Goal: Task Accomplishment & Management: Manage account settings

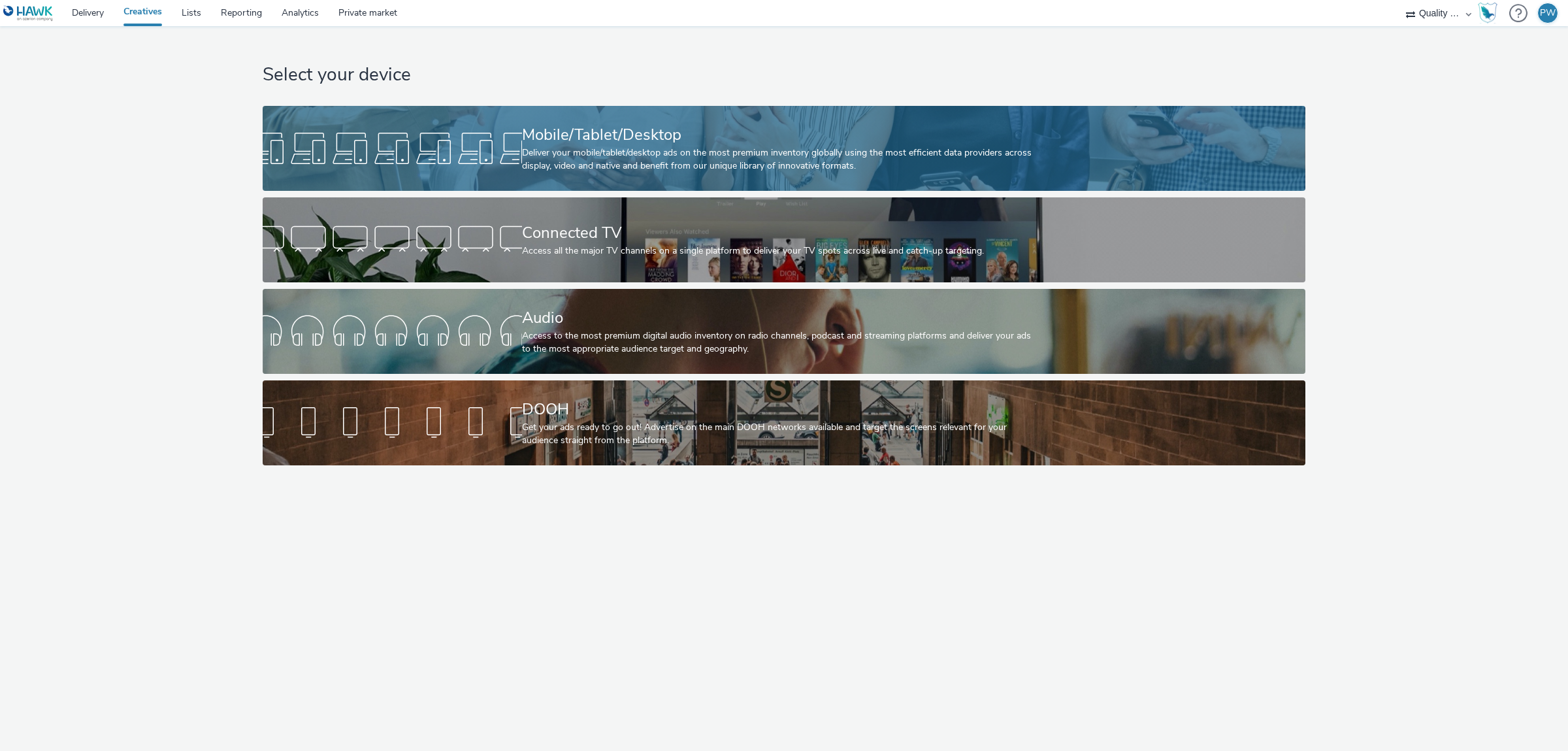
click at [509, 151] on div at bounding box center [392, 149] width 259 height 42
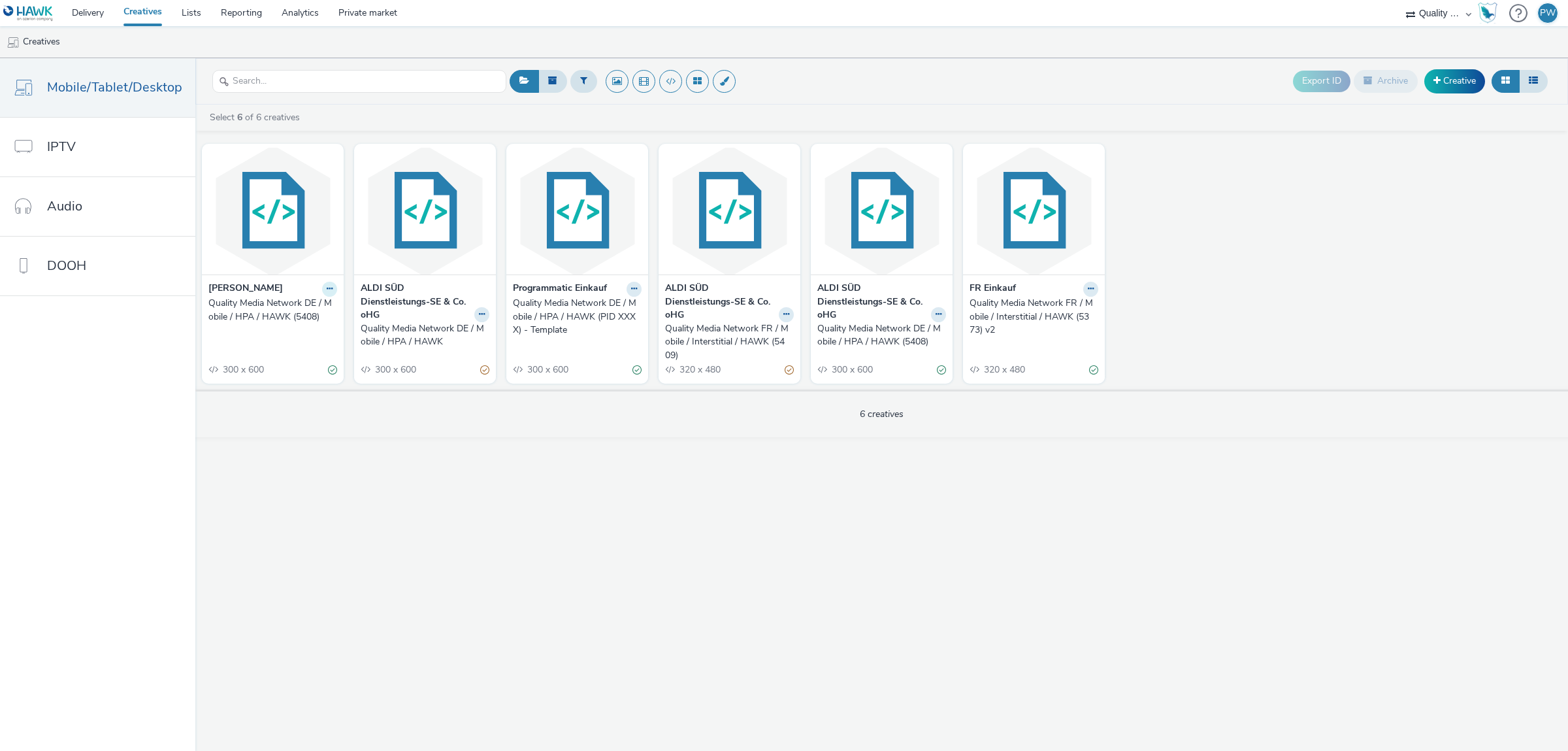
click at [322, 293] on button at bounding box center [329, 289] width 15 height 15
click at [293, 313] on link "Edit" at bounding box center [288, 311] width 98 height 26
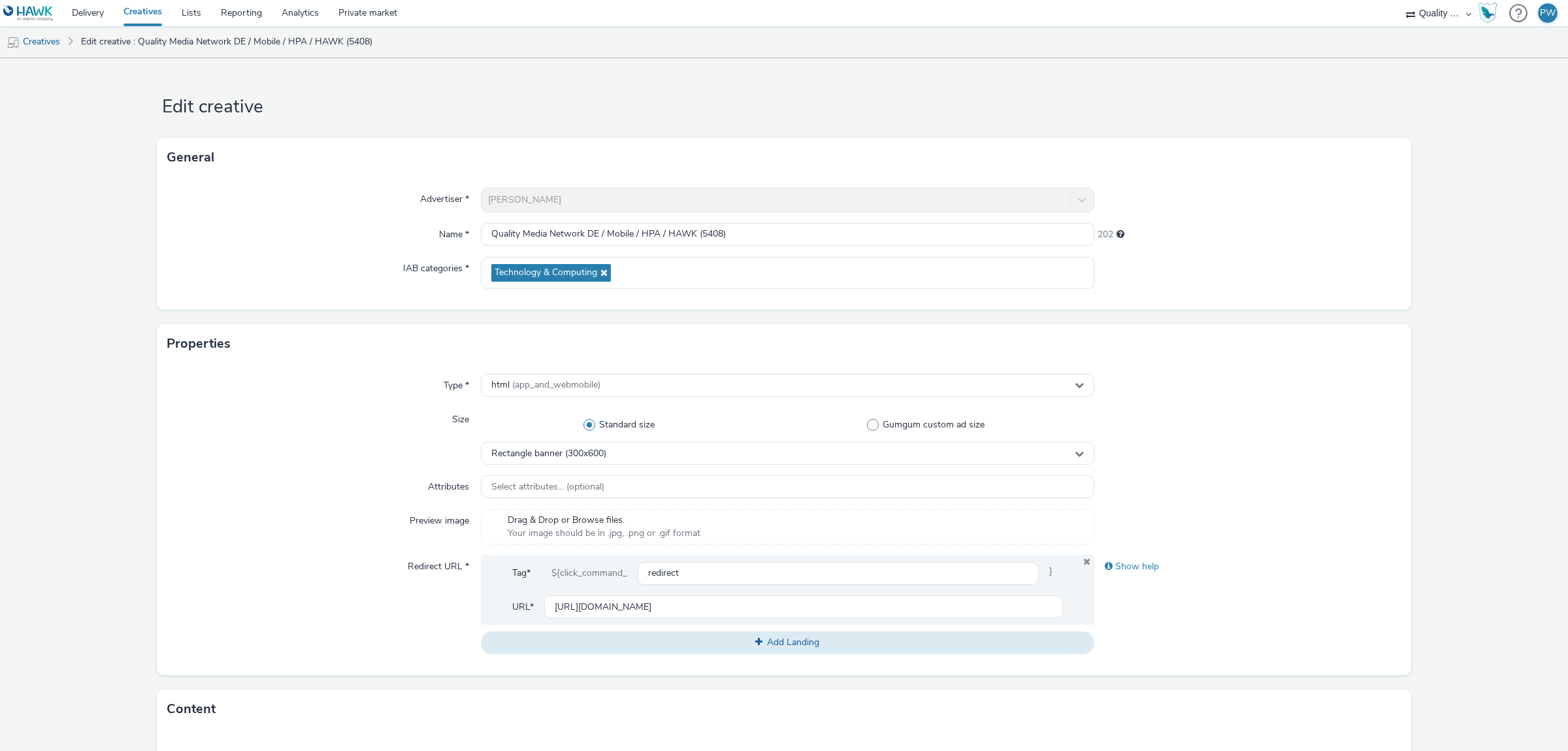
scroll to position [383, 0]
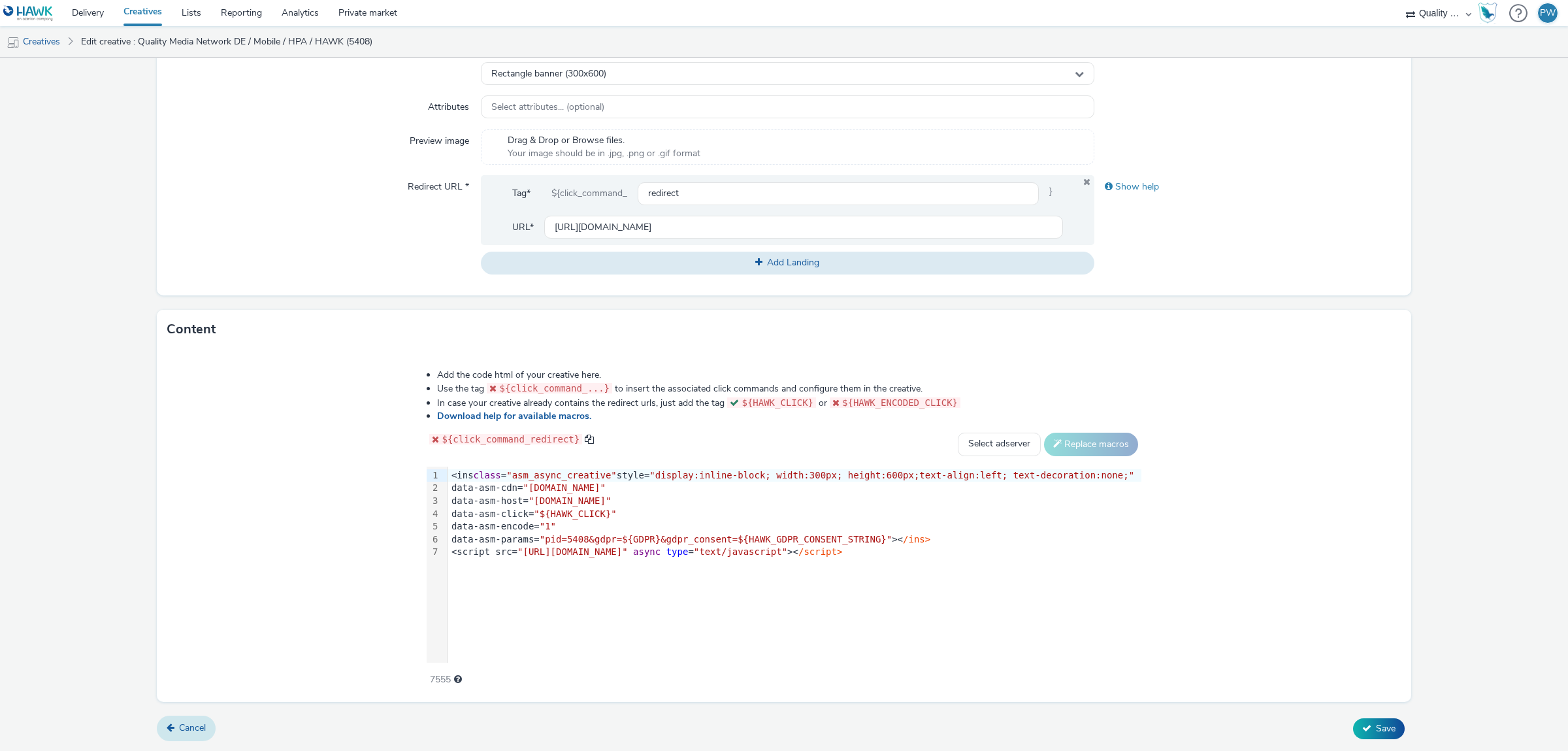
click at [216, 731] on link "Cancel" at bounding box center [186, 728] width 59 height 25
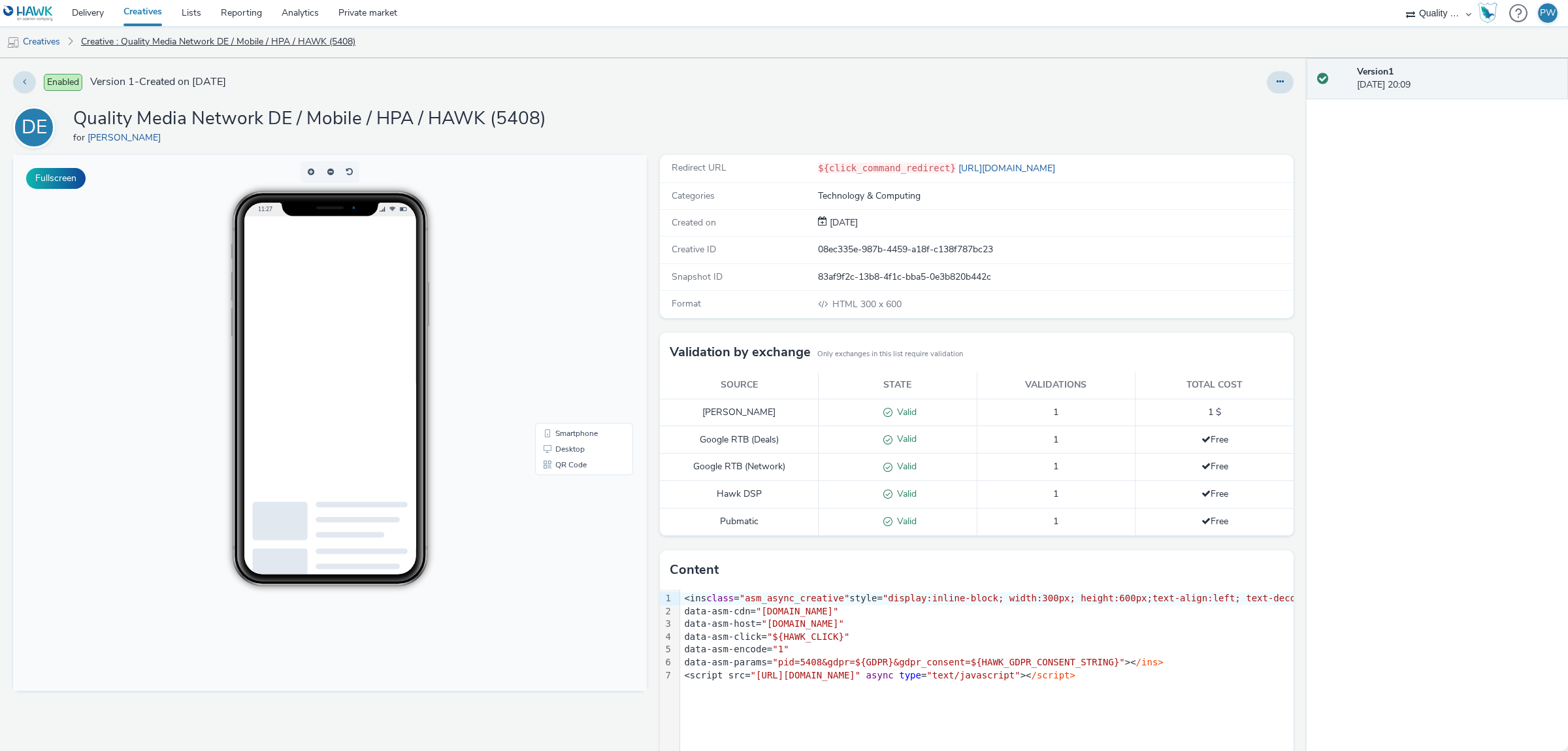
click at [111, 44] on link "Creative : Quality Media Network DE / Mobile / HPA / HAWK (5408)" at bounding box center [218, 41] width 288 height 32
click at [30, 46] on link "Creatives" at bounding box center [33, 41] width 66 height 32
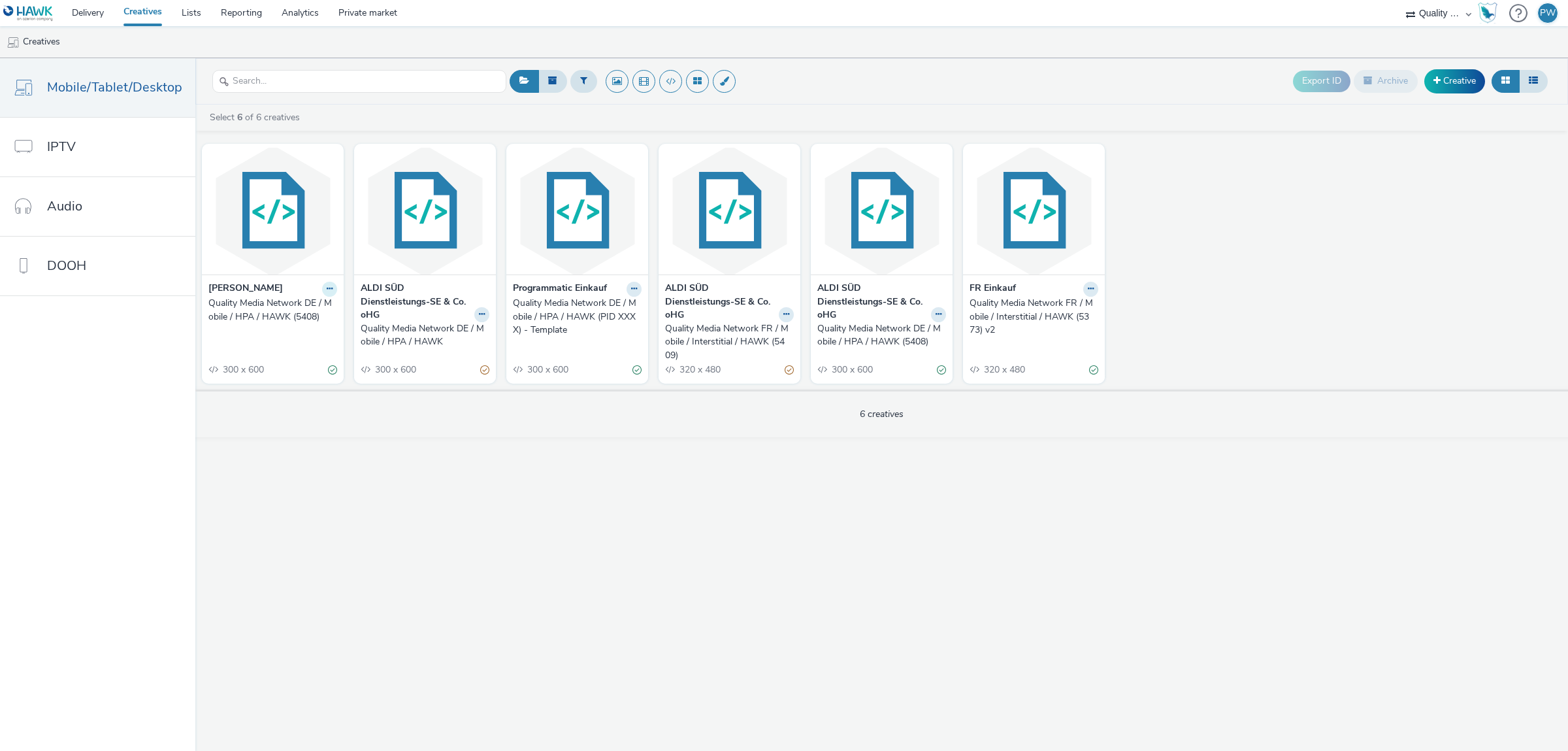
click at [327, 290] on icon at bounding box center [329, 289] width 6 height 8
click at [304, 340] on link "Duplicate" at bounding box center [288, 338] width 98 height 26
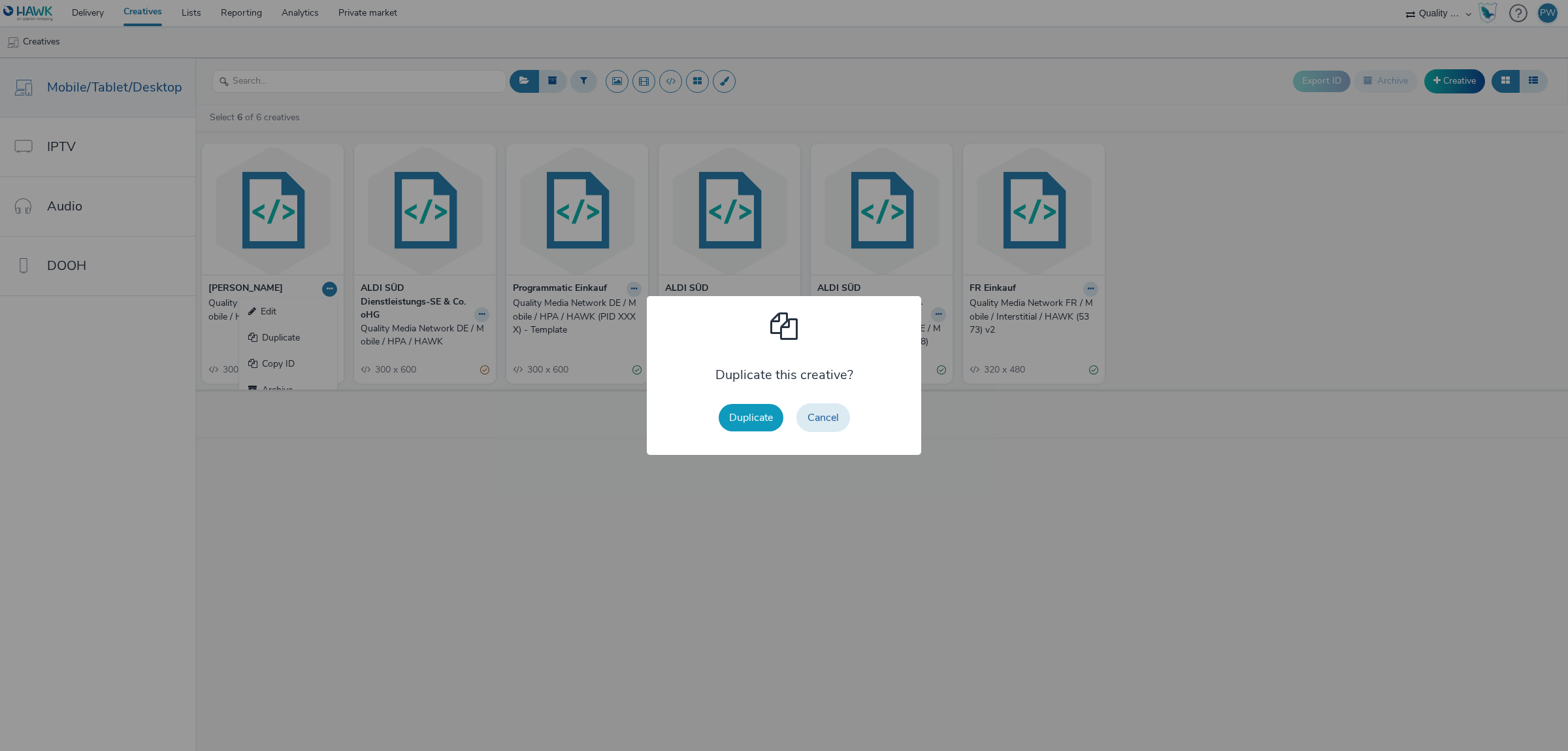
click at [744, 407] on button "Duplicate" at bounding box center [751, 418] width 65 height 27
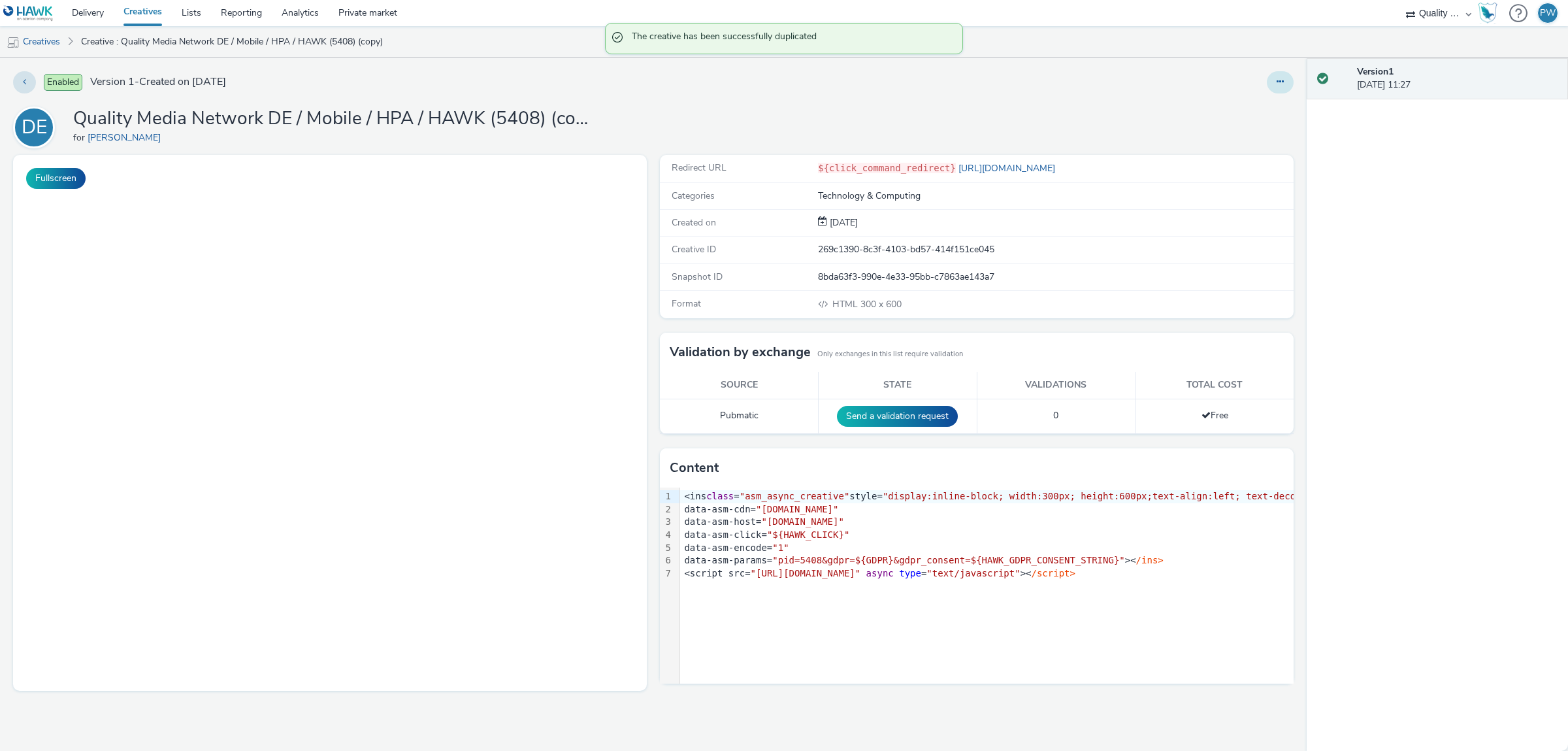
click at [1286, 82] on button at bounding box center [1279, 82] width 27 height 22
click at [1271, 114] on link "Edit" at bounding box center [1244, 108] width 98 height 26
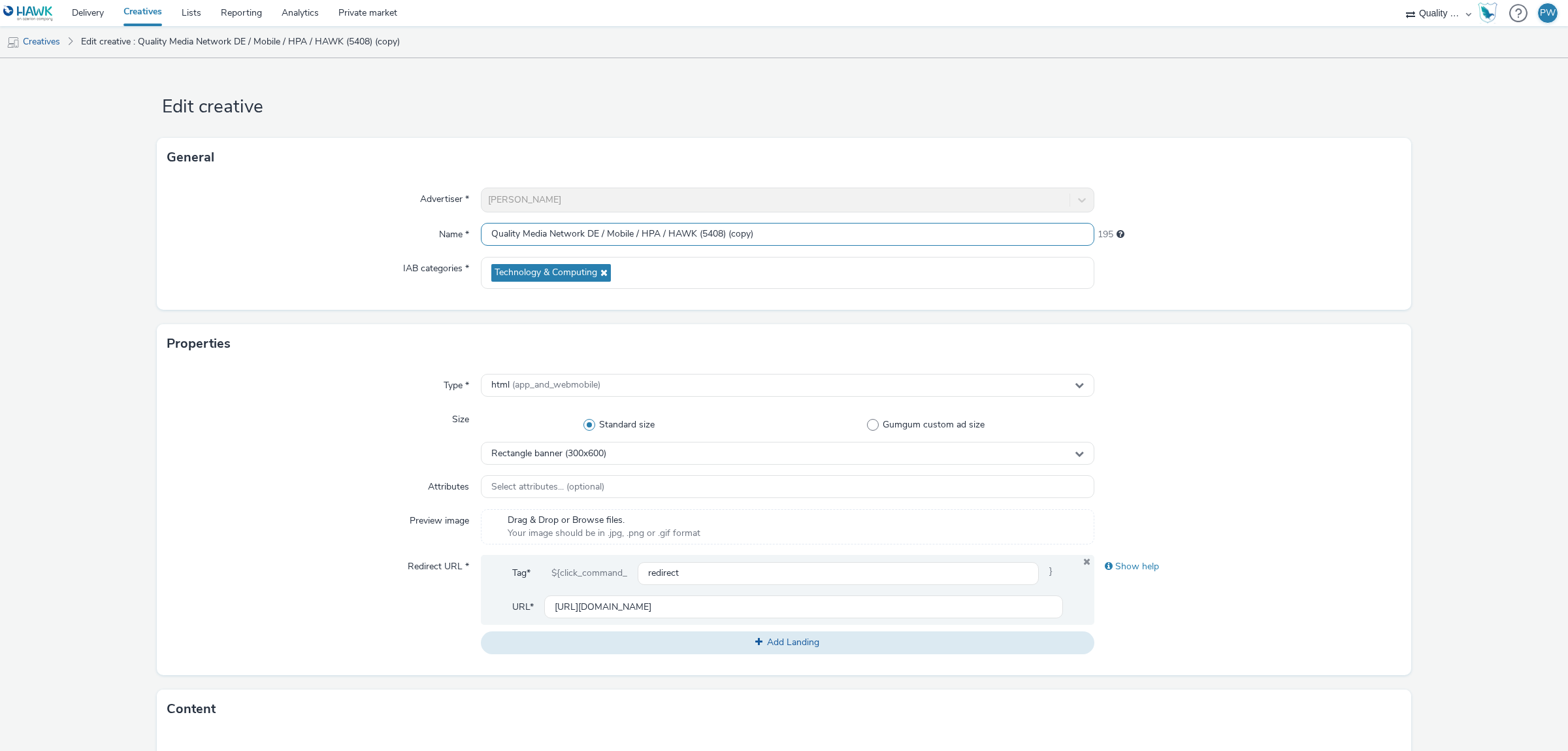
drag, startPoint x: 729, startPoint y: 238, endPoint x: 820, endPoint y: 230, distance: 91.4
click at [820, 230] on input "Quality Media Network DE / Mobile / HPA / HAWK (5408) (copy)" at bounding box center [787, 234] width 613 height 23
click at [716, 232] on input "Quality Media Network DE / Mobile / HPA / HAWK (5408)" at bounding box center [787, 234] width 613 height 23
click at [663, 235] on input "Quality Media Network DE / Mobile / HPA / HAWK (5477)" at bounding box center [787, 234] width 613 height 23
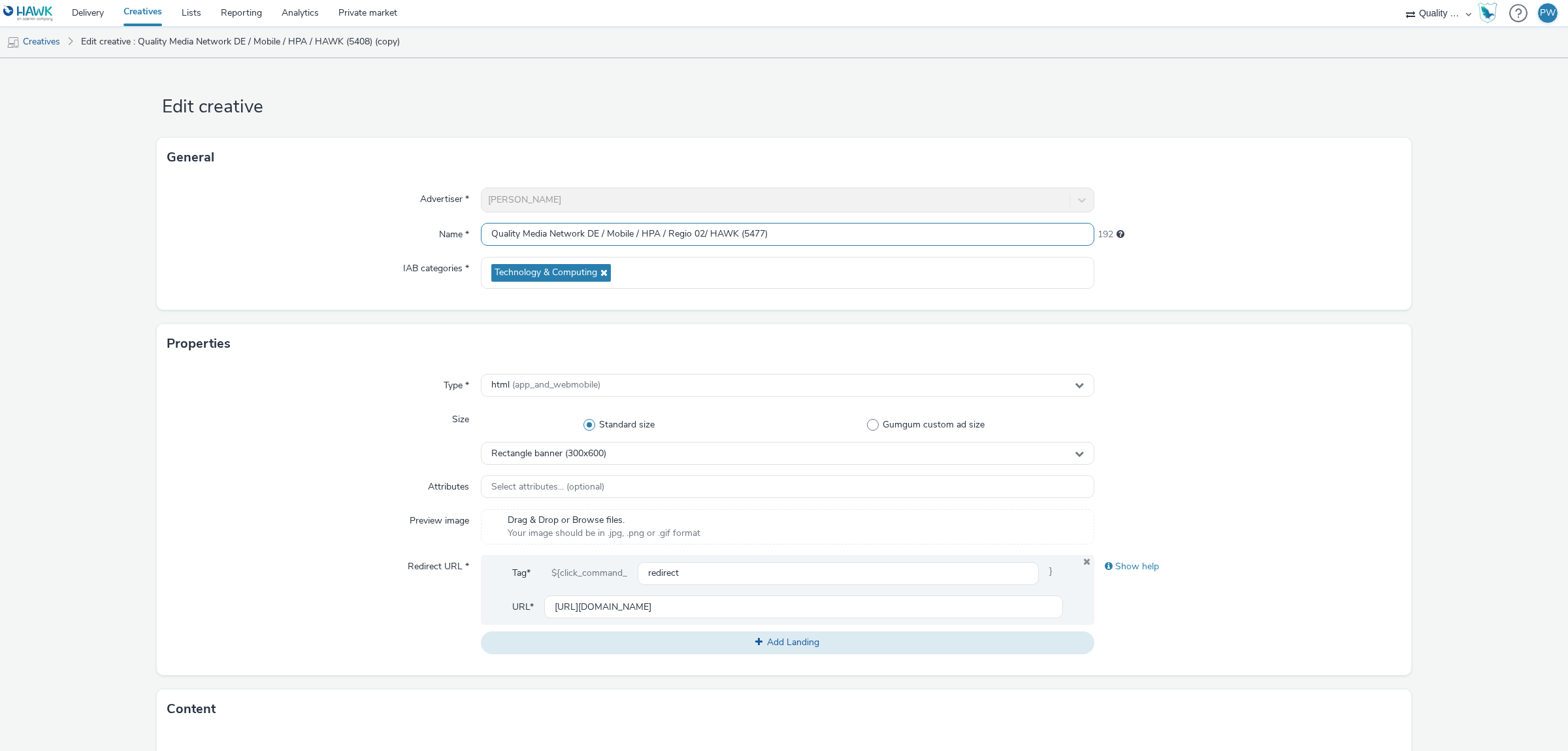
type input "Quality Media Network DE / Mobile / HPA / Regio 02 / HAWK (5477)"
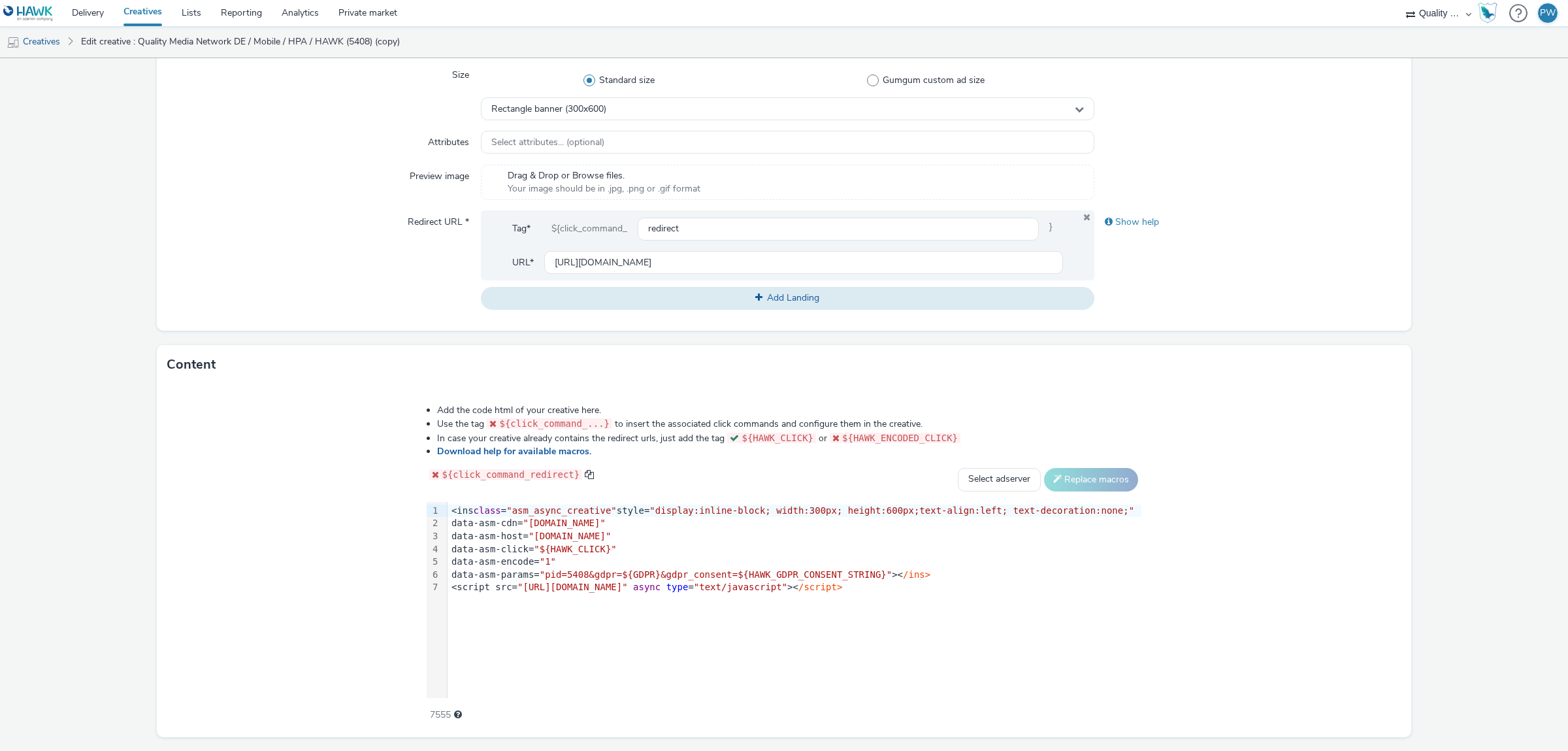
scroll to position [383, 0]
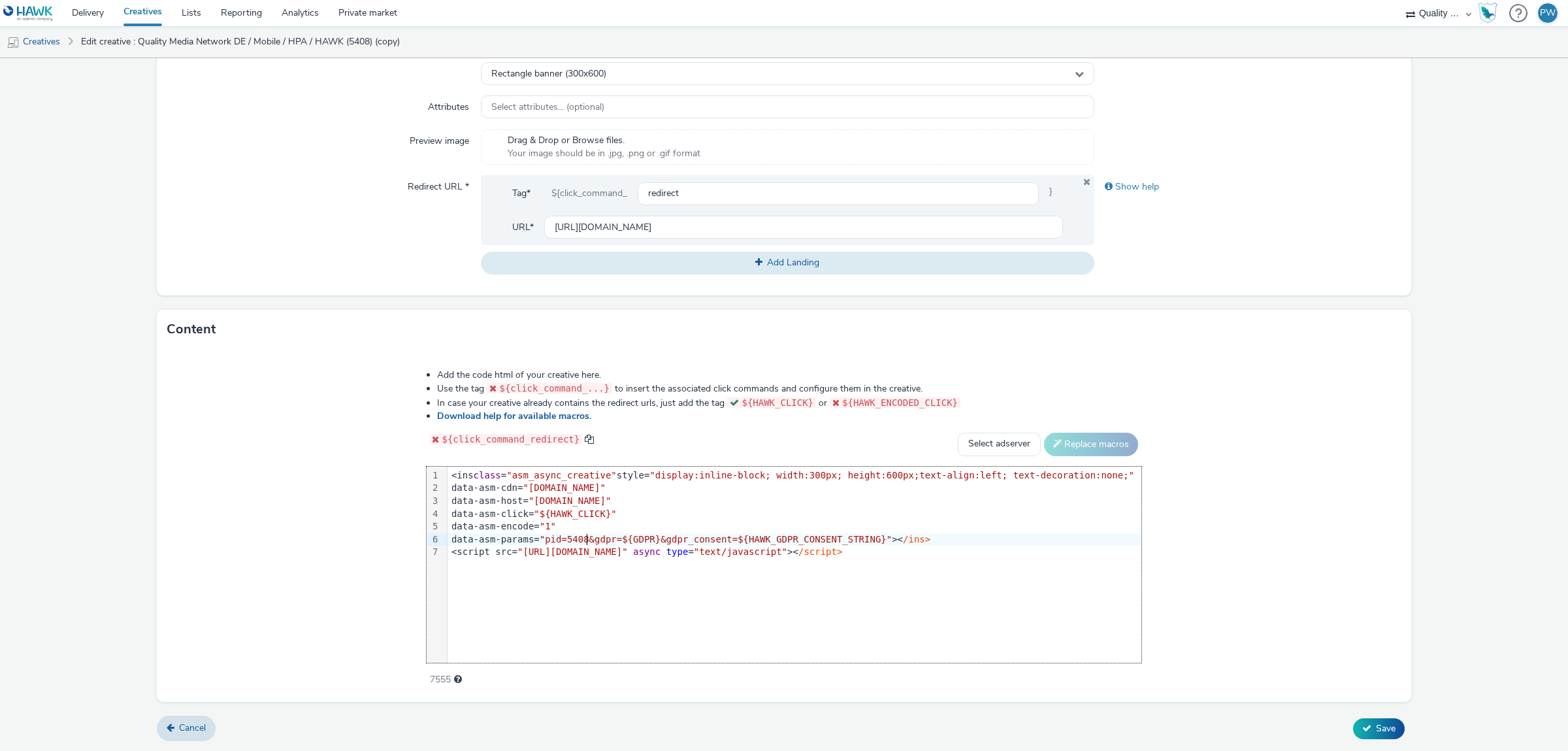
click at [613, 539] on span ""pid=5408&gdpr=${GDPR}&gdpr_consent=${HAWK_GDPR_CONSENT_STRING}"" at bounding box center [716, 538] width 352 height 11
click at [613, 539] on span ""pid=5408&gdpr=${GDPR}" at bounding box center [601, 538] width 121 height 11
click at [605, 539] on span ""pid=5408&gdpr=${GDPR}" at bounding box center [601, 538] width 121 height 11
click at [1392, 728] on span "Save" at bounding box center [1385, 728] width 19 height 12
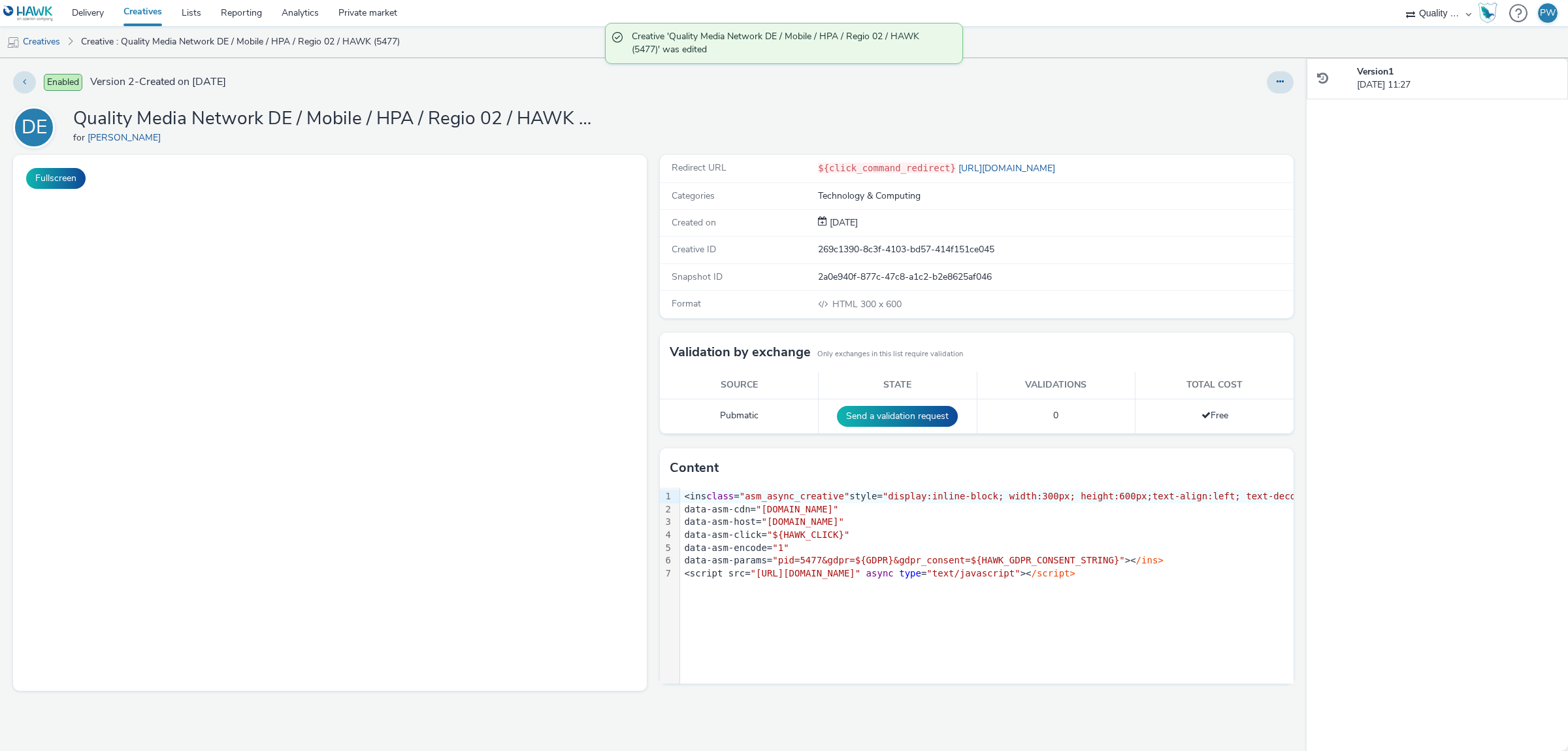
click at [879, 406] on td "Send a validation request" at bounding box center [898, 416] width 158 height 35
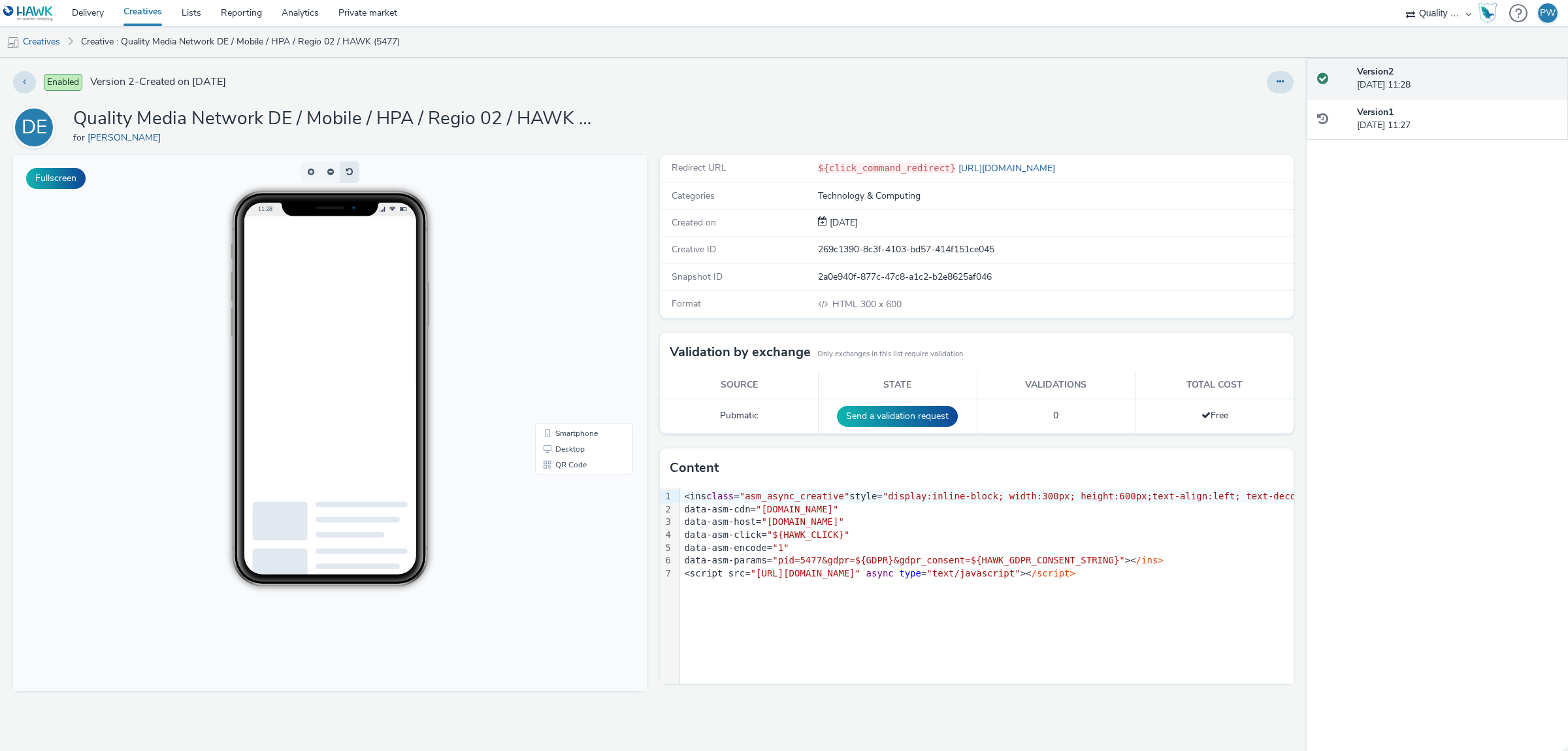
click at [353, 170] on button "button" at bounding box center [349, 172] width 19 height 22
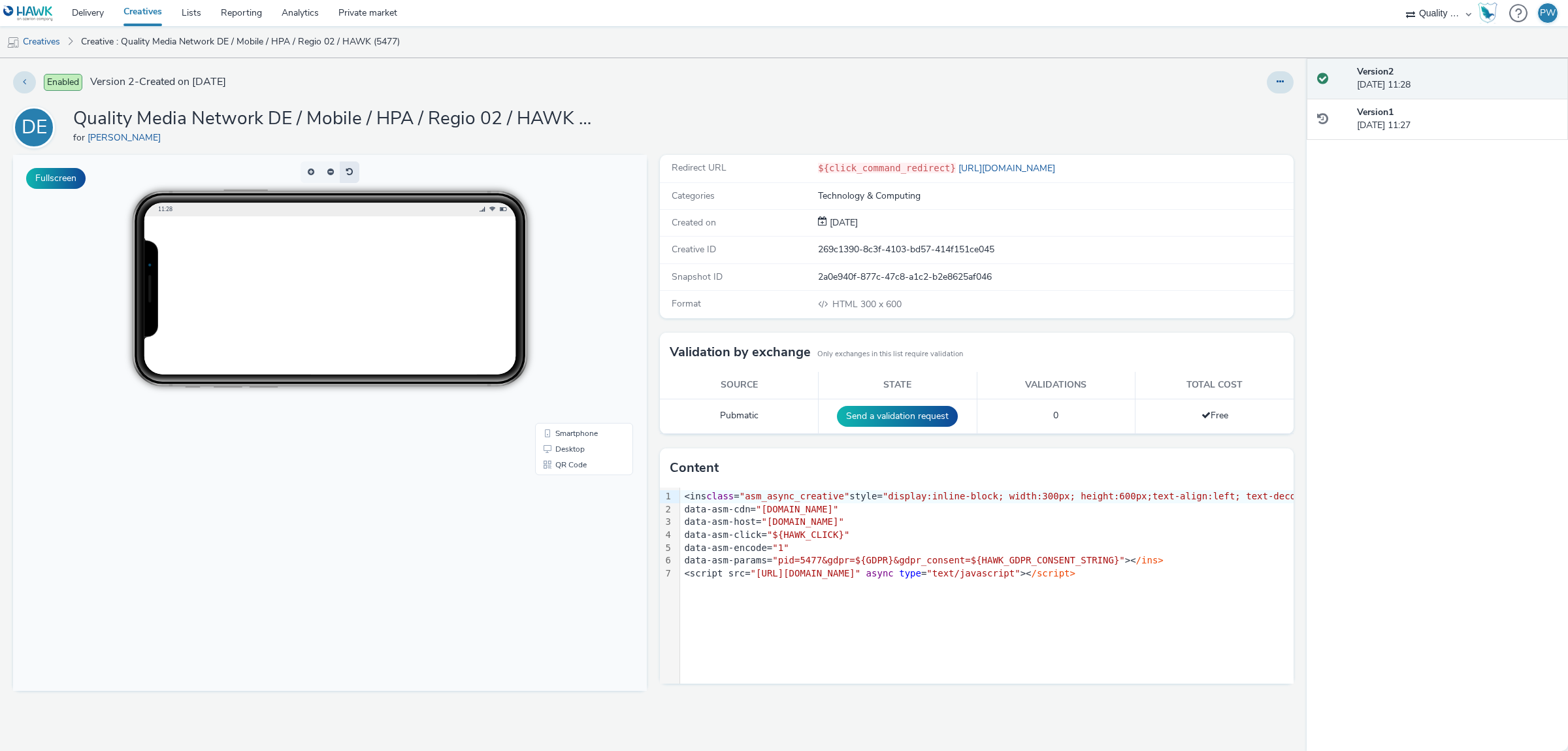
click at [353, 169] on button "button" at bounding box center [349, 172] width 19 height 22
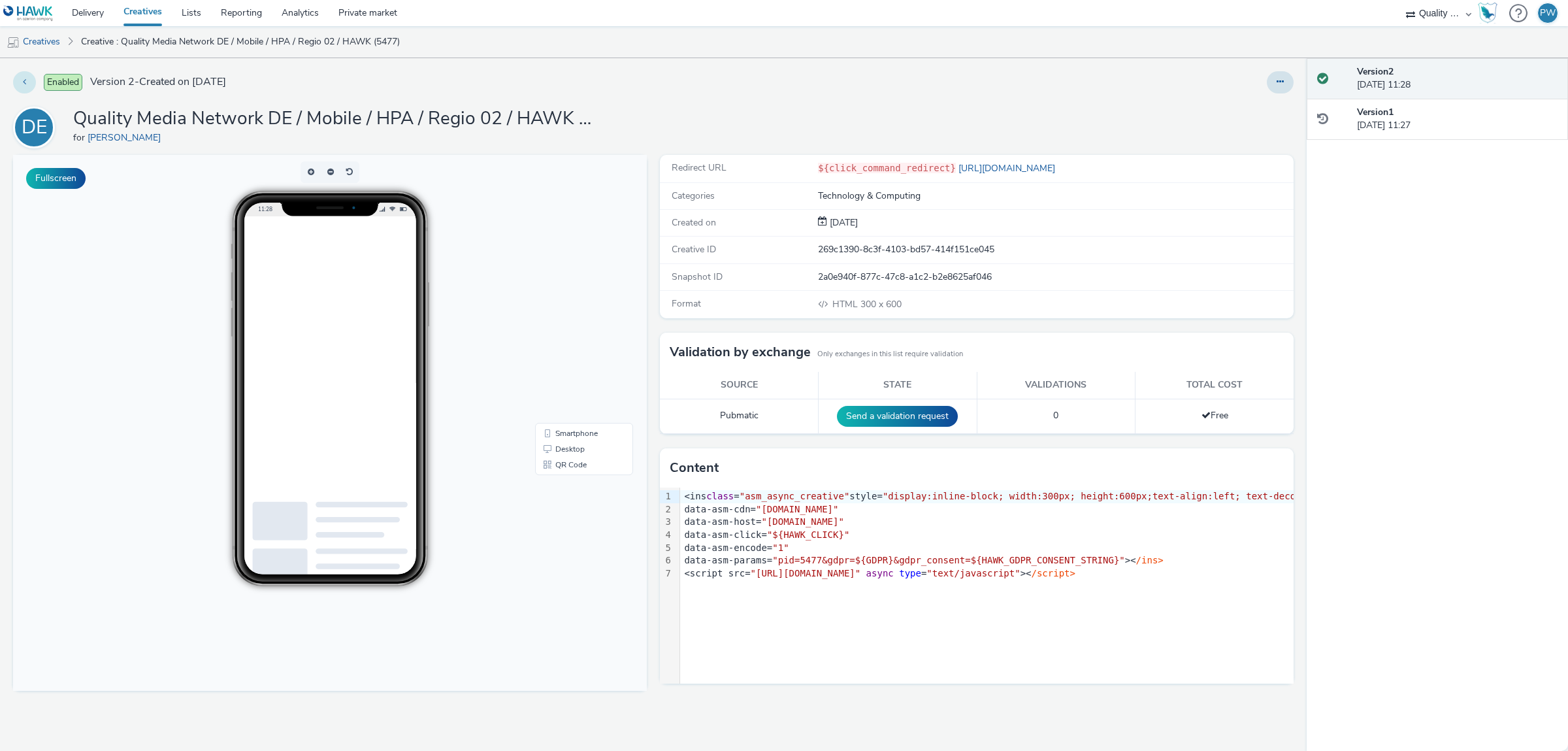
click at [32, 82] on button at bounding box center [24, 82] width 23 height 22
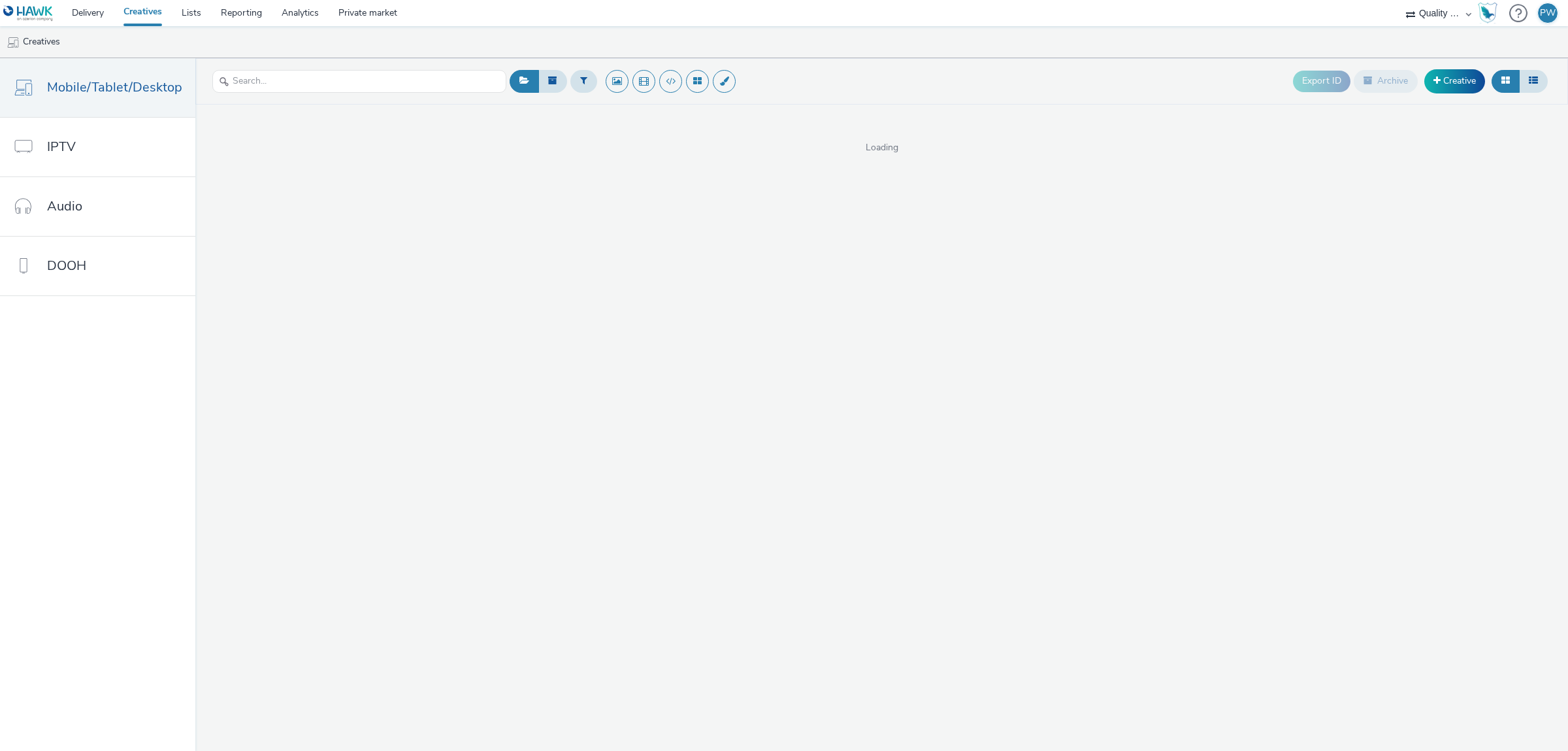
click at [614, 241] on div "Export ID Archive Creative Loading" at bounding box center [882, 404] width 1372 height 693
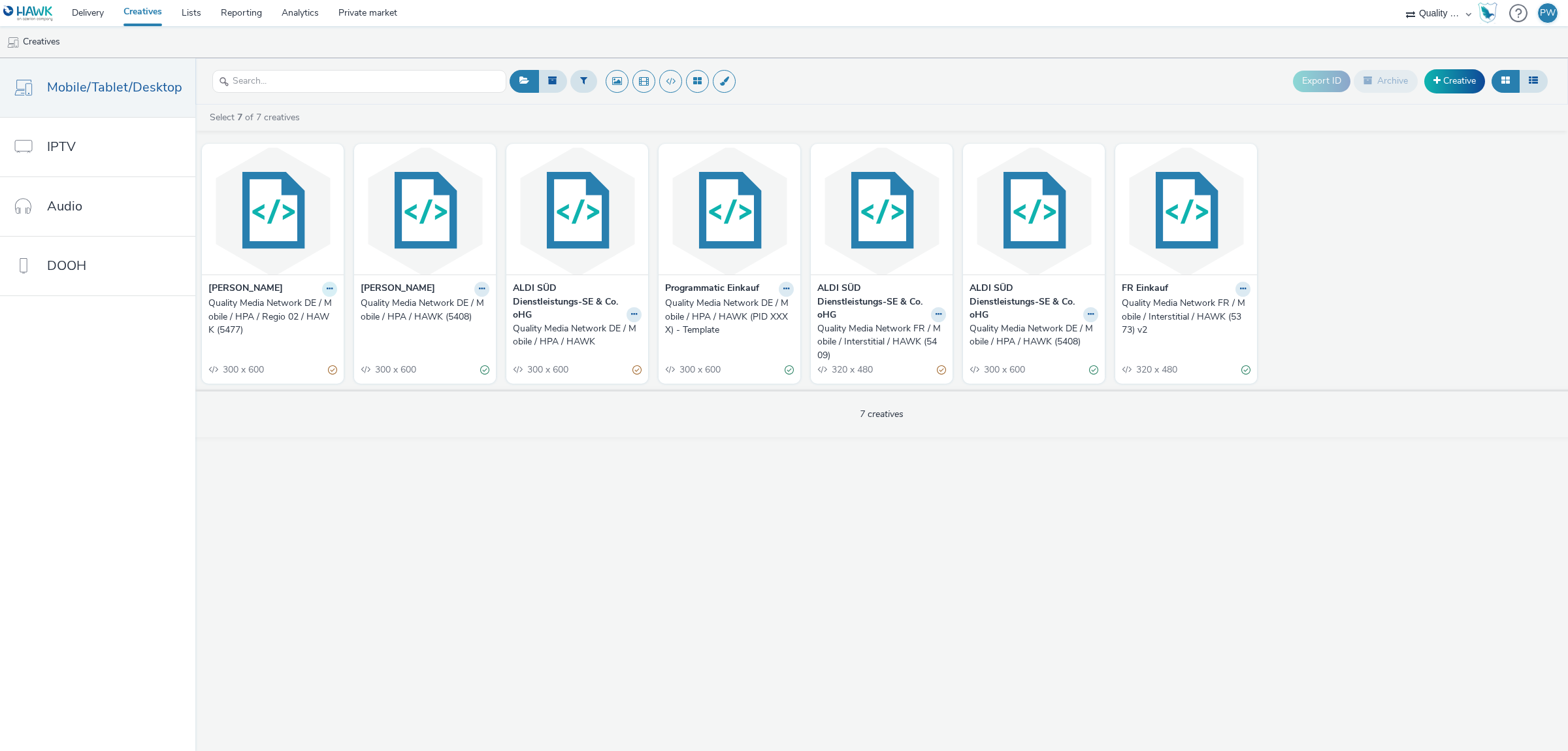
click at [327, 288] on icon at bounding box center [329, 289] width 6 height 8
click at [276, 319] on link "Edit" at bounding box center [288, 311] width 98 height 26
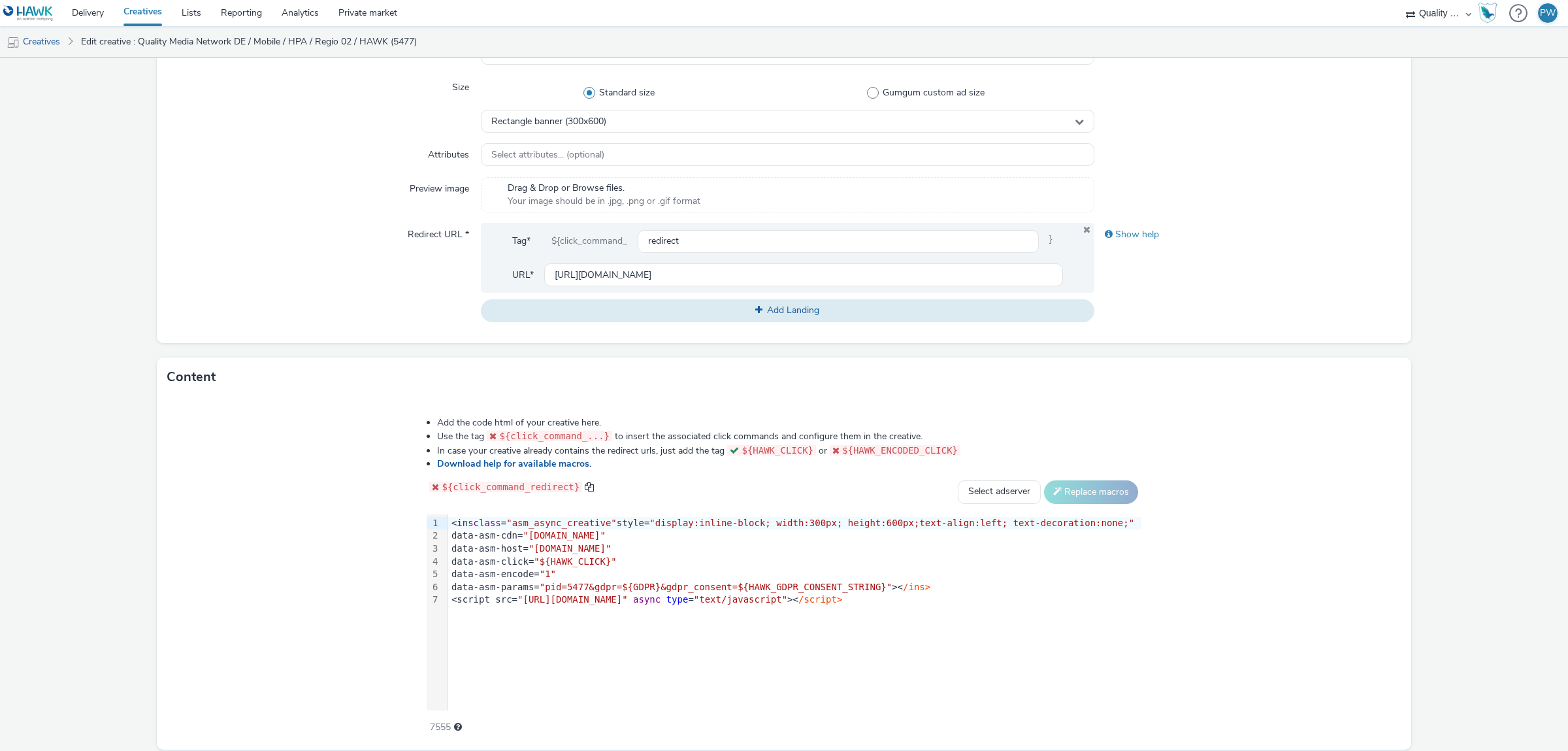
scroll to position [383, 0]
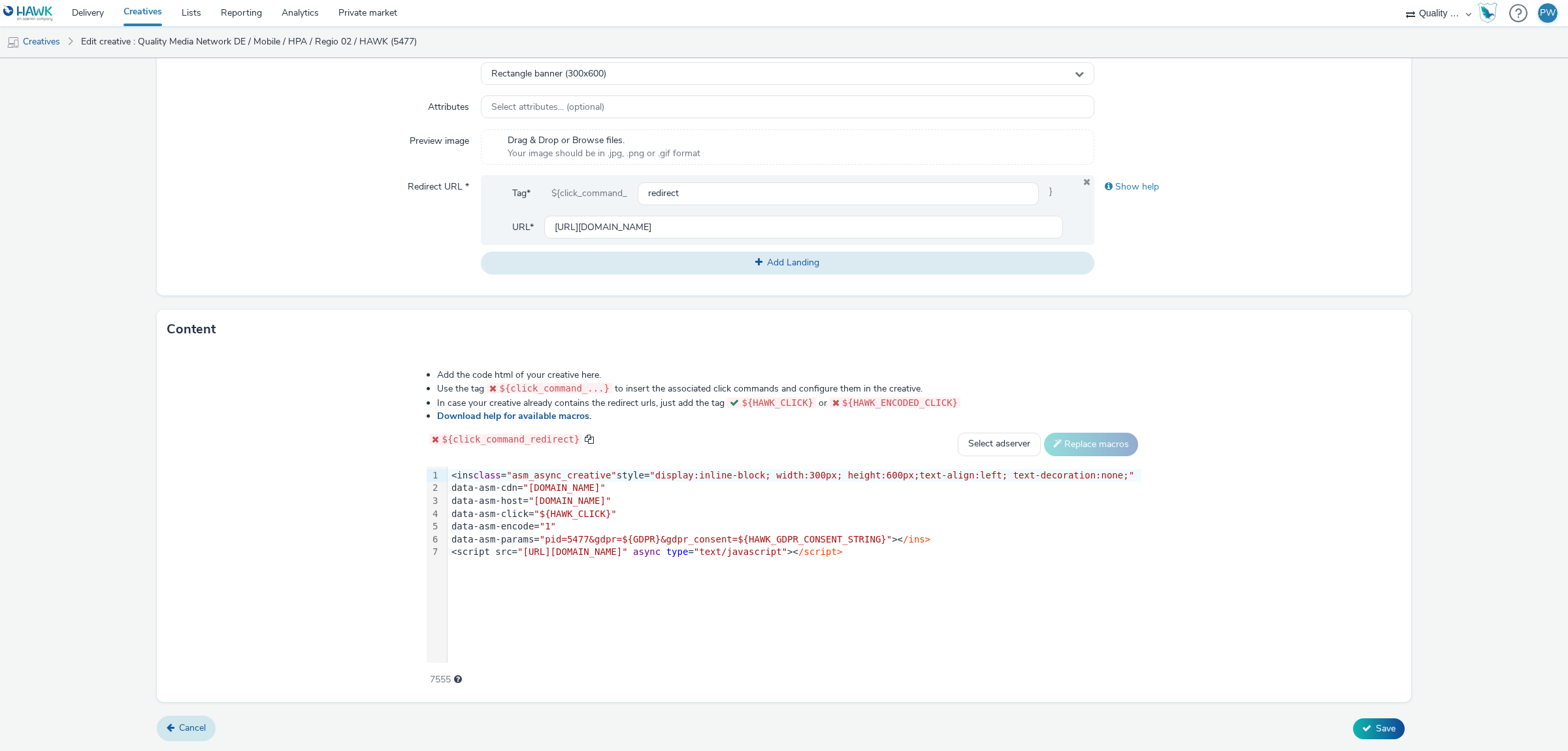
click at [179, 729] on link "Cancel" at bounding box center [186, 728] width 59 height 25
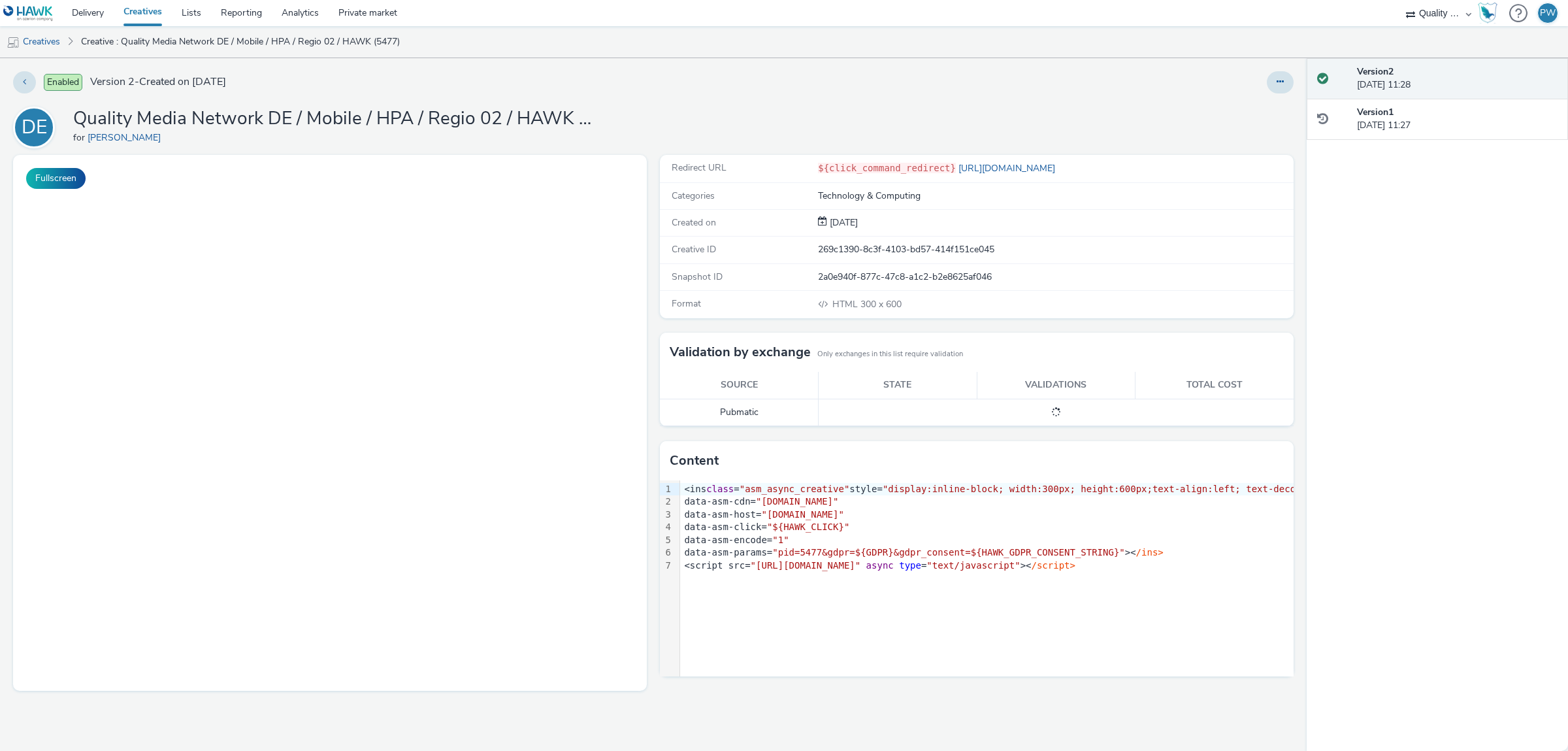
click at [130, 115] on h1 "Quality Media Network DE / Mobile / HPA / Regio 02 / HAWK (5477)" at bounding box center [335, 119] width 523 height 25
click at [231, 124] on h1 "Quality Media Network DE / Mobile / HPA / Regio 02 / HAWK (5477)" at bounding box center [335, 119] width 523 height 25
click at [232, 124] on h1 "Quality Media Network DE / Mobile / HPA / Regio 02 / HAWK (5477)" at bounding box center [335, 119] width 523 height 25
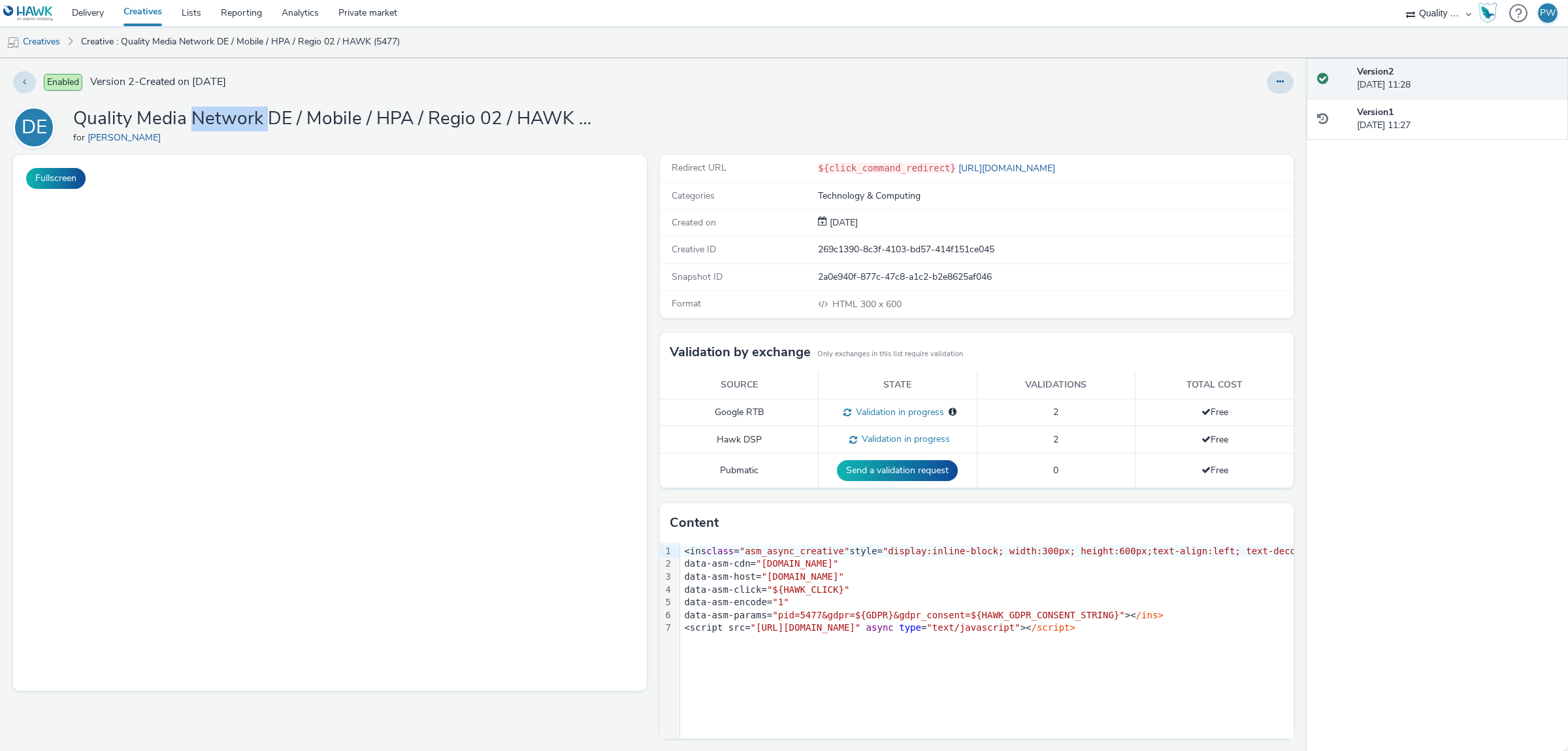
click at [232, 124] on h1 "Quality Media Network DE / Mobile / HPA / Regio 02 / HAWK (5477)" at bounding box center [335, 119] width 523 height 25
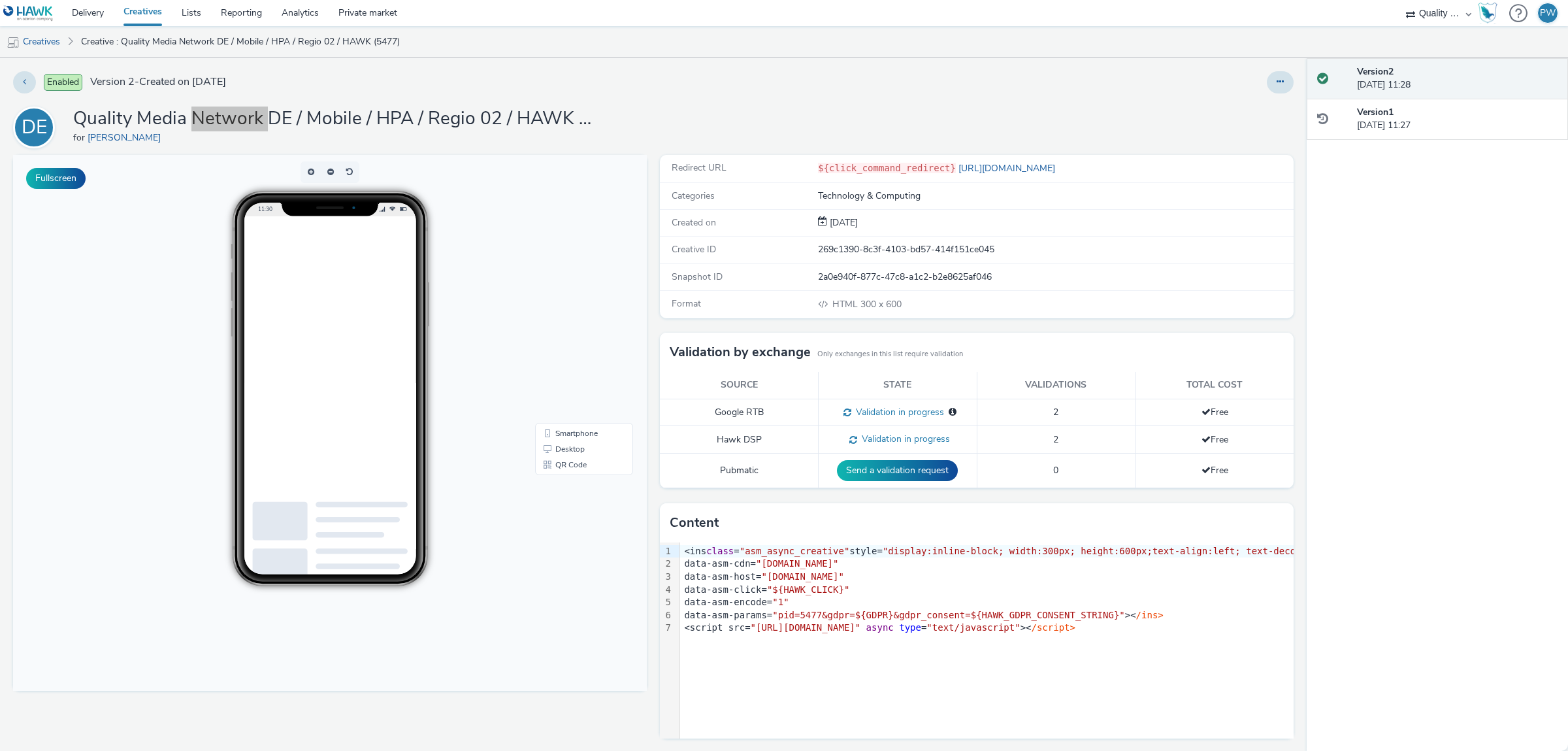
click at [295, 347] on ins at bounding box center [359, 412] width 196 height 392
click at [360, 438] on ins at bounding box center [359, 412] width 196 height 392
click at [58, 41] on link "Creatives" at bounding box center [33, 41] width 66 height 32
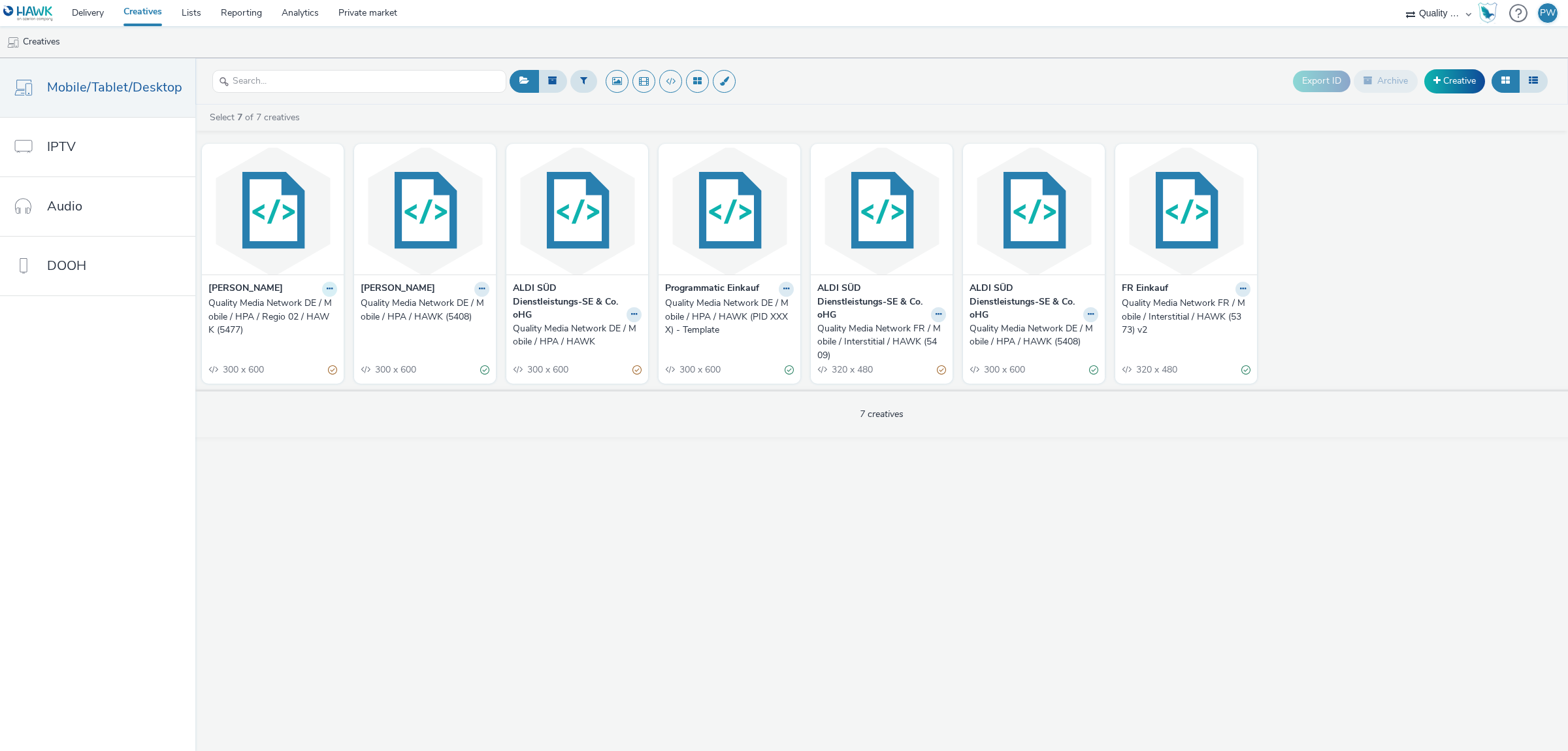
click at [327, 291] on icon at bounding box center [329, 289] width 6 height 8
click at [293, 342] on link "Duplicate" at bounding box center [288, 338] width 98 height 26
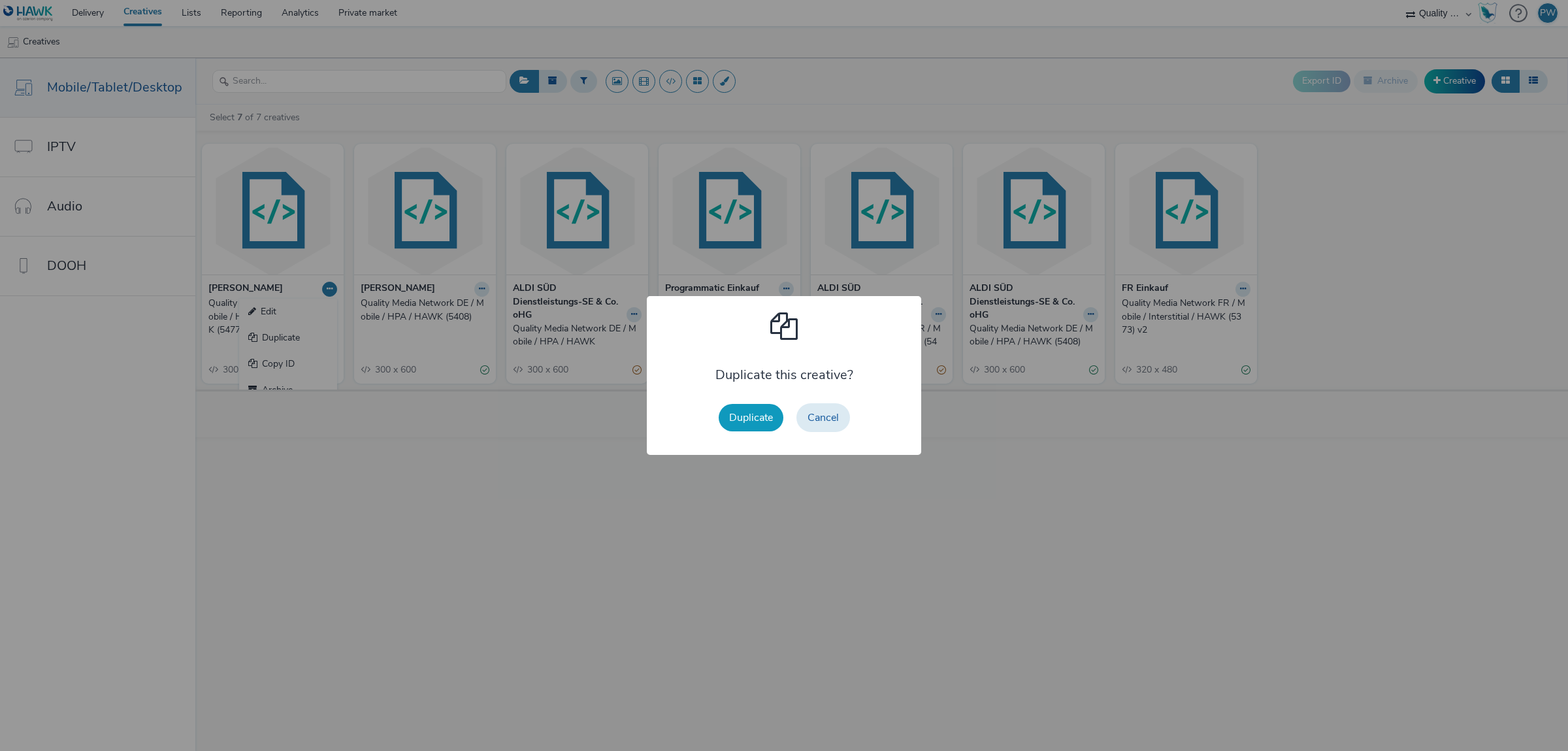
click at [735, 414] on button "Duplicate" at bounding box center [751, 418] width 65 height 27
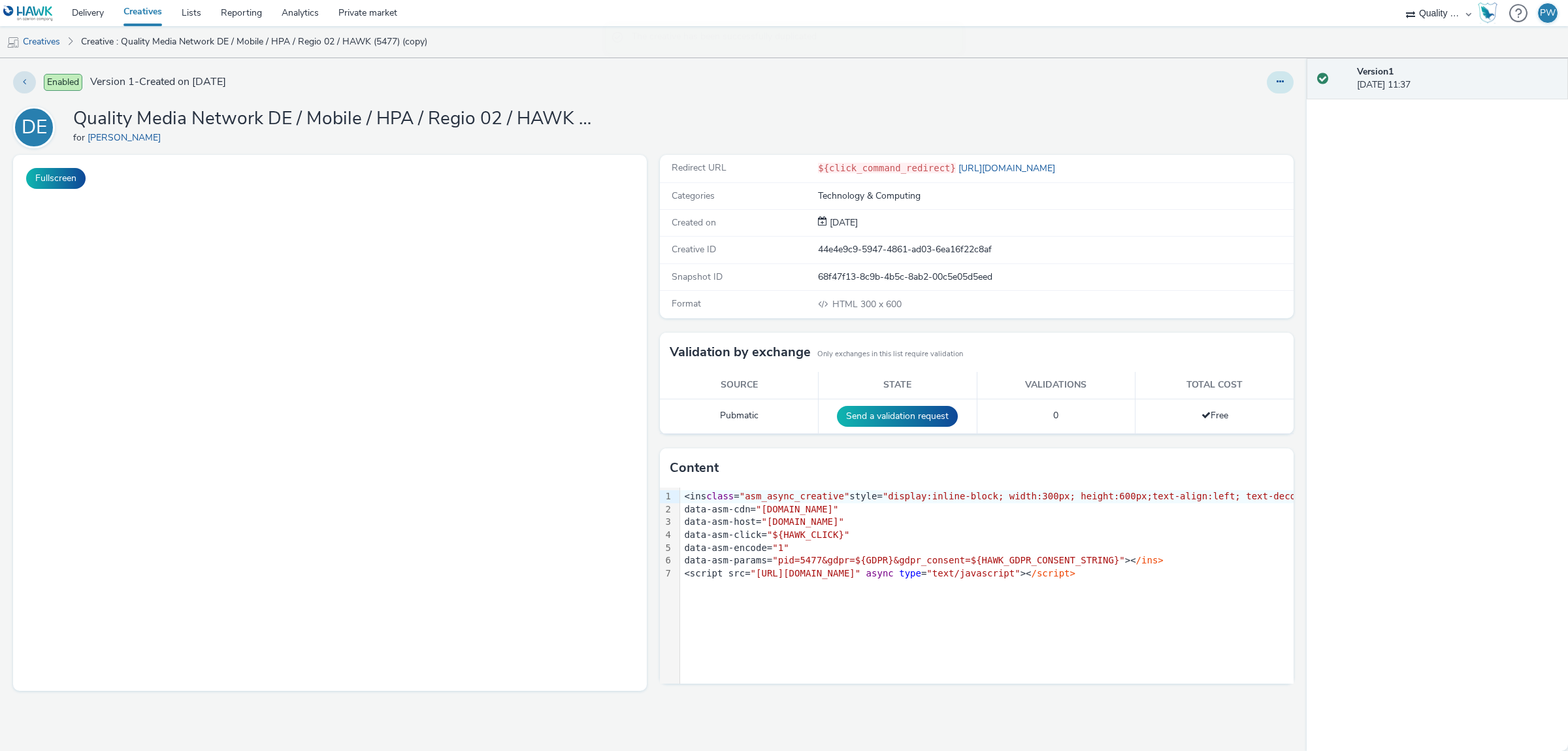
click at [1273, 88] on button at bounding box center [1279, 82] width 27 height 22
click at [1256, 111] on link "Edit" at bounding box center [1244, 108] width 98 height 26
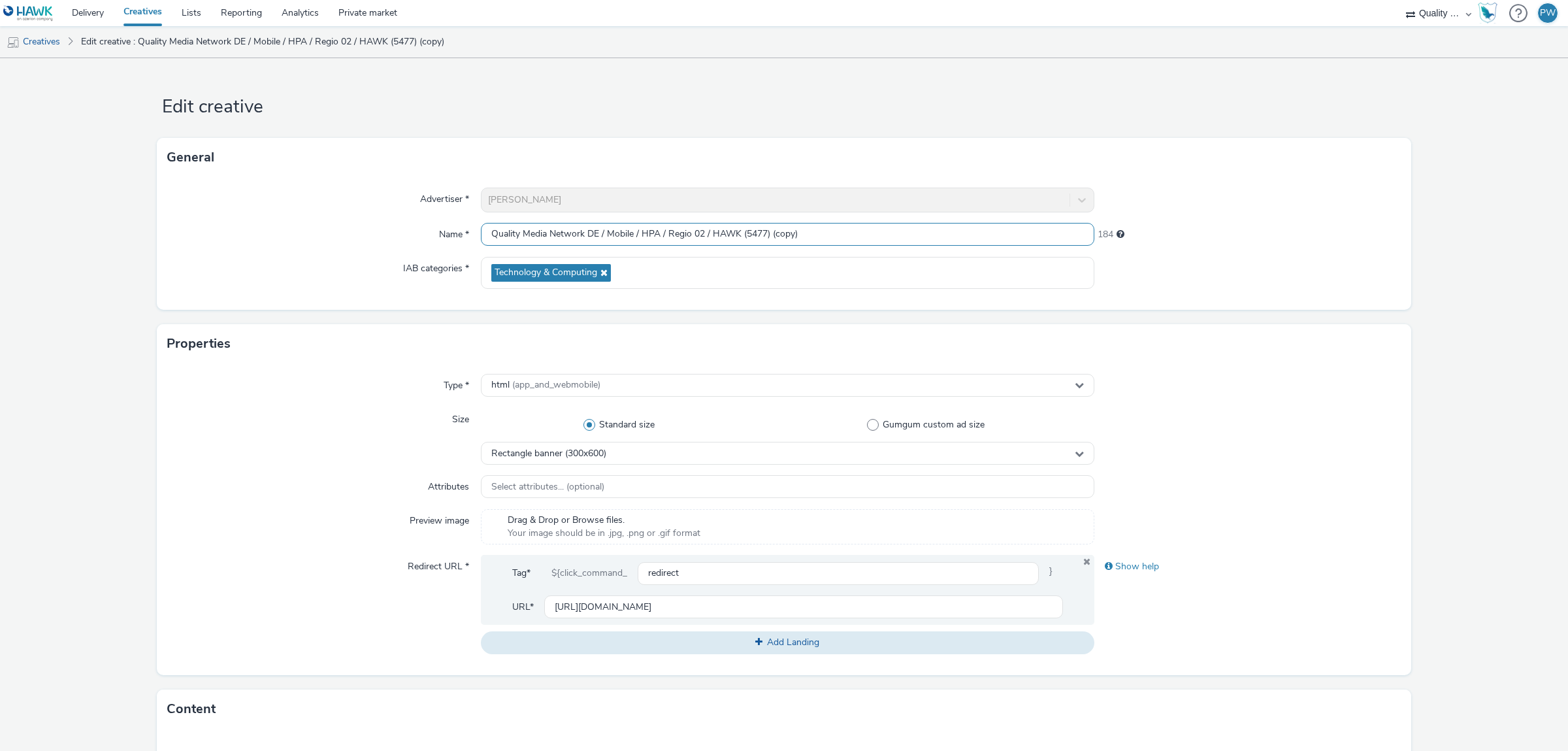
click at [703, 235] on input "Quality Media Network DE / Mobile / HPA / Regio 02 / HAWK (5477) (copy)" at bounding box center [787, 234] width 613 height 23
click at [766, 234] on input "Quality Media Network DE / Mobile / HPA / Regio 03 / HAWK (5477) (copy)" at bounding box center [787, 234] width 613 height 23
type input "Quality Media Network DE / Mobile / HPA / Regio 03 / HAWK (5478)"
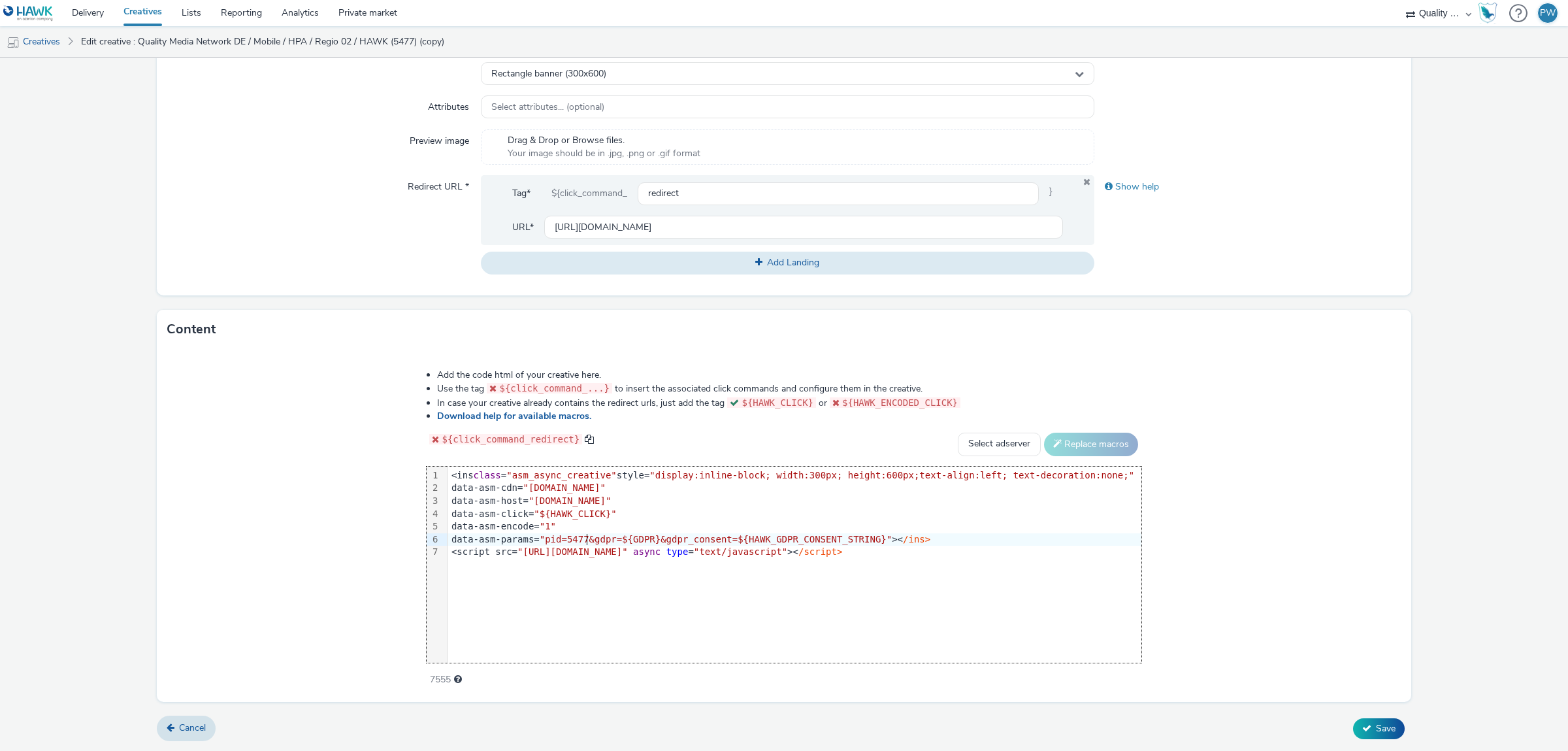
click at [609, 540] on span ""pid=5477&gdpr=${GDPR}&gdpr_consent=${HAWK_GDPR_CONSENT_STRING}"" at bounding box center [716, 538] width 352 height 11
click at [1385, 723] on span "Save" at bounding box center [1385, 728] width 19 height 12
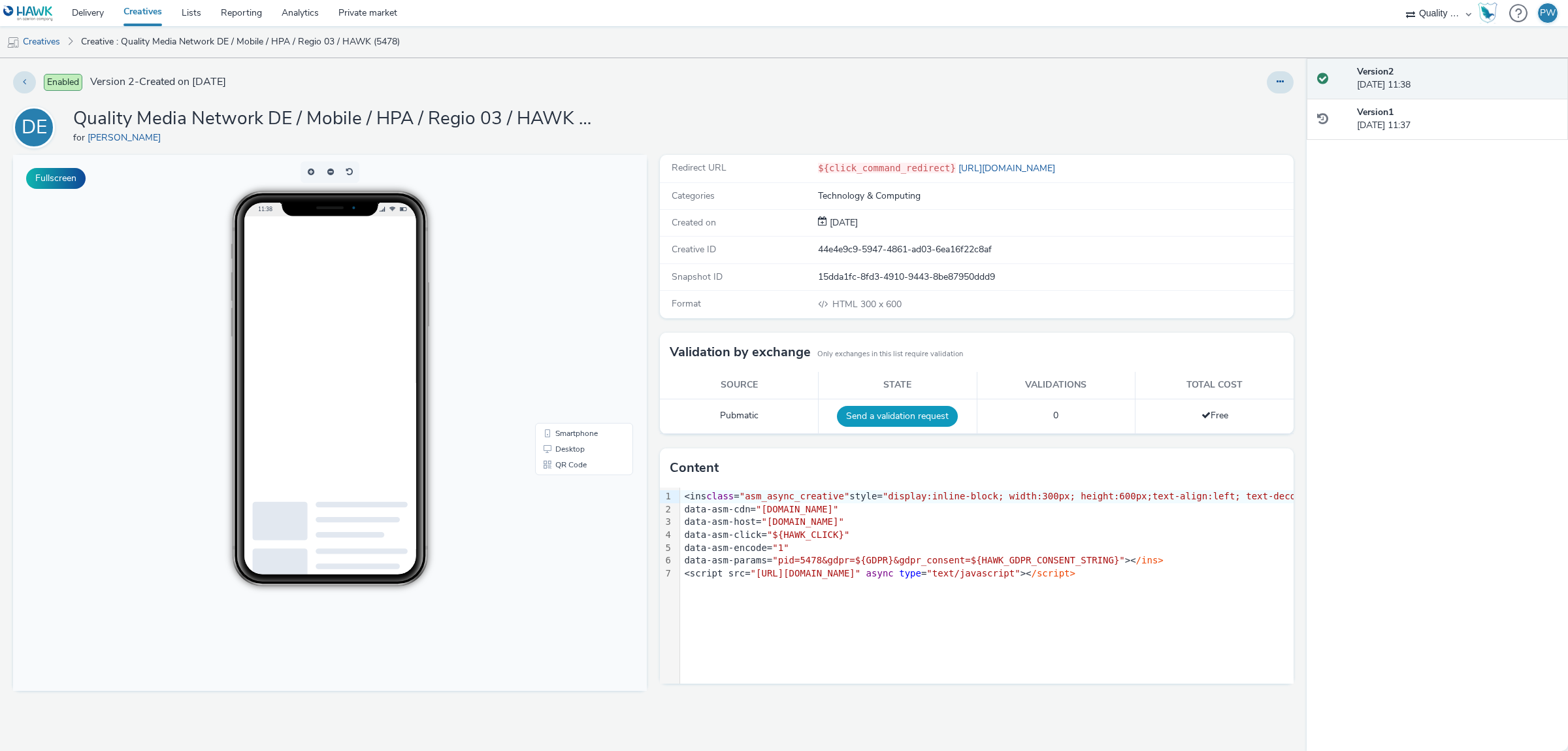
click at [912, 411] on button "Send a validation request" at bounding box center [897, 416] width 121 height 21
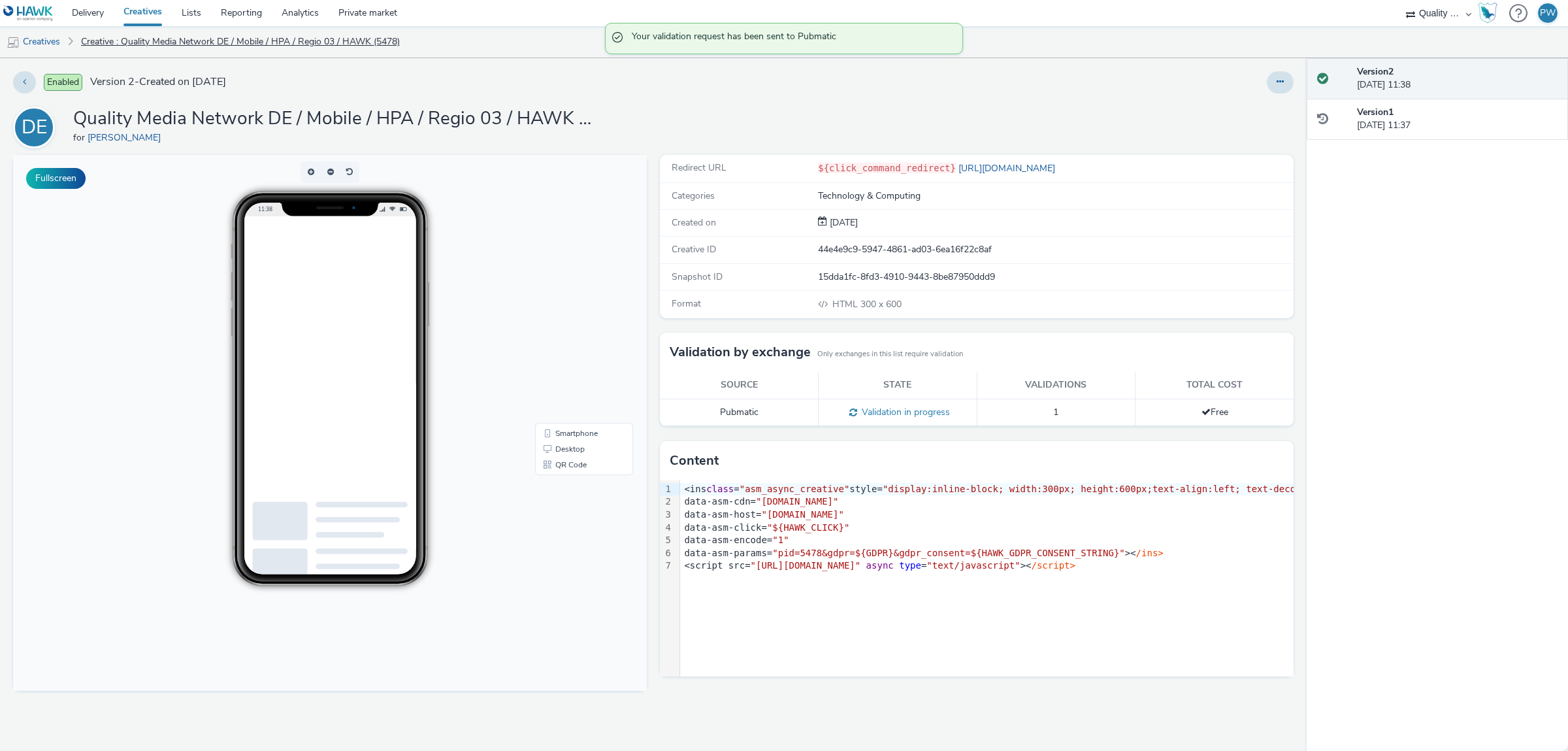
click at [113, 43] on link "Creative : Quality Media Network DE / Mobile / HPA / Regio 03 / HAWK (5478)" at bounding box center [240, 41] width 332 height 32
click at [45, 44] on link "Creatives" at bounding box center [33, 41] width 66 height 32
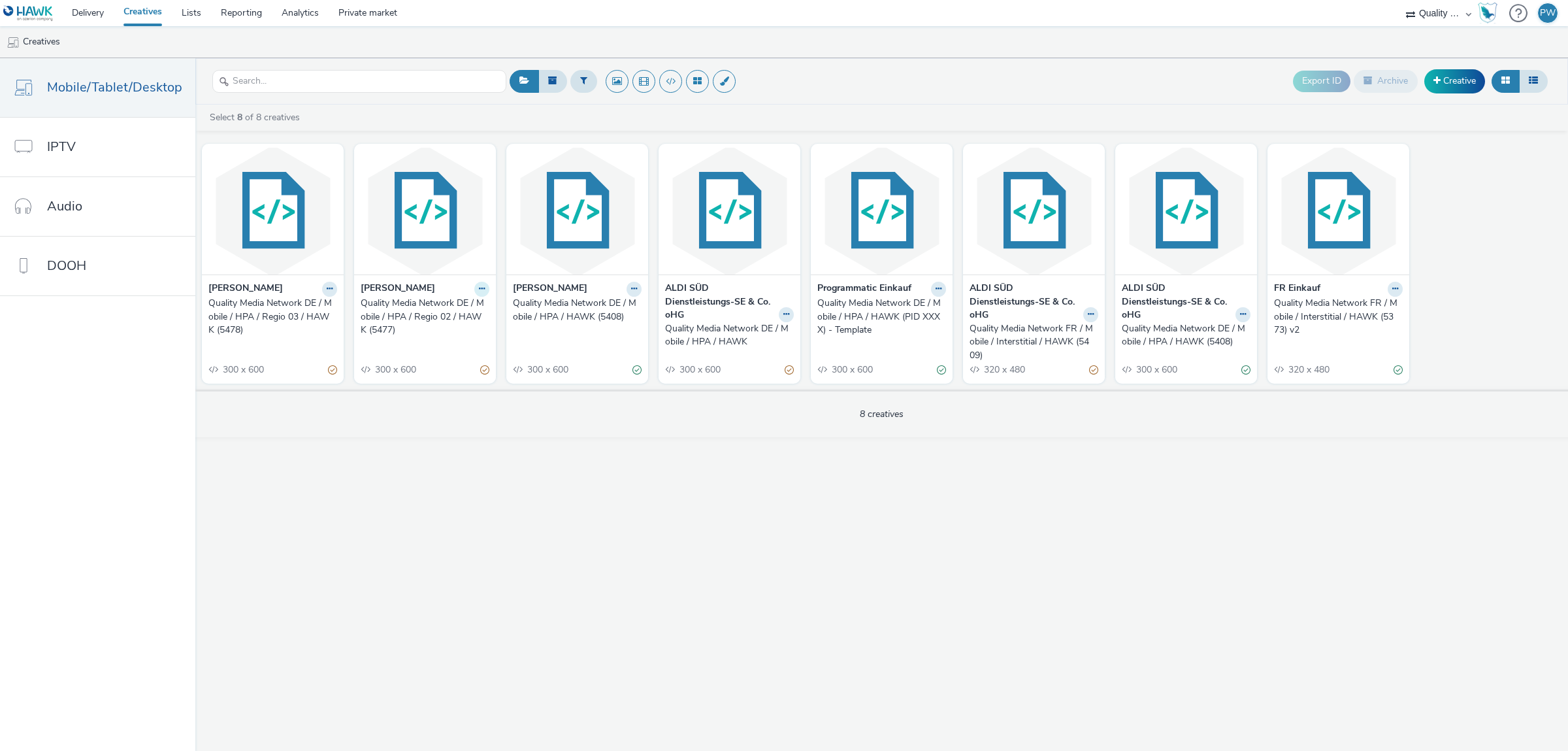
click at [475, 290] on button at bounding box center [482, 289] width 15 height 15
click at [445, 314] on link "Edit" at bounding box center [440, 311] width 98 height 26
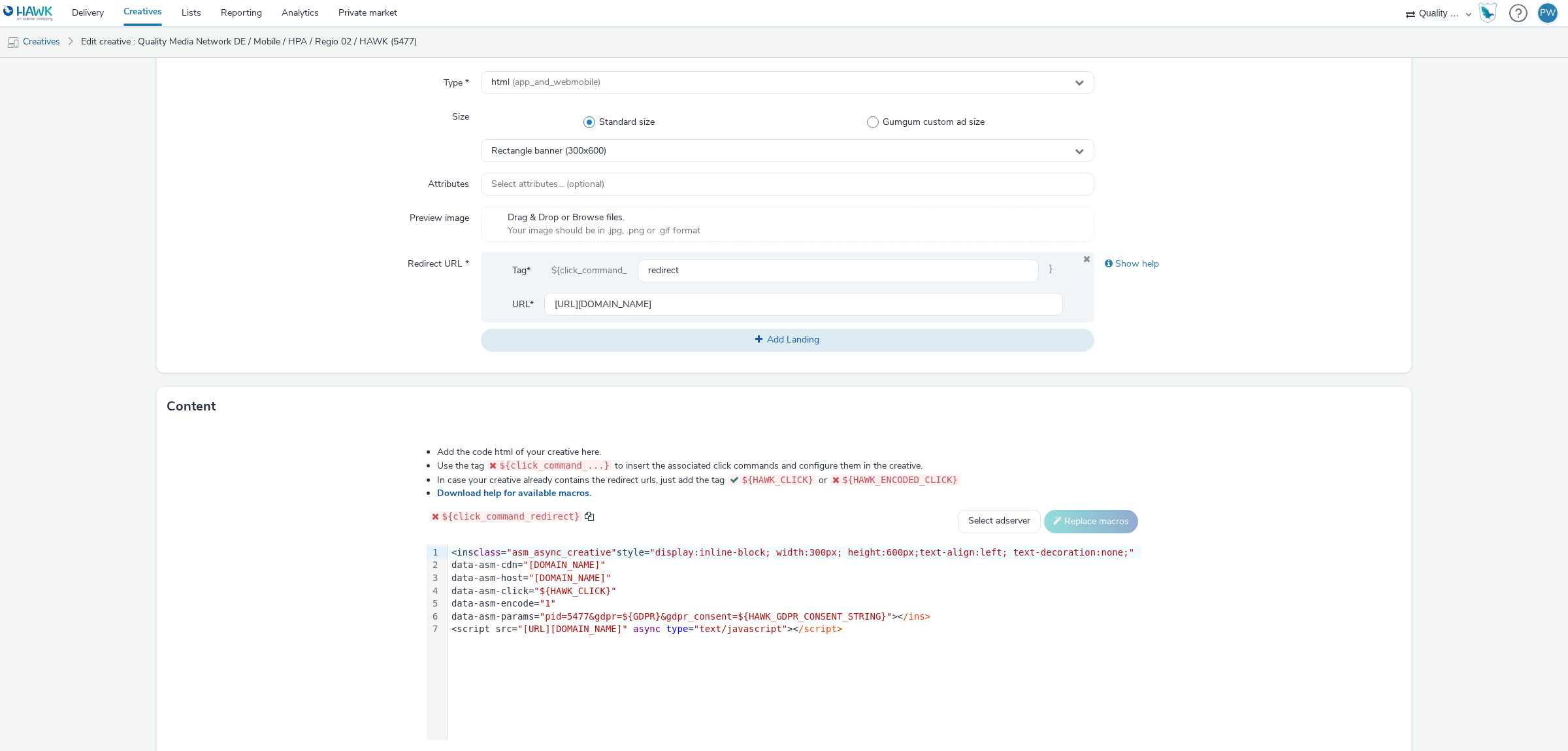
scroll to position [383, 0]
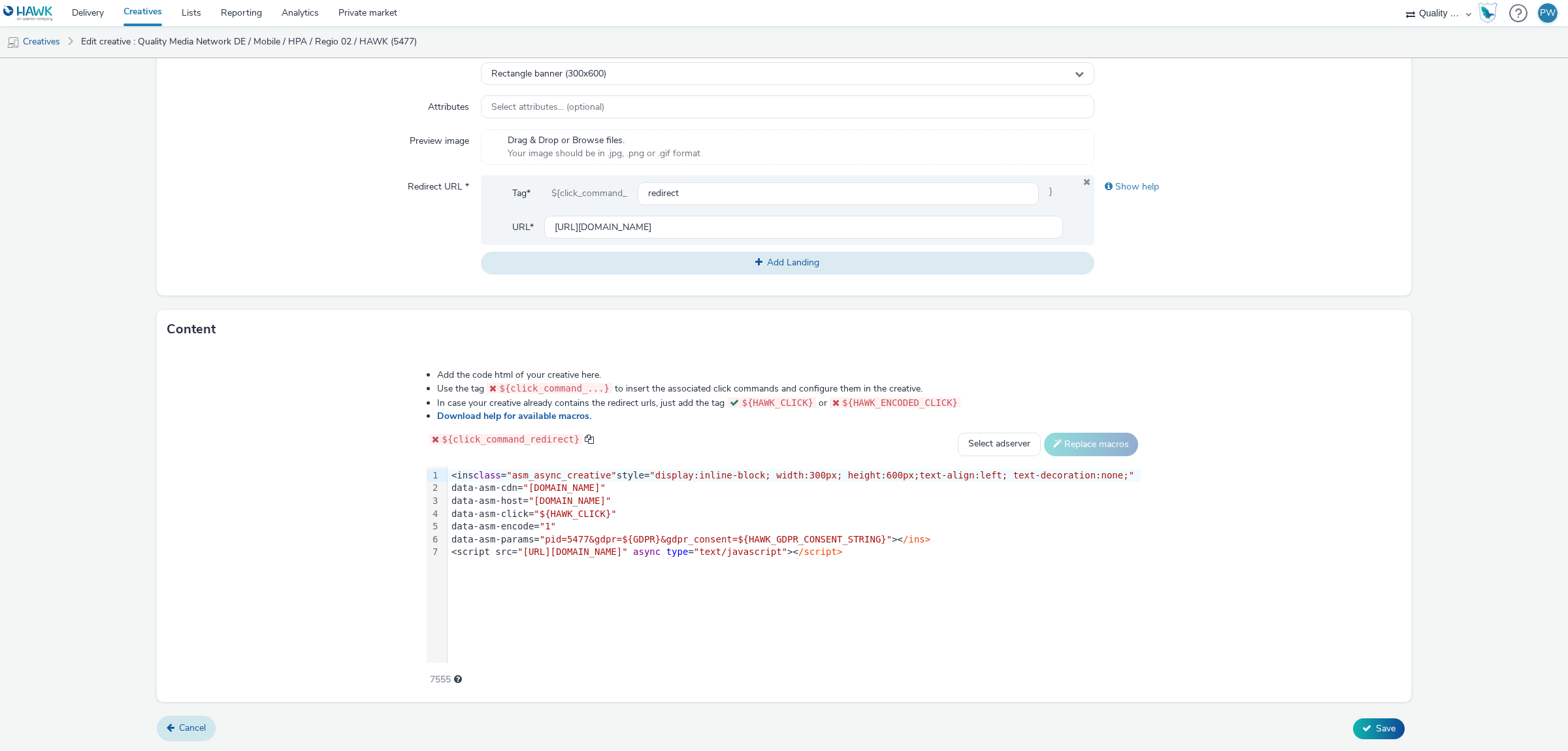
click at [183, 725] on span "Cancel" at bounding box center [192, 727] width 27 height 12
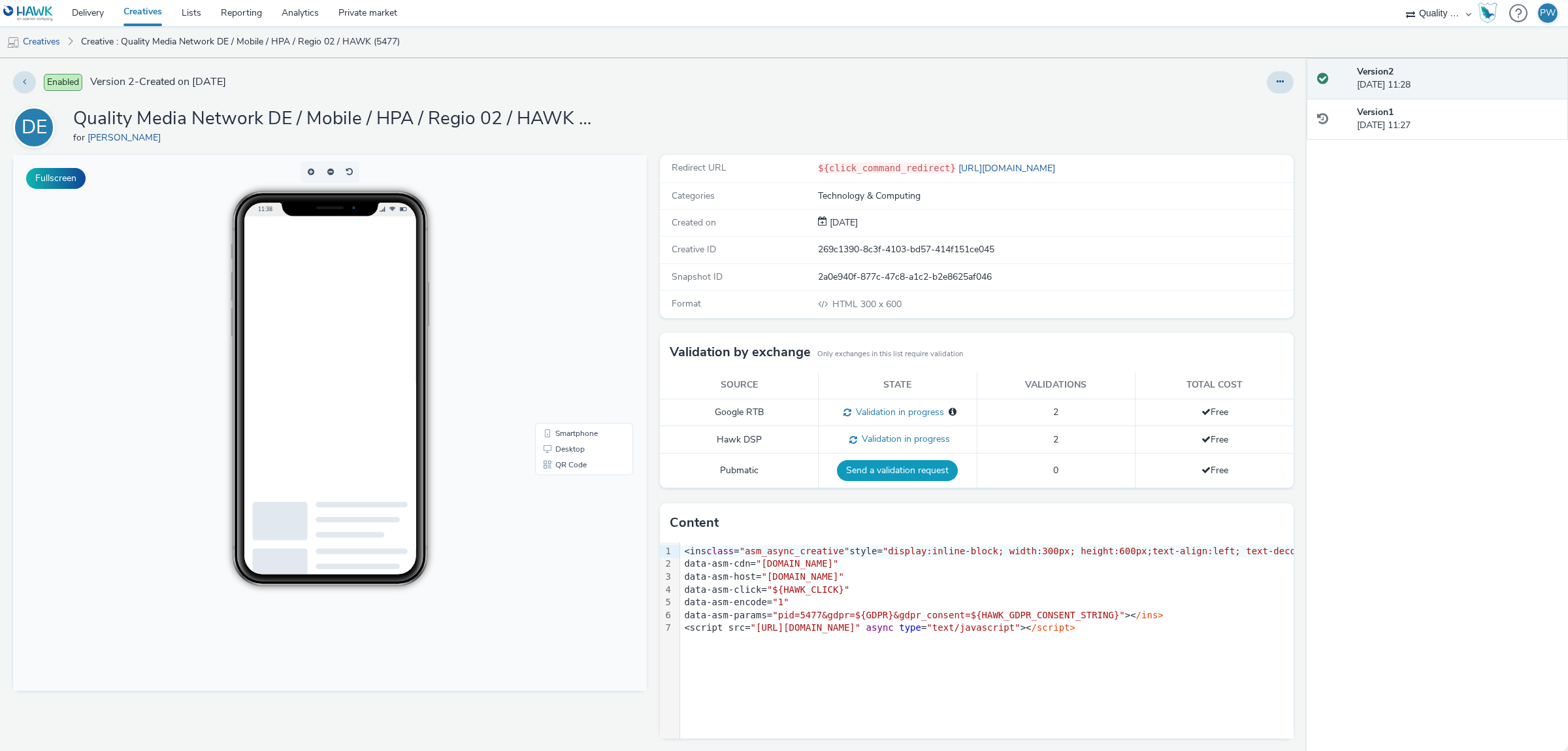
click at [889, 469] on button "Send a validation request" at bounding box center [897, 470] width 121 height 21
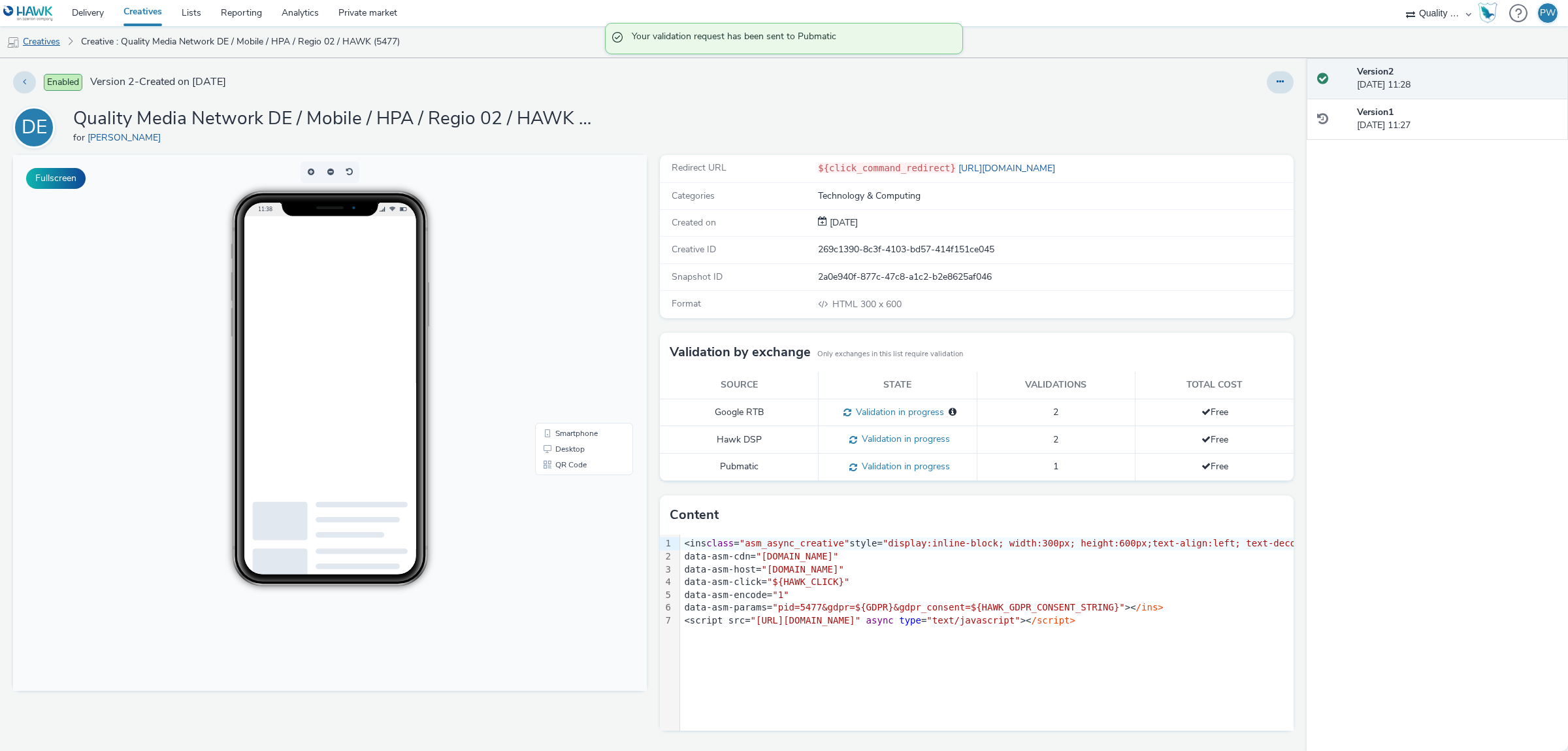
click at [53, 41] on link "Creatives" at bounding box center [33, 41] width 66 height 32
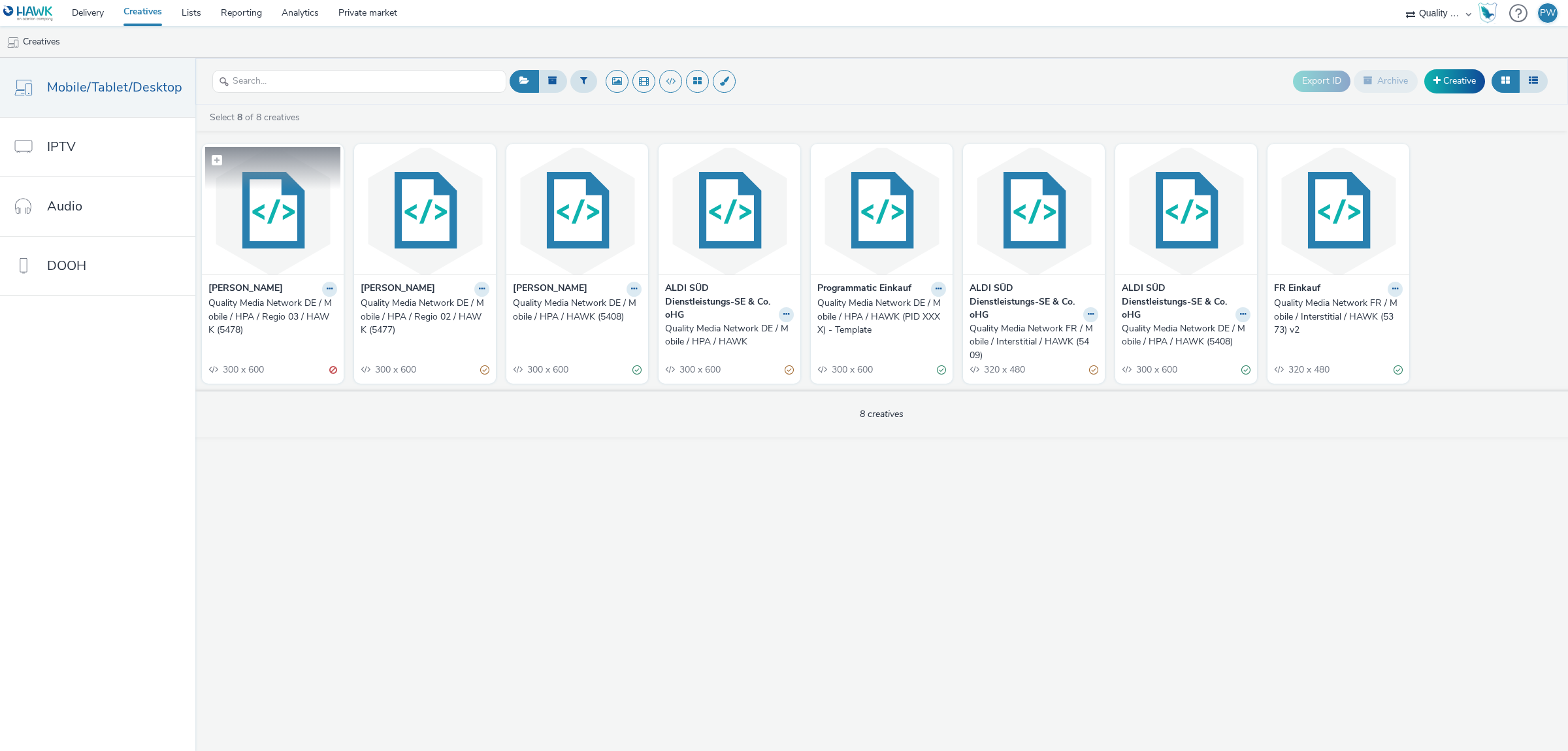
click at [290, 214] on img at bounding box center [272, 211] width 135 height 128
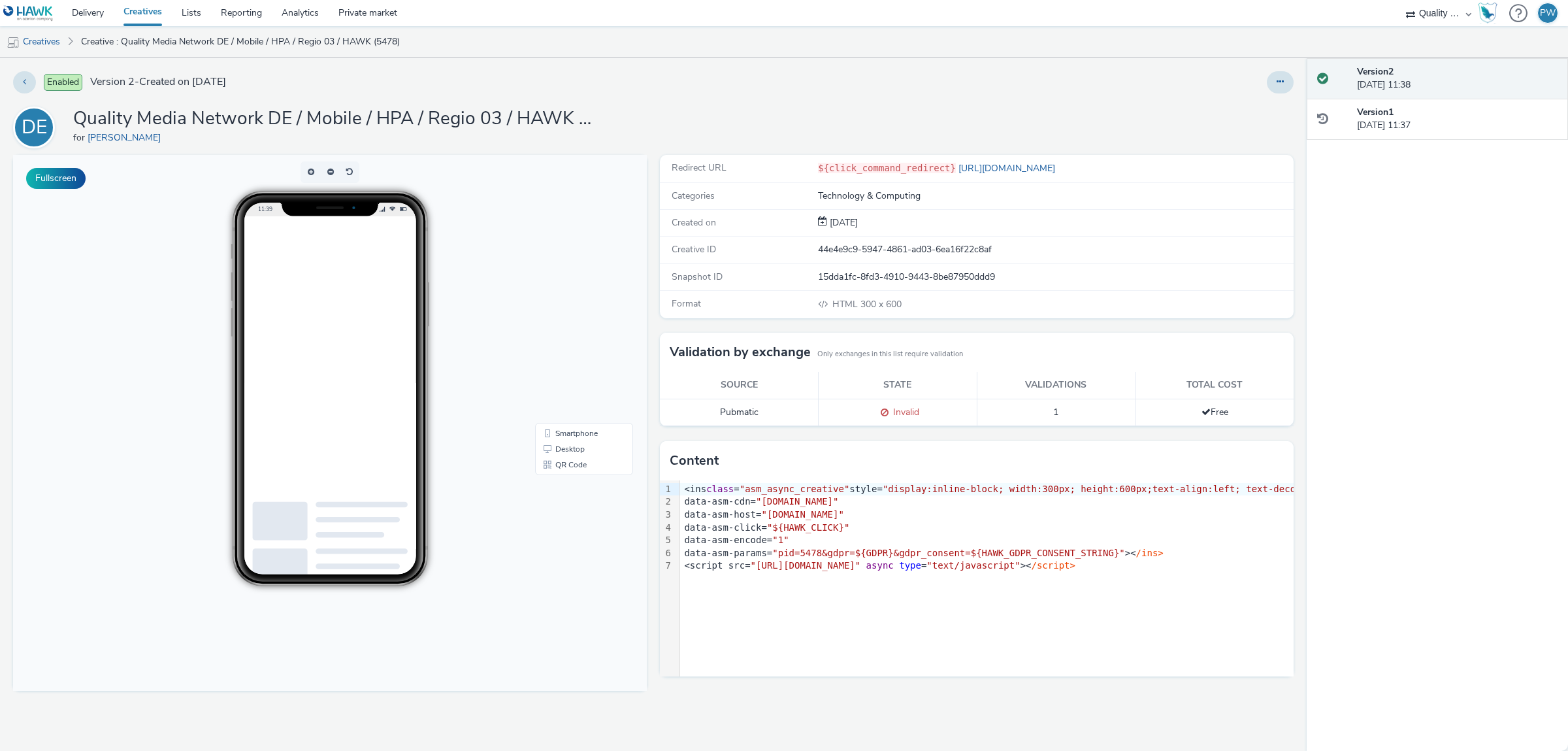
click at [891, 414] on span "Invalid" at bounding box center [904, 411] width 31 height 12
click at [845, 420] on div "Invalid" at bounding box center [897, 412] width 145 height 14
click at [59, 39] on link "Creatives" at bounding box center [33, 41] width 66 height 32
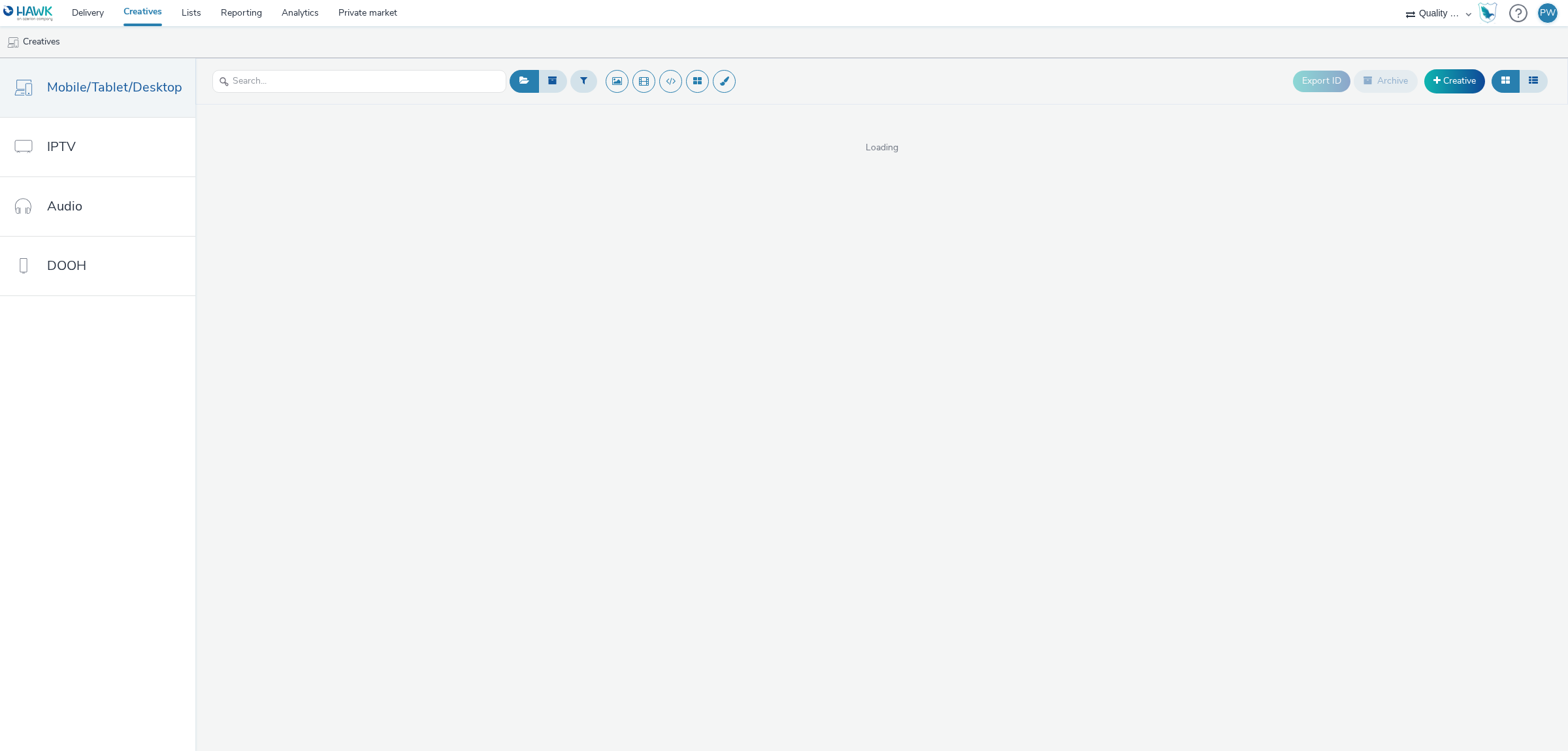
click at [1372, 526] on div "Export ID Archive Creative Loading" at bounding box center [882, 404] width 1372 height 693
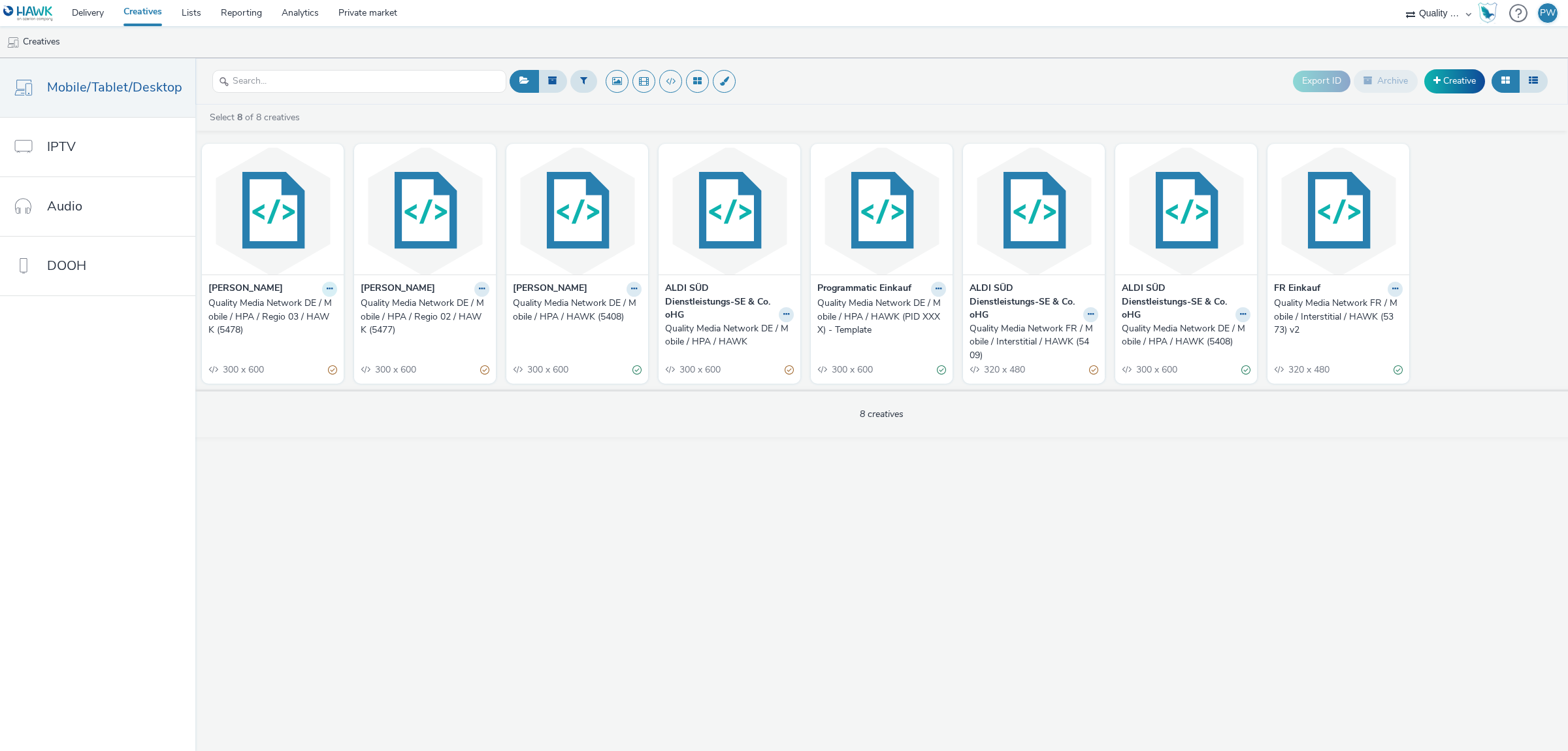
click at [327, 290] on icon at bounding box center [329, 289] width 6 height 8
click at [285, 339] on link "Duplicate" at bounding box center [288, 338] width 98 height 26
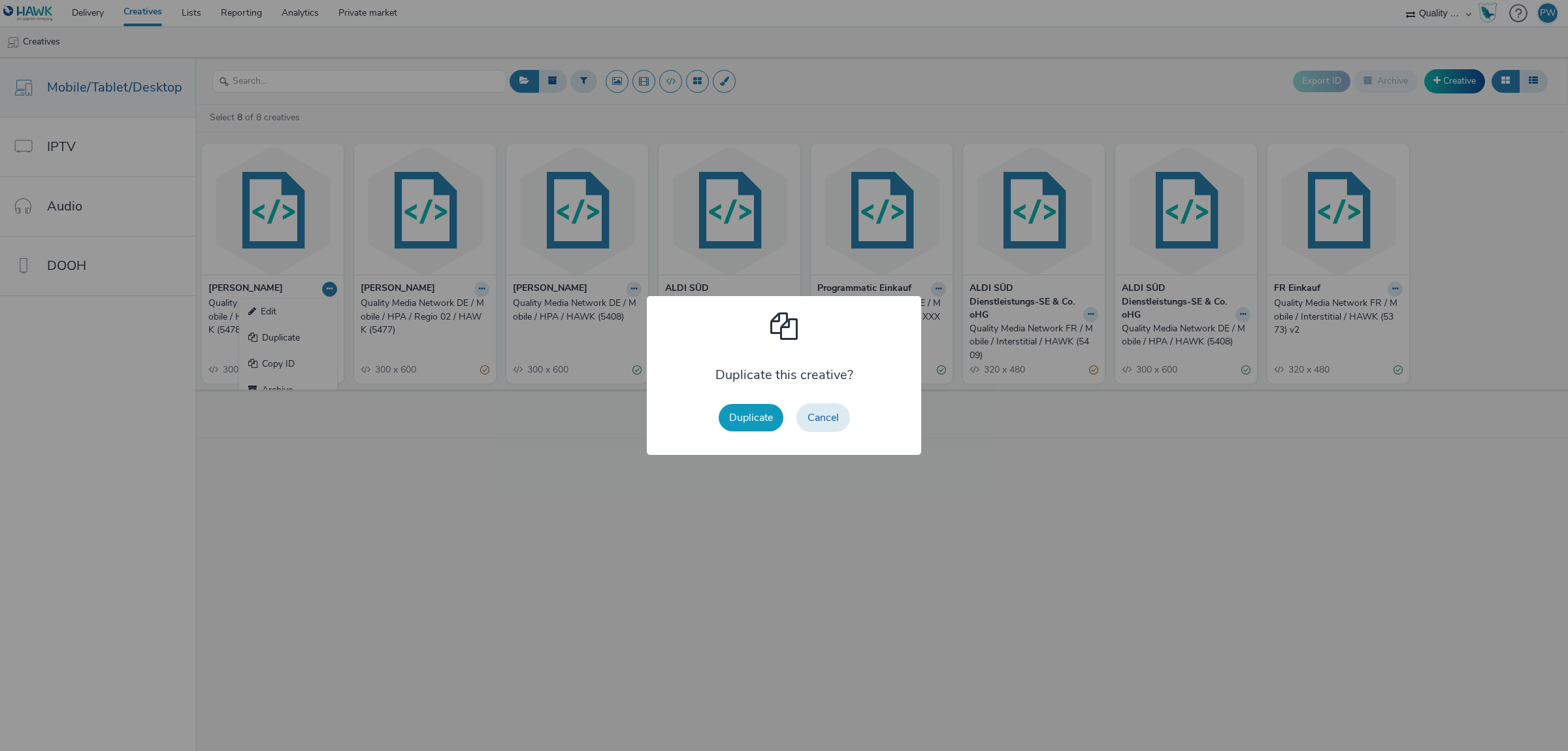
click at [731, 414] on button "Duplicate" at bounding box center [751, 418] width 65 height 27
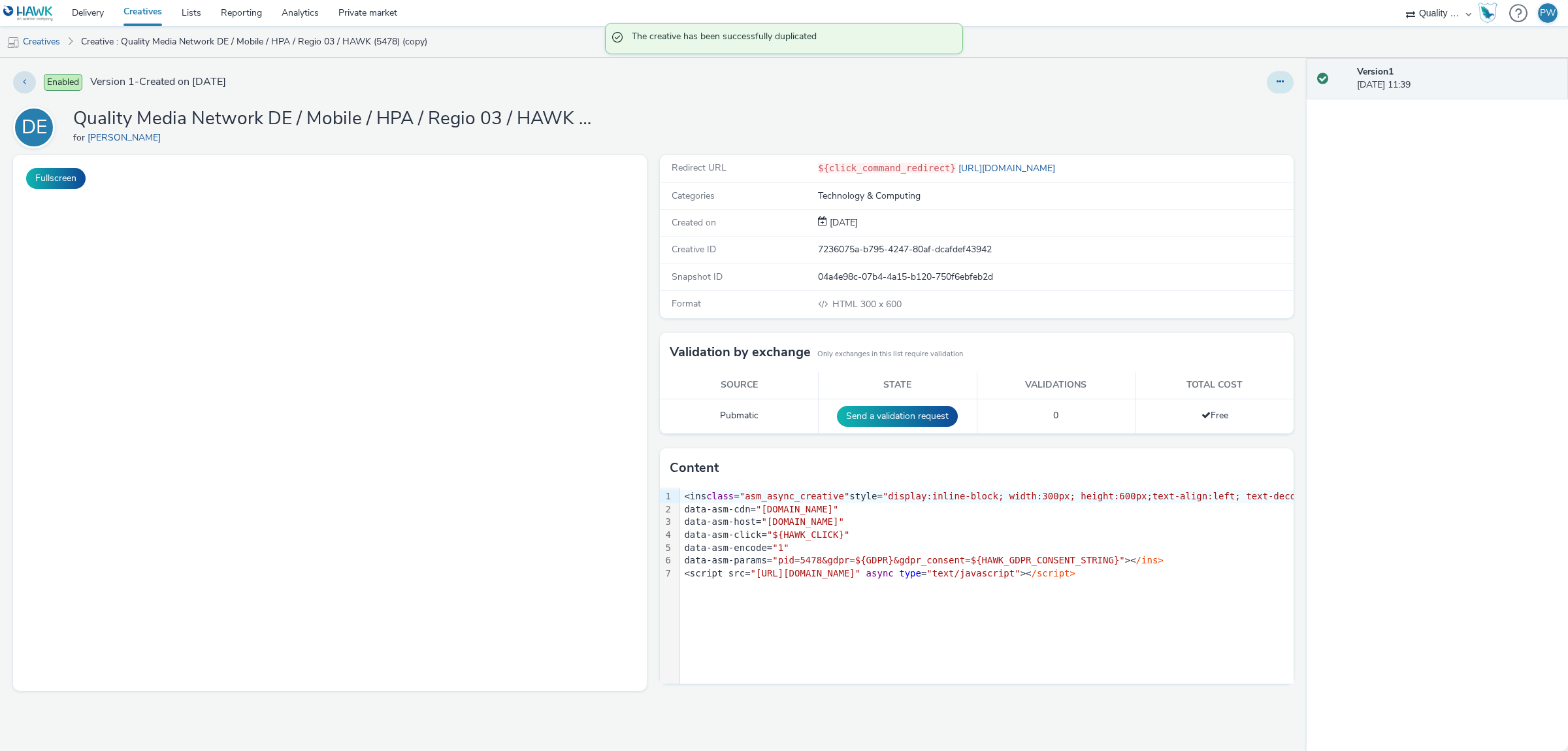
click at [1276, 82] on button at bounding box center [1279, 82] width 27 height 22
click at [1257, 117] on link "Edit" at bounding box center [1244, 108] width 98 height 26
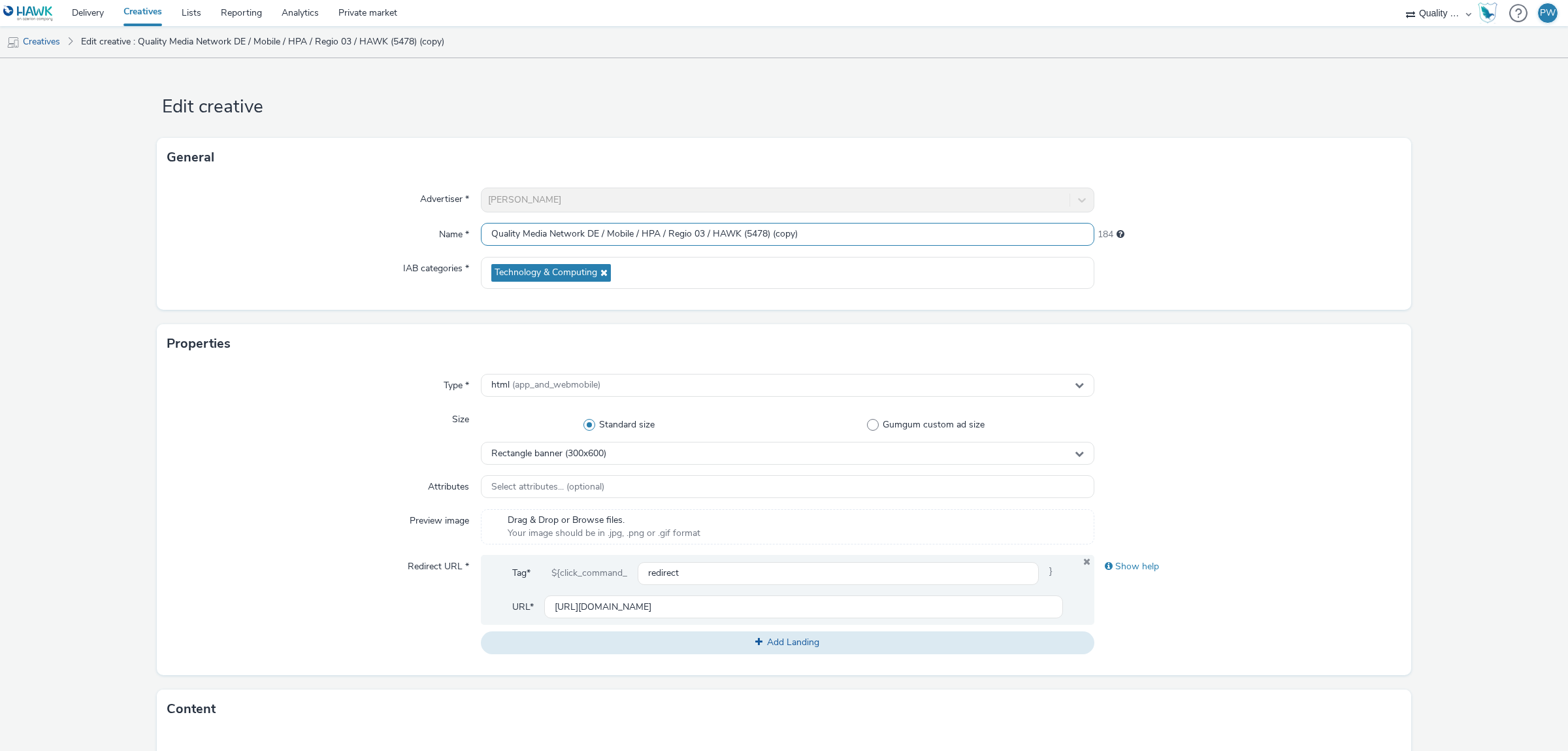
click at [702, 234] on input "Quality Media Network DE / Mobile / HPA / Regio 03 / HAWK (5478) (copy)" at bounding box center [787, 234] width 613 height 23
click at [757, 236] on input "Quality Media Network DE / Mobile / HPA / Regio 04 / HAWK (5478) (copy)" at bounding box center [787, 234] width 613 height 23
click at [761, 236] on input "Quality Media Network DE / Mobile / HPA / Regio 04 / HAWK (5478) (copy)" at bounding box center [787, 234] width 613 height 23
drag, startPoint x: 769, startPoint y: 237, endPoint x: 832, endPoint y: 230, distance: 63.4
click at [832, 230] on input "Quality Media Network DE / Mobile / HPA / Regio 04 / HAWK (5479) (copy)" at bounding box center [787, 234] width 613 height 23
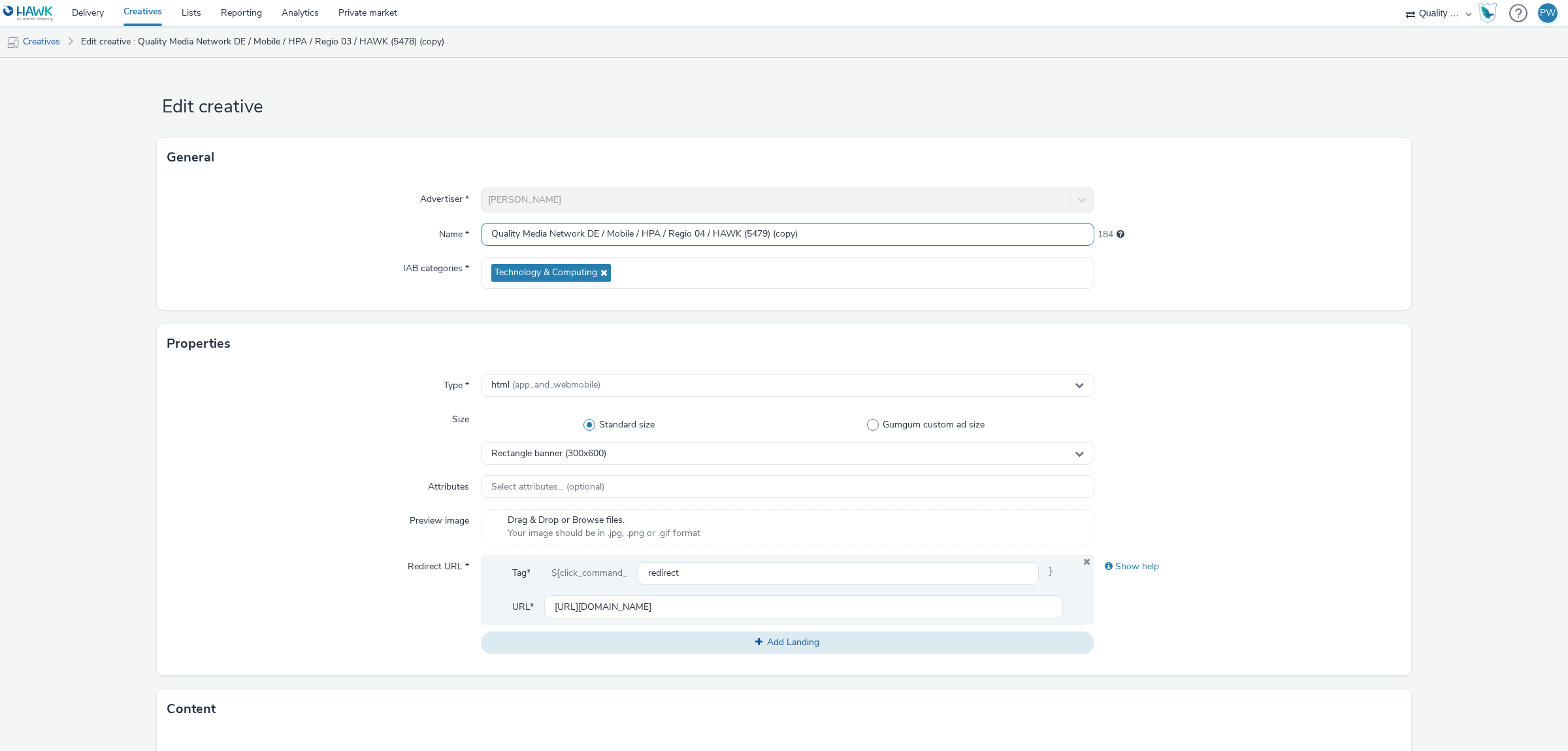
type input "Quality Media Network DE / Mobile / HPA / Regio 04 / HAWK (5479)"
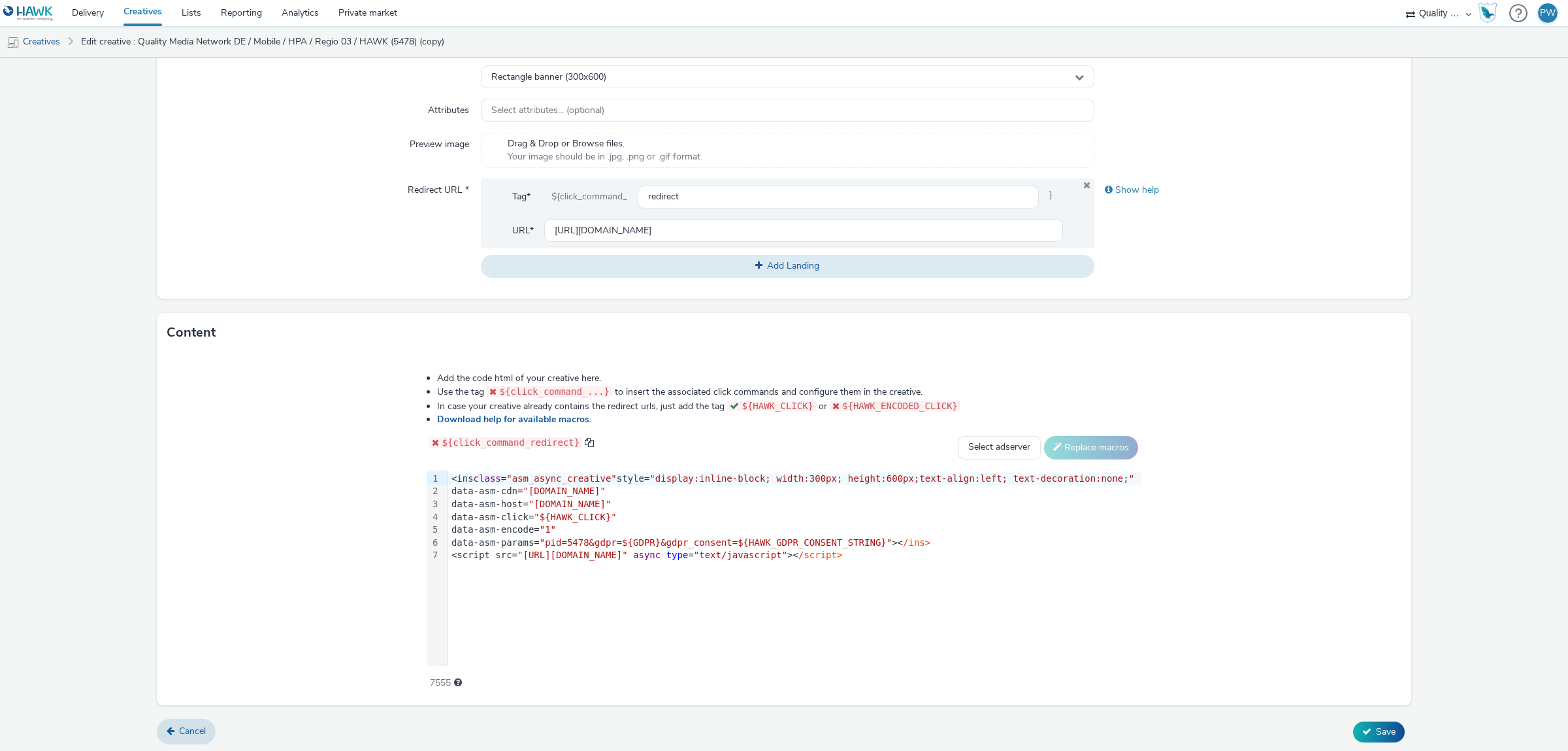
scroll to position [383, 0]
click at [612, 541] on span ""pid=5478&gdpr=${GDPR}&gdpr_consent=${HAWK_GDPR_CONSENT_STRING}"" at bounding box center [716, 538] width 352 height 11
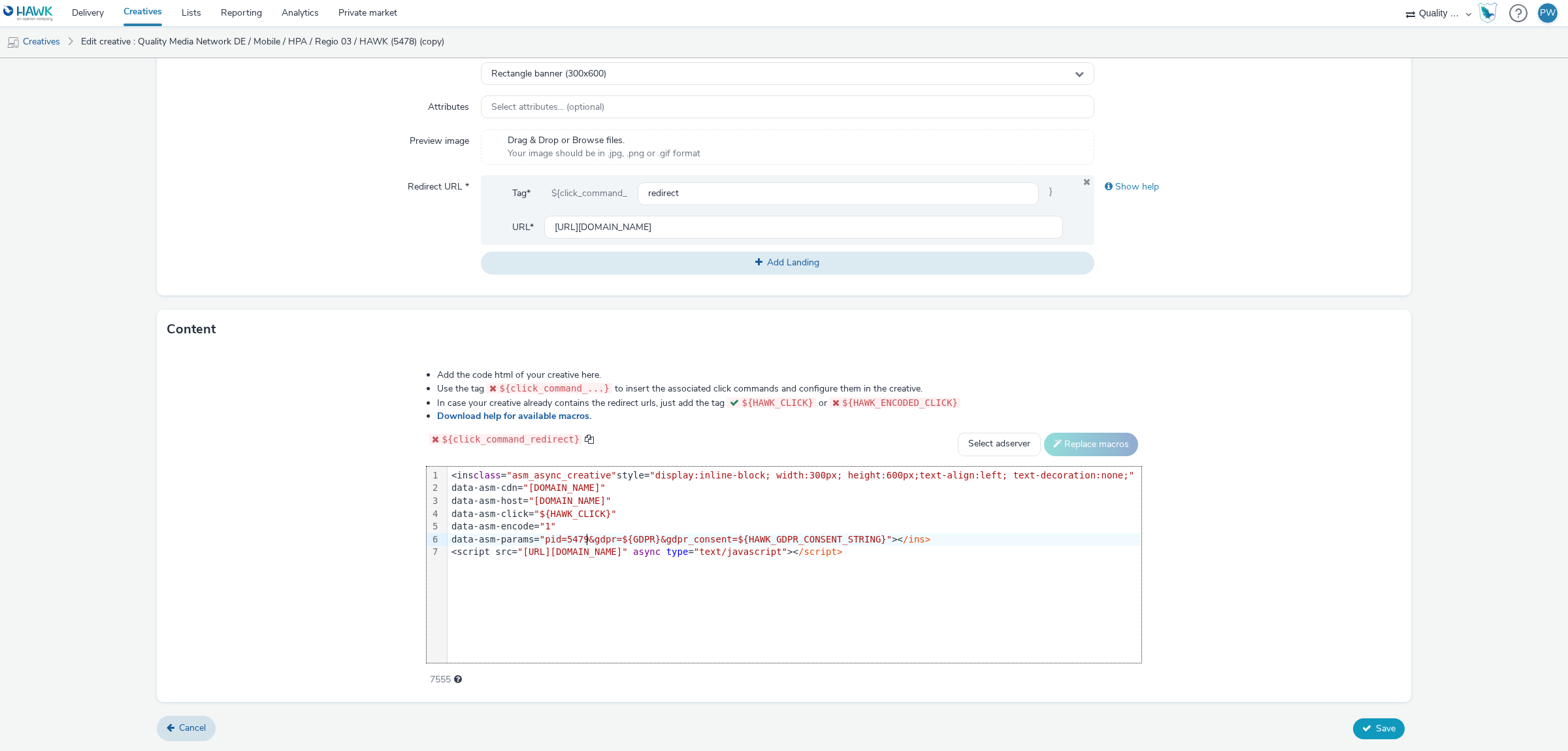
drag, startPoint x: 1359, startPoint y: 717, endPoint x: 1364, endPoint y: 721, distance: 6.4
click at [1359, 718] on div "Cancel Save" at bounding box center [784, 728] width 1254 height 23
click at [1368, 722] on button "Save" at bounding box center [1379, 728] width 52 height 21
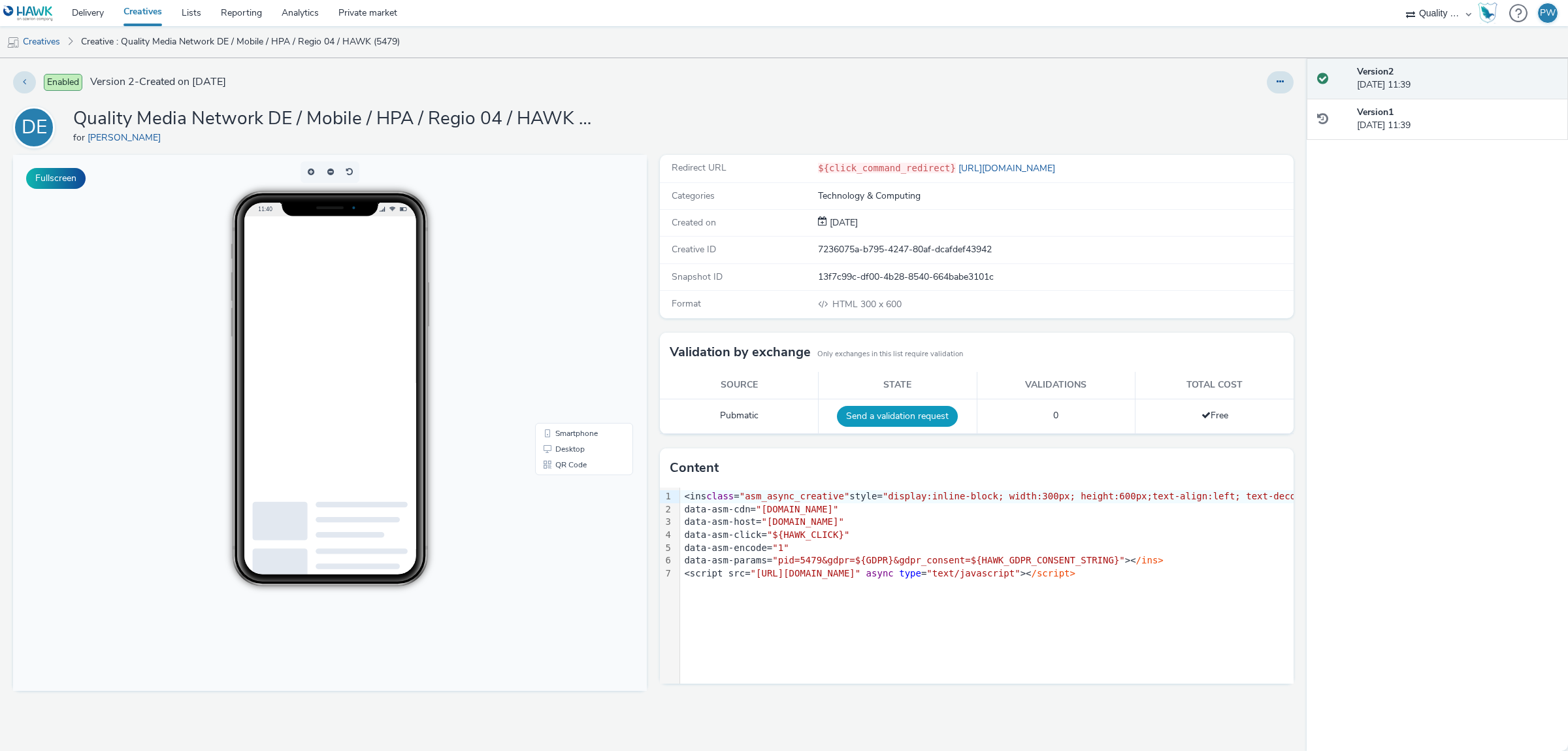
click at [895, 420] on button "Send a validation request" at bounding box center [897, 416] width 121 height 21
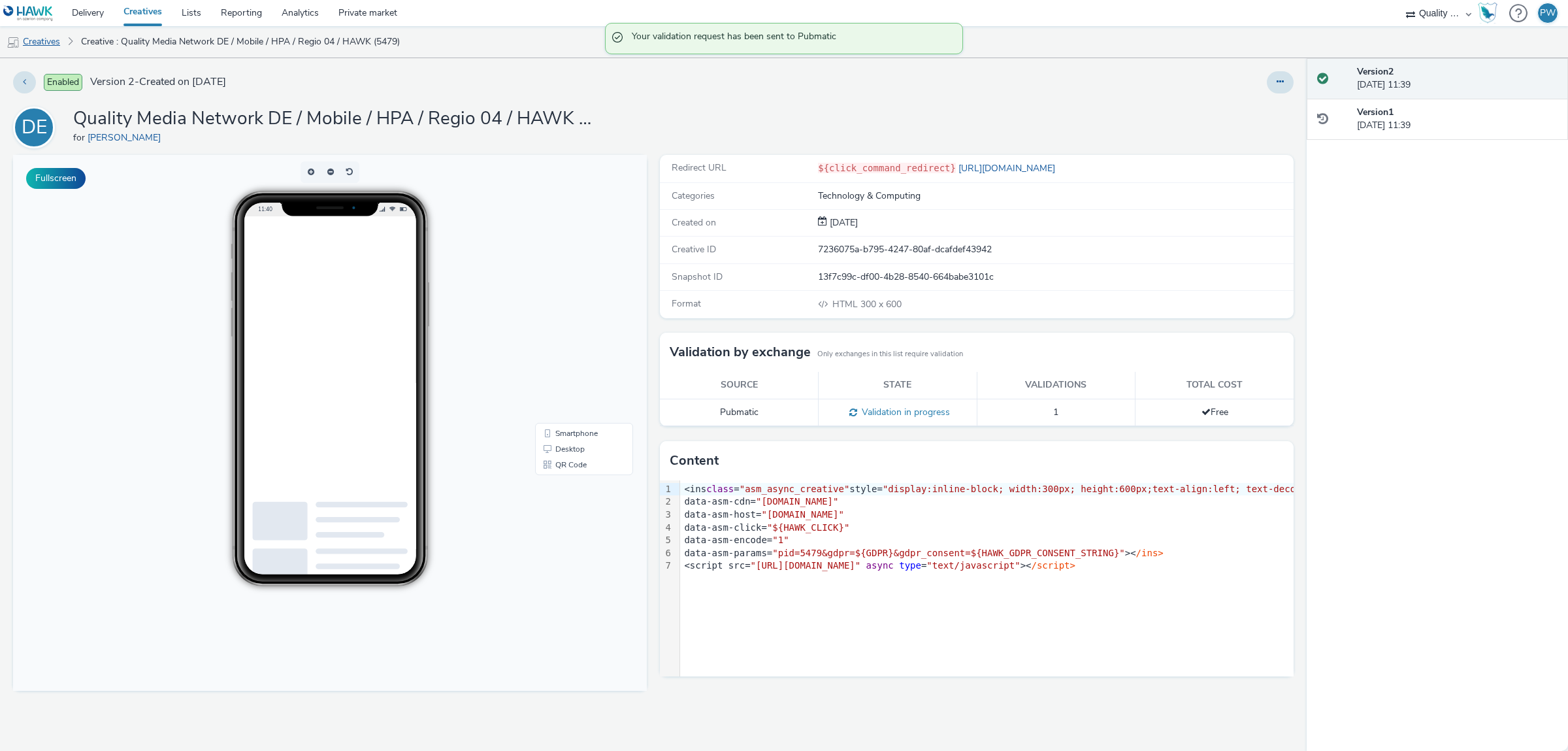
click at [49, 36] on link "Creatives" at bounding box center [33, 41] width 66 height 32
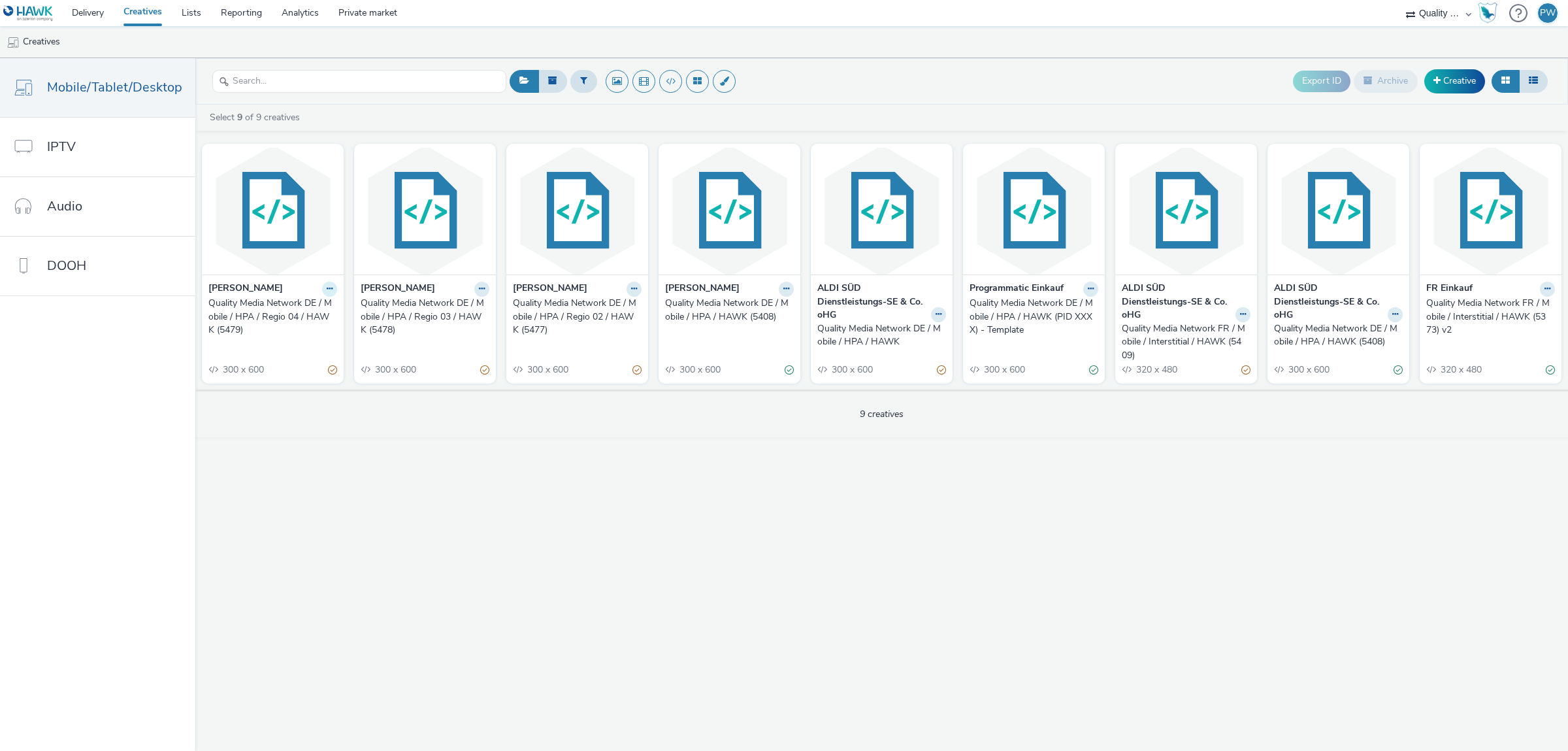
click at [330, 289] on button at bounding box center [329, 289] width 15 height 15
click at [299, 335] on link "Duplicate" at bounding box center [288, 338] width 98 height 26
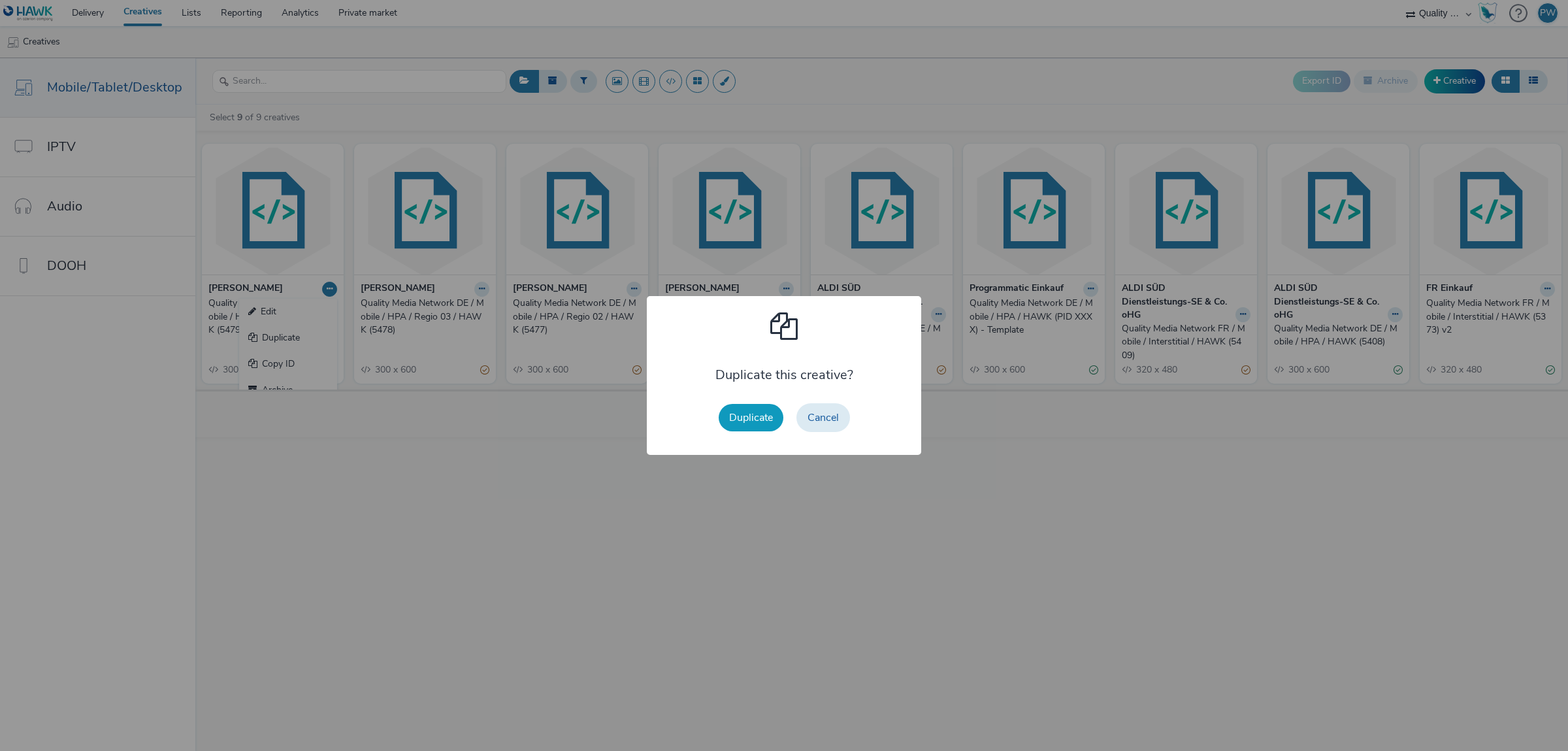
click at [758, 420] on button "Duplicate" at bounding box center [751, 418] width 65 height 27
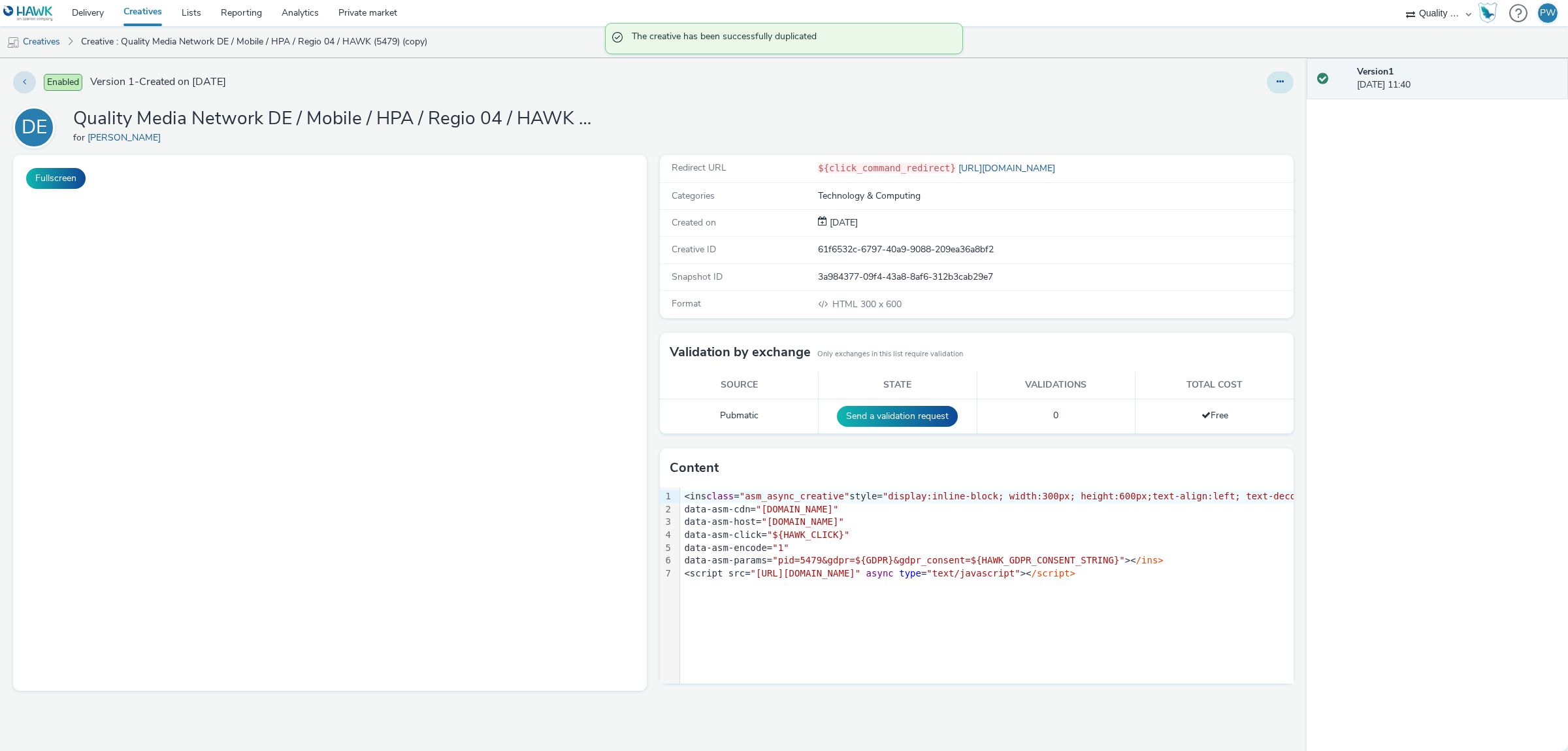
click at [1283, 79] on icon at bounding box center [1279, 81] width 7 height 9
click at [1269, 115] on link "Edit" at bounding box center [1244, 108] width 98 height 26
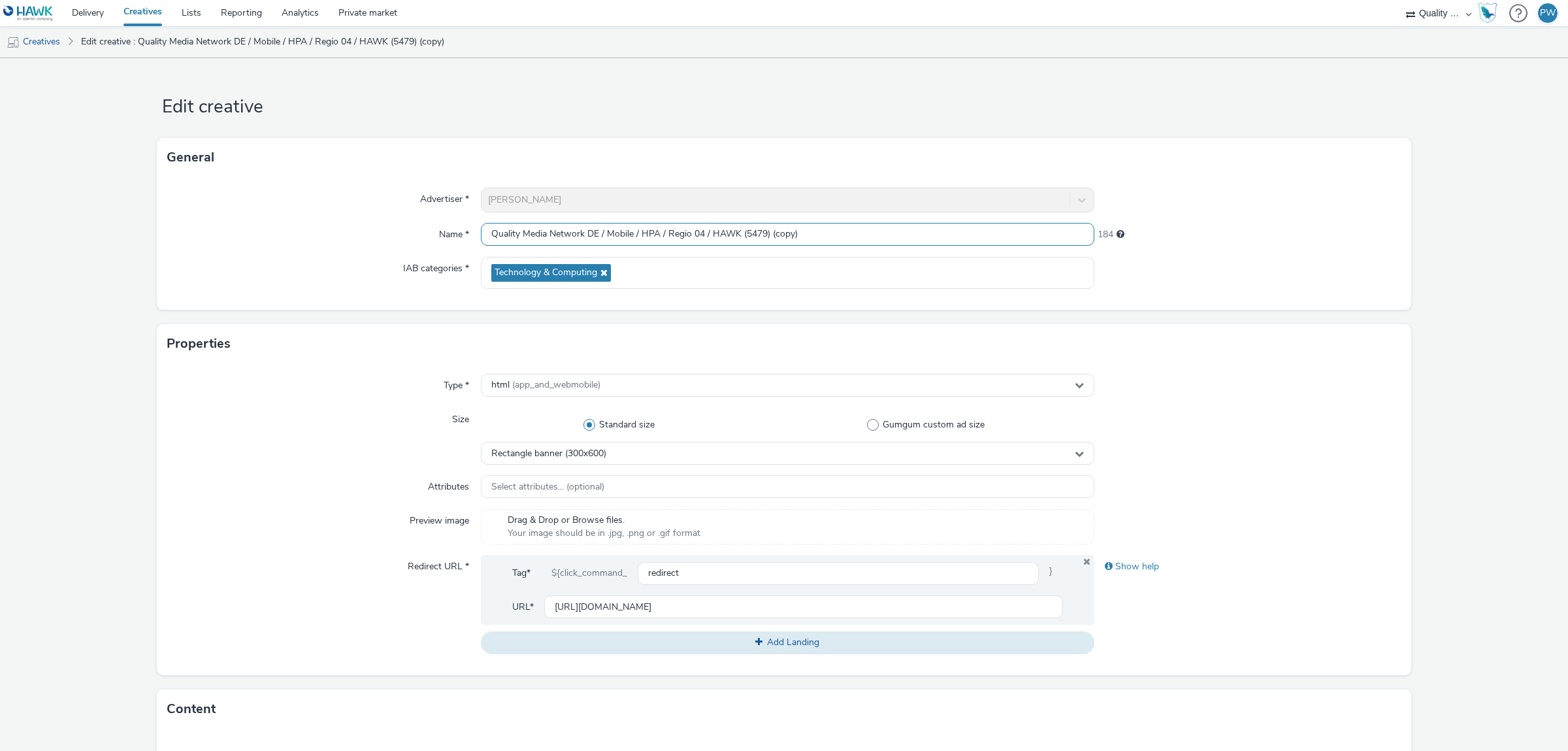
click at [766, 235] on input "Quality Media Network DE / Mobile / HPA / Regio 04 / HAWK (5479) (copy)" at bounding box center [787, 234] width 613 height 23
click at [702, 234] on input "Quality Media Network DE / Mobile / HPA / Regio 04 / HAWK (5480)" at bounding box center [787, 234] width 613 height 23
type input "Quality Media Network DE / Mobile / HPA / Regio 05 / HAWK (5480)"
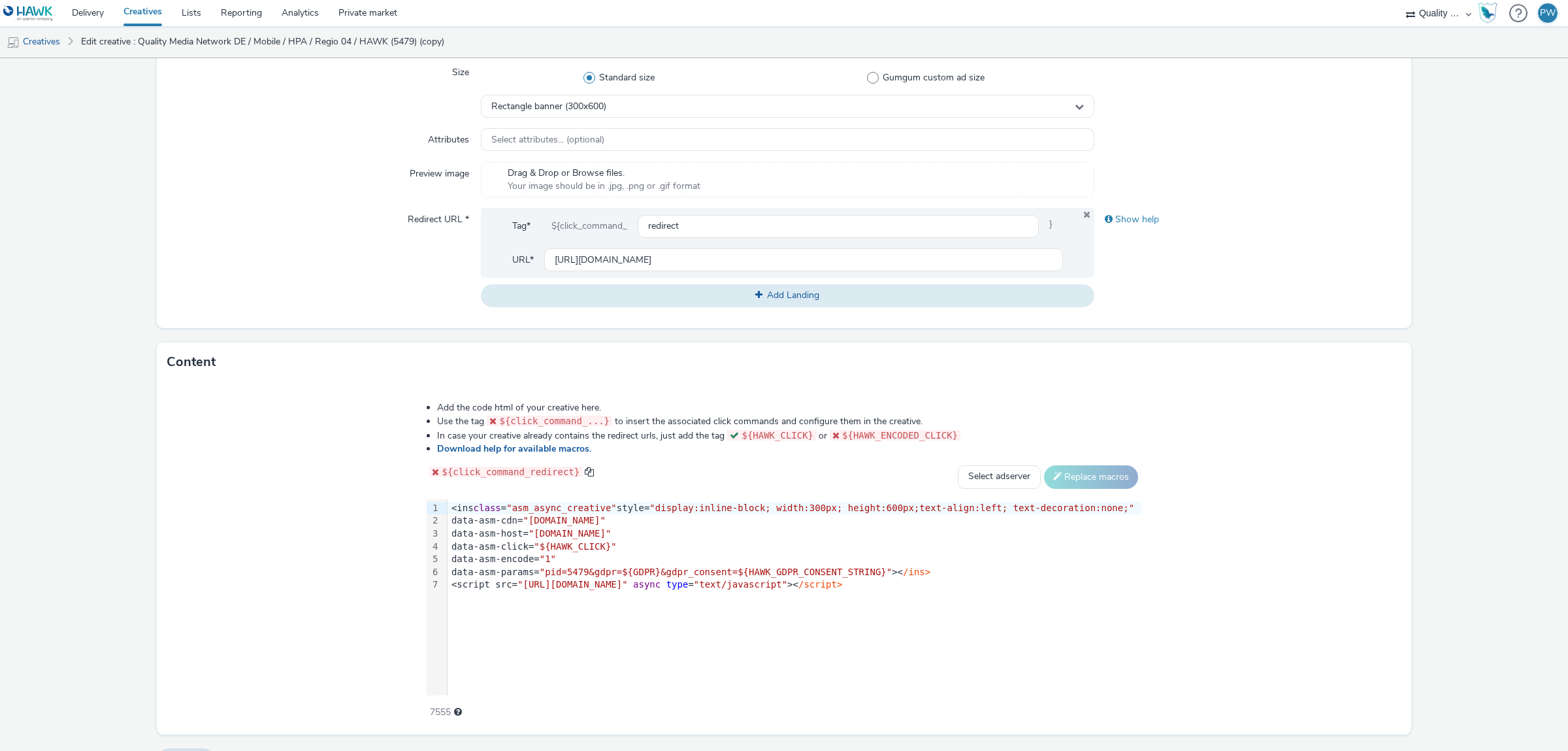
scroll to position [383, 0]
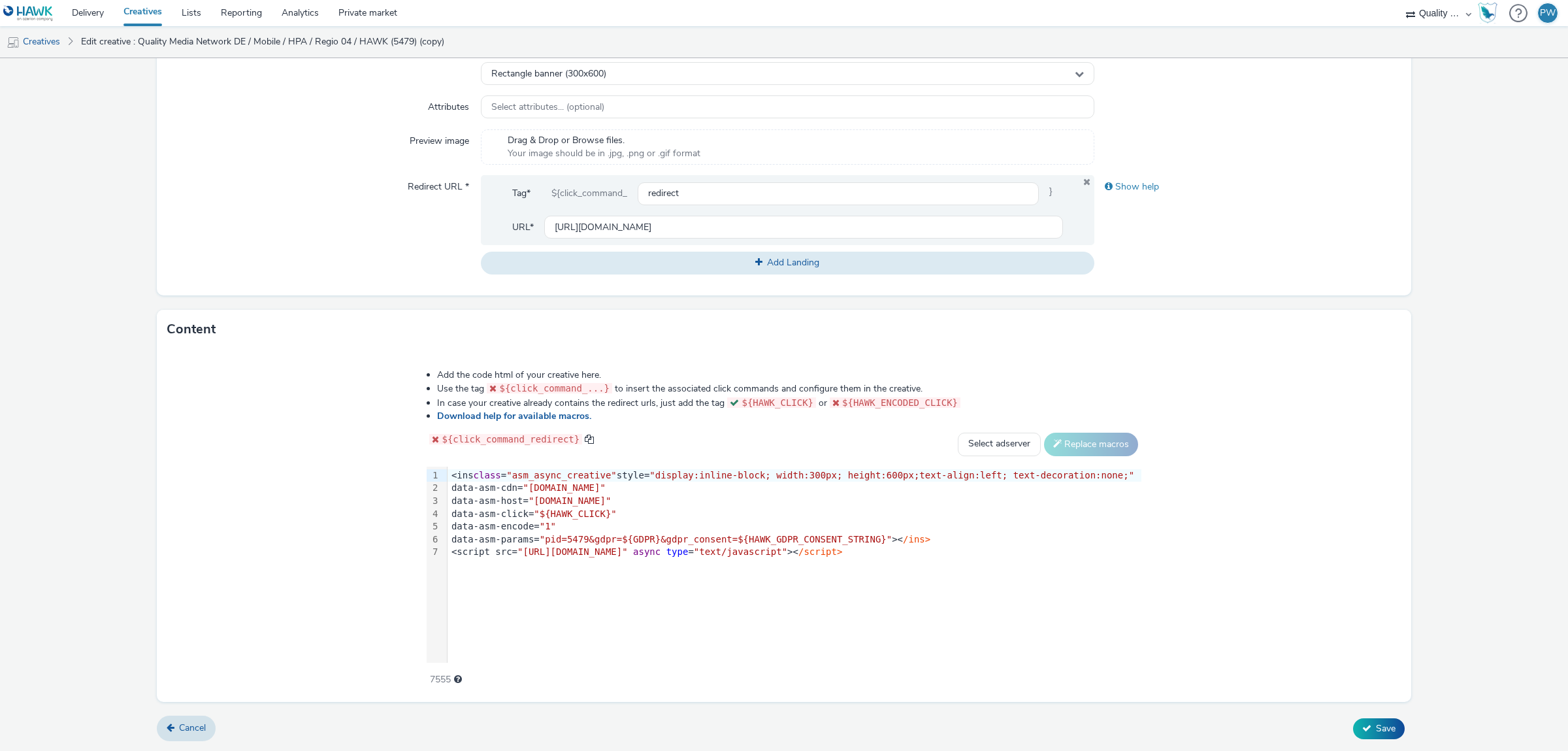
click at [613, 539] on span ""pid=5479&gdpr=${GDPR}&gdpr_consent=${HAWK_GDPR_CONSENT_STRING}"" at bounding box center [716, 538] width 352 height 11
click at [1359, 728] on button "Save" at bounding box center [1379, 728] width 52 height 21
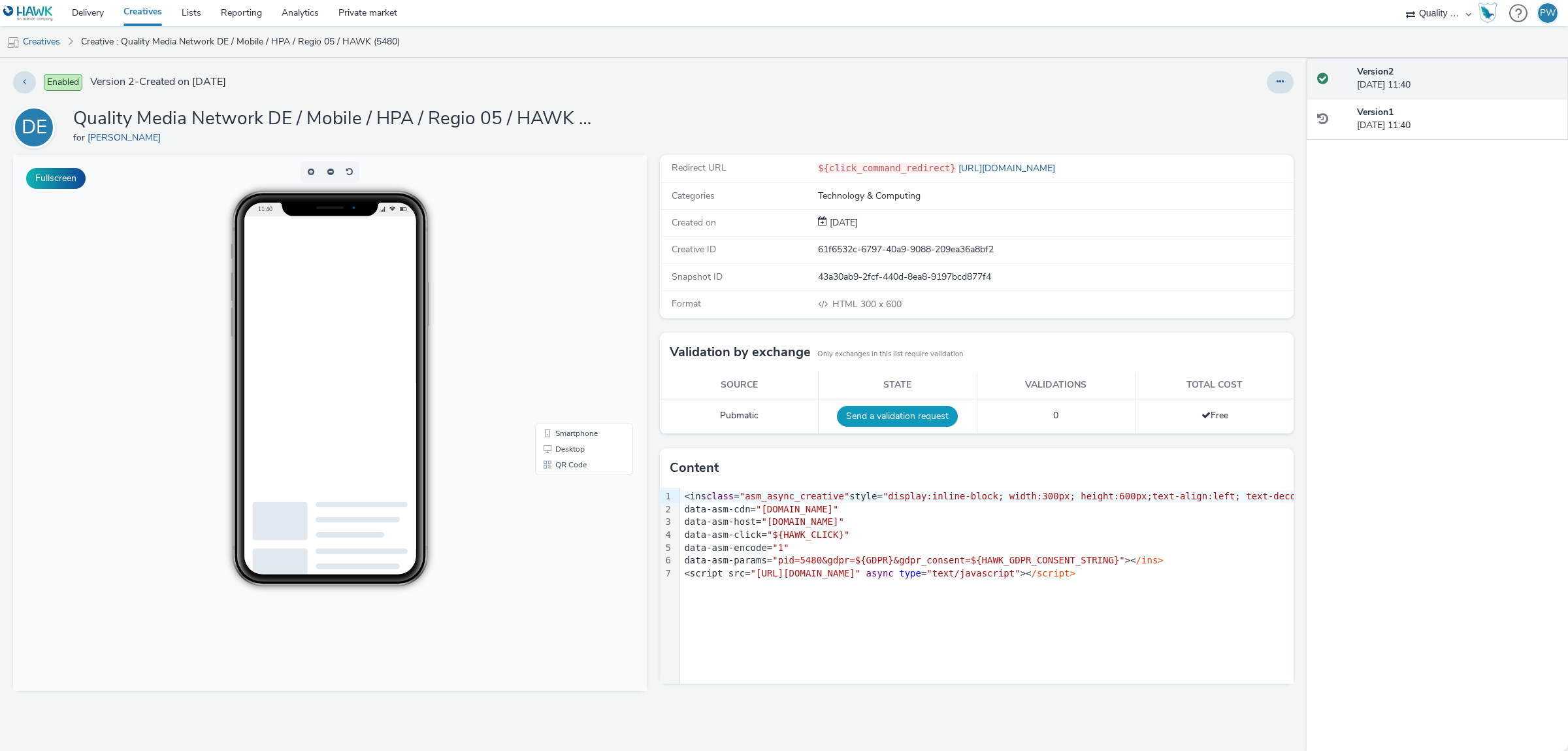
click at [917, 414] on button "Send a validation request" at bounding box center [897, 416] width 121 height 21
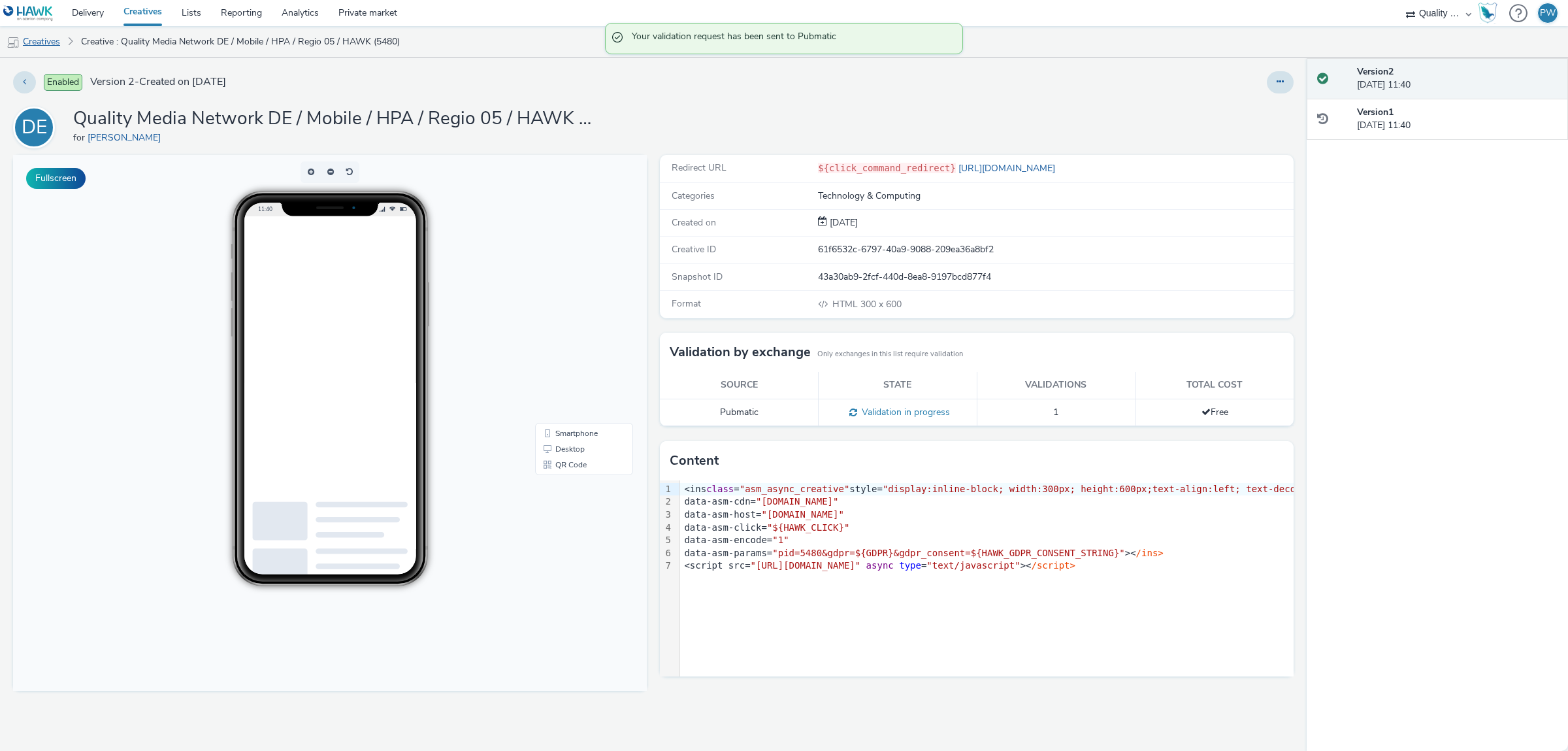
click at [65, 45] on link "Creatives" at bounding box center [33, 41] width 66 height 32
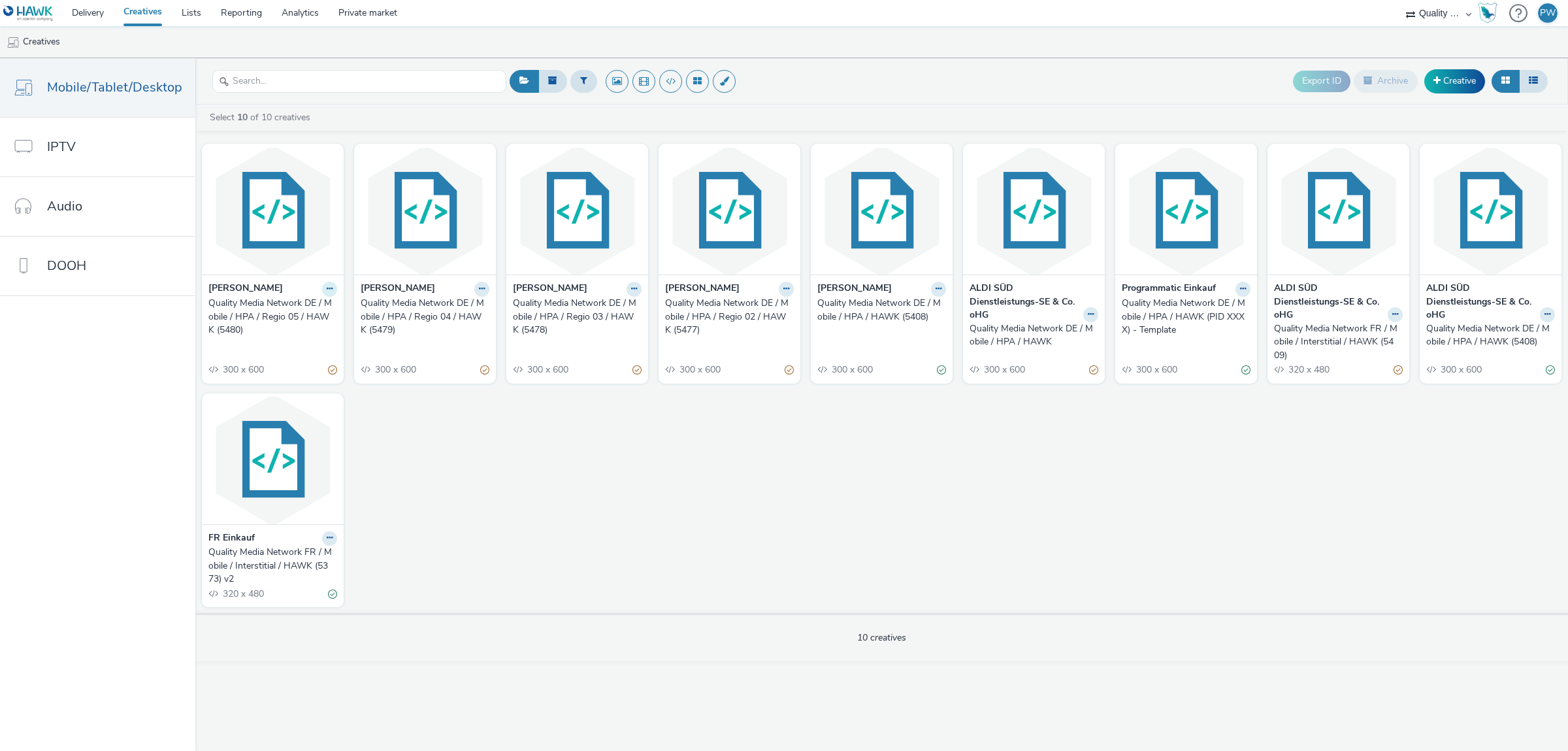
click at [327, 290] on icon at bounding box center [329, 289] width 6 height 8
click at [298, 340] on link "Duplicate" at bounding box center [288, 338] width 98 height 26
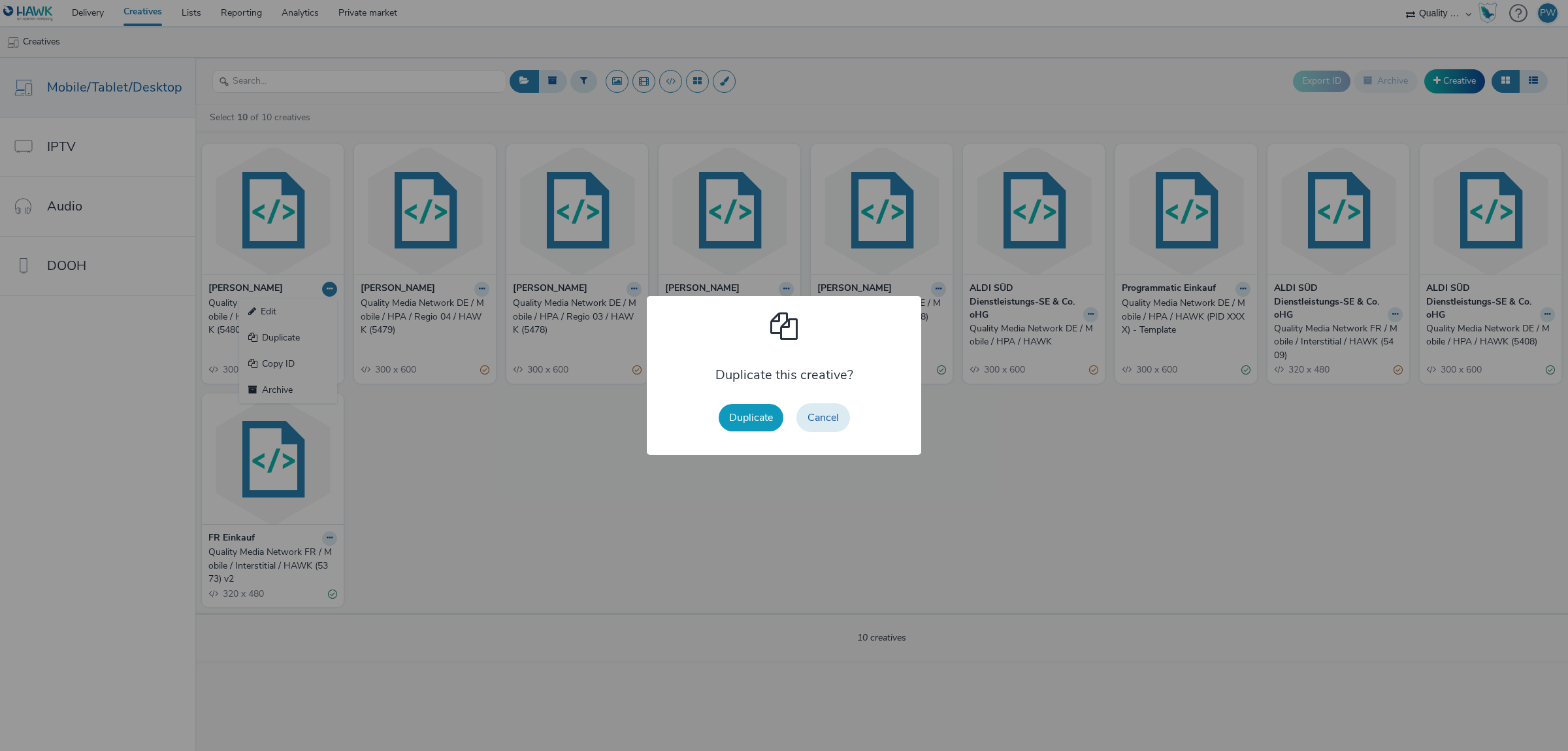
click at [748, 418] on button "Duplicate" at bounding box center [751, 418] width 65 height 27
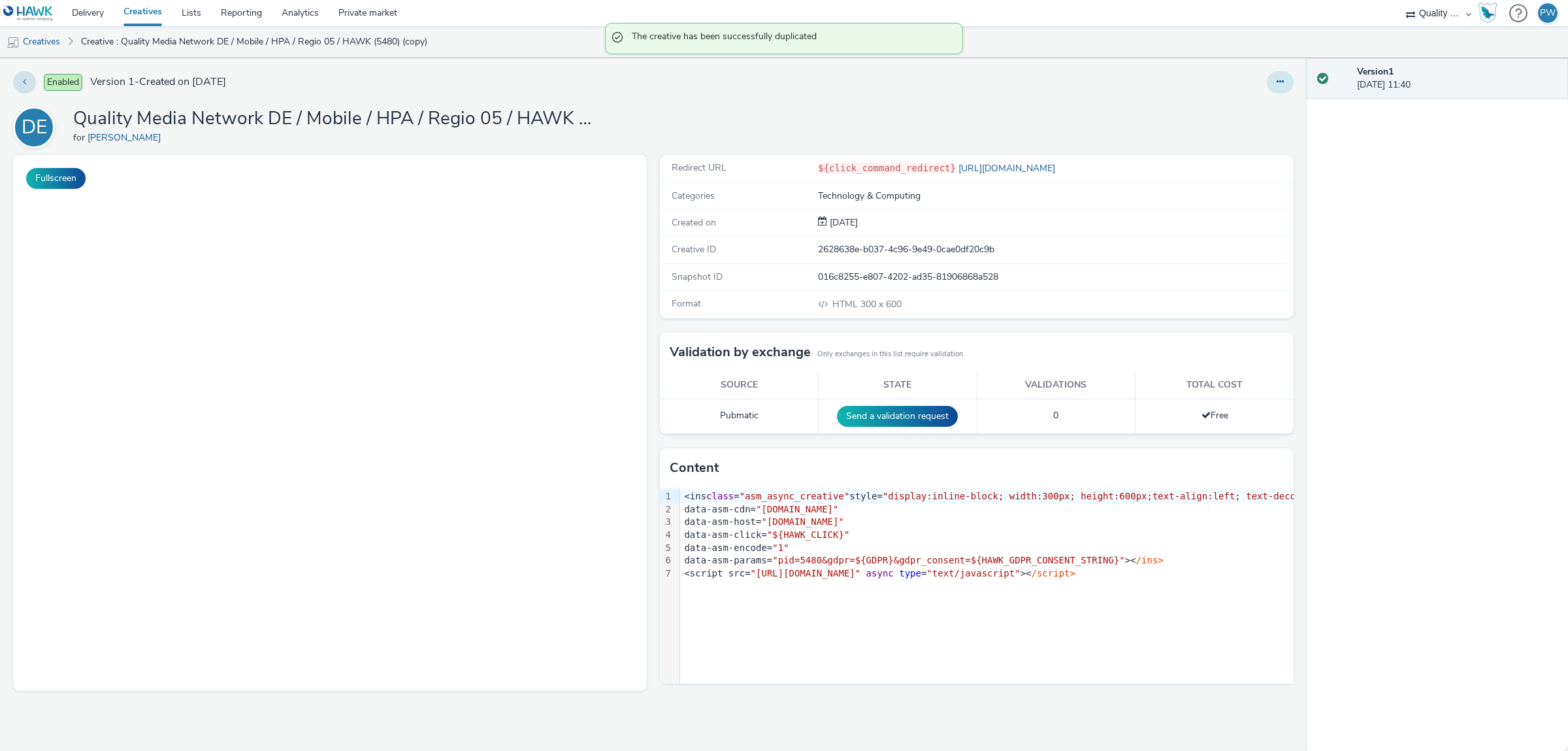
click at [1283, 78] on icon at bounding box center [1279, 81] width 7 height 9
click at [1263, 108] on link "Edit" at bounding box center [1244, 108] width 98 height 26
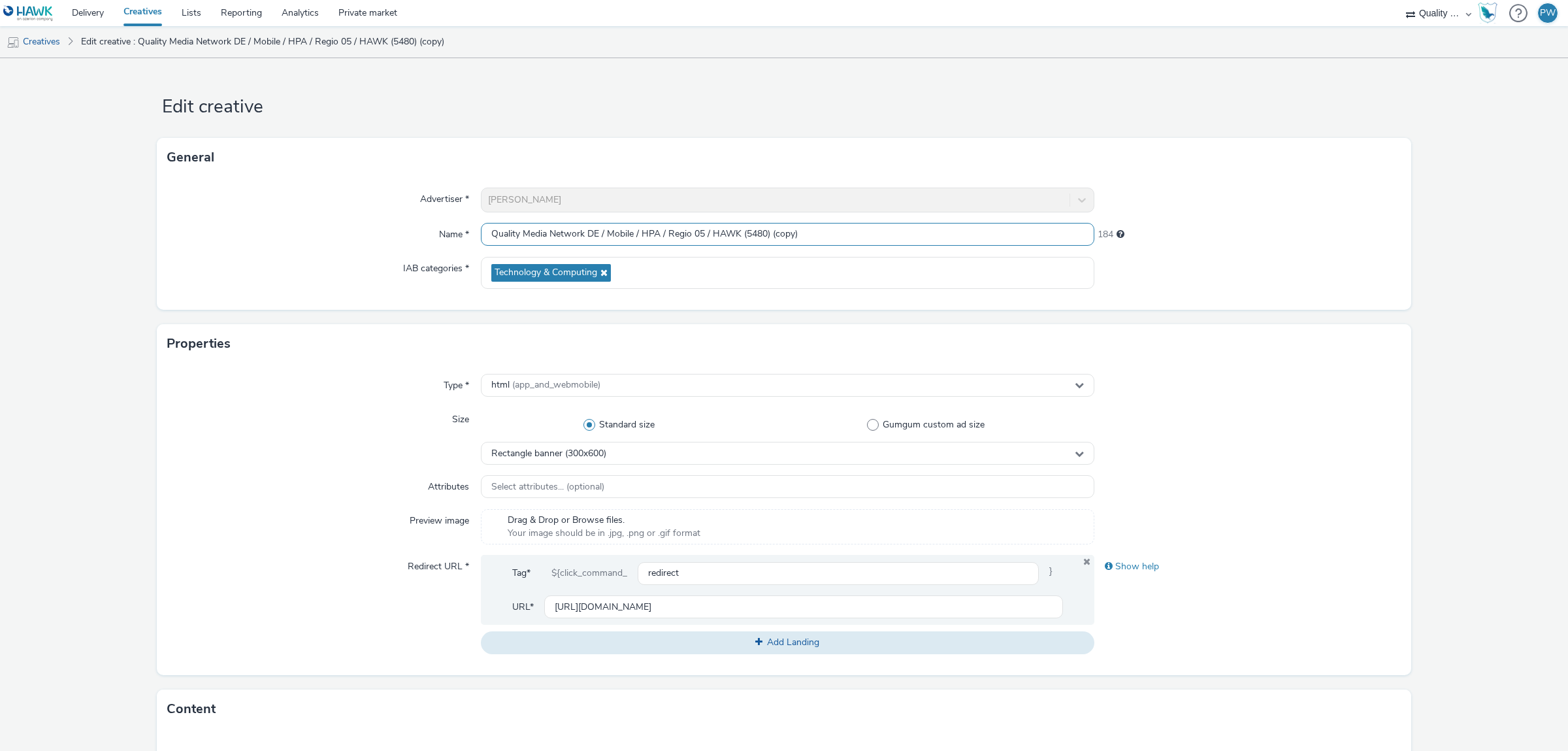
click at [766, 236] on input "Quality Media Network DE / Mobile / HPA / Regio 05 / HAWK (5480) (copy)" at bounding box center [787, 234] width 613 height 23
click at [769, 235] on input "Quality Media Network DE / Mobile / HPA / Regio 05 / HAWK (5481) (copy)" at bounding box center [787, 234] width 613 height 23
click at [704, 236] on input "Quality Media Network DE / Mobile / HPA / Regio 05 / HAWK (5481)" at bounding box center [787, 234] width 613 height 23
type input "Quality Media Network DE / Mobile / HPA / Regio 06 / HAWK (5481)"
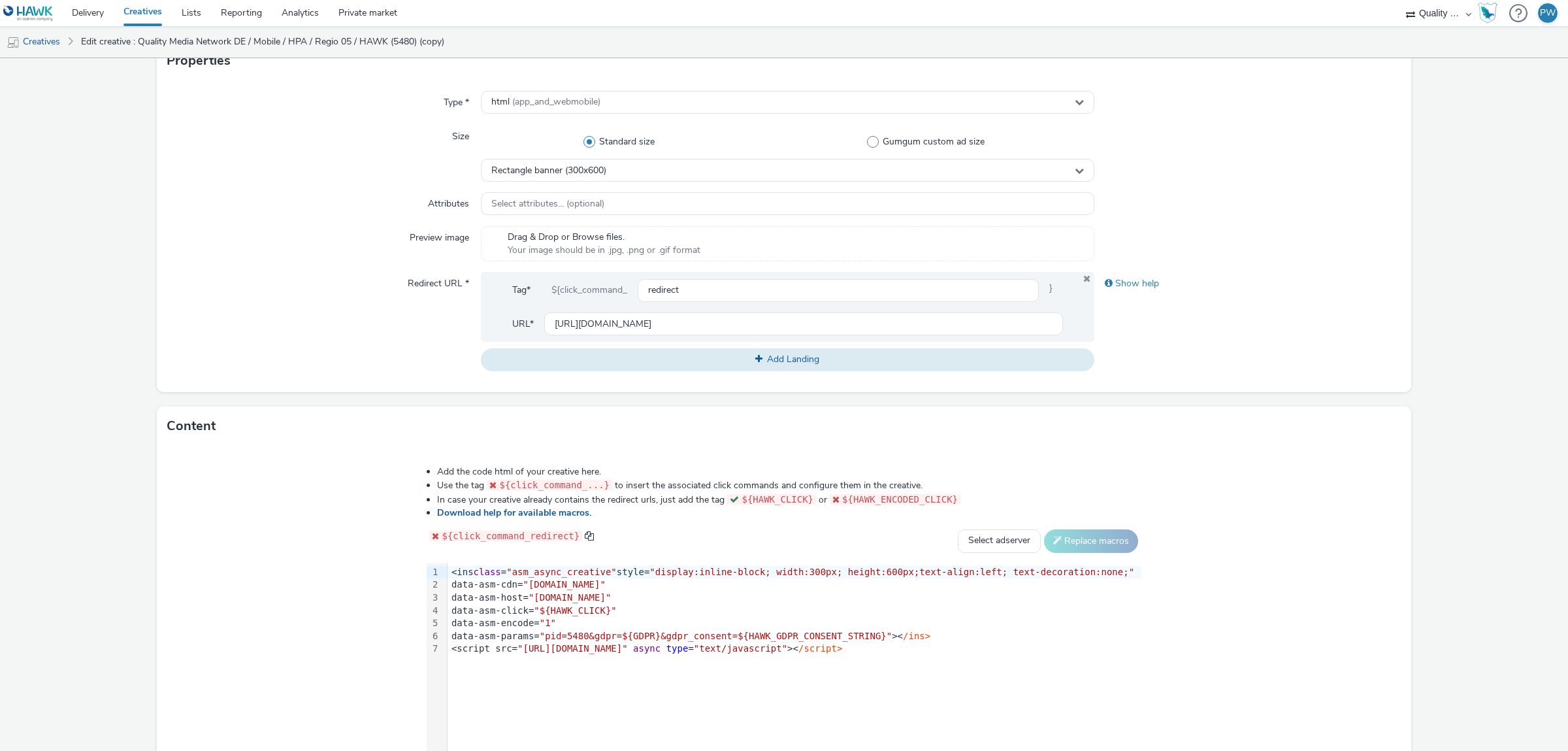
scroll to position [383, 0]
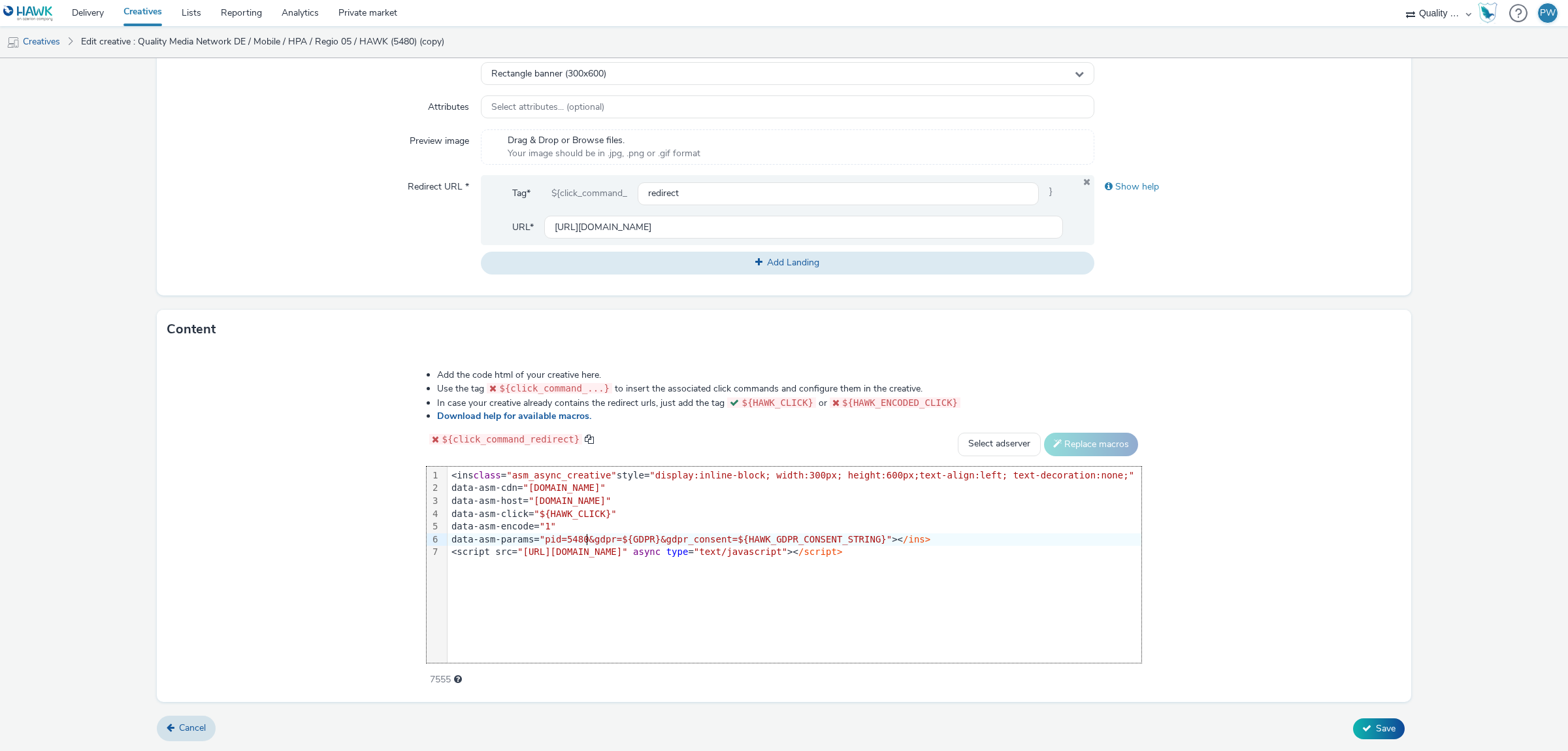
click at [610, 540] on span ""pid=5480&gdpr=${GDPR}&gdpr_consent=${HAWK_GDPR_CONSENT_STRING}"" at bounding box center [716, 538] width 352 height 11
click at [1363, 731] on icon at bounding box center [1366, 728] width 9 height 9
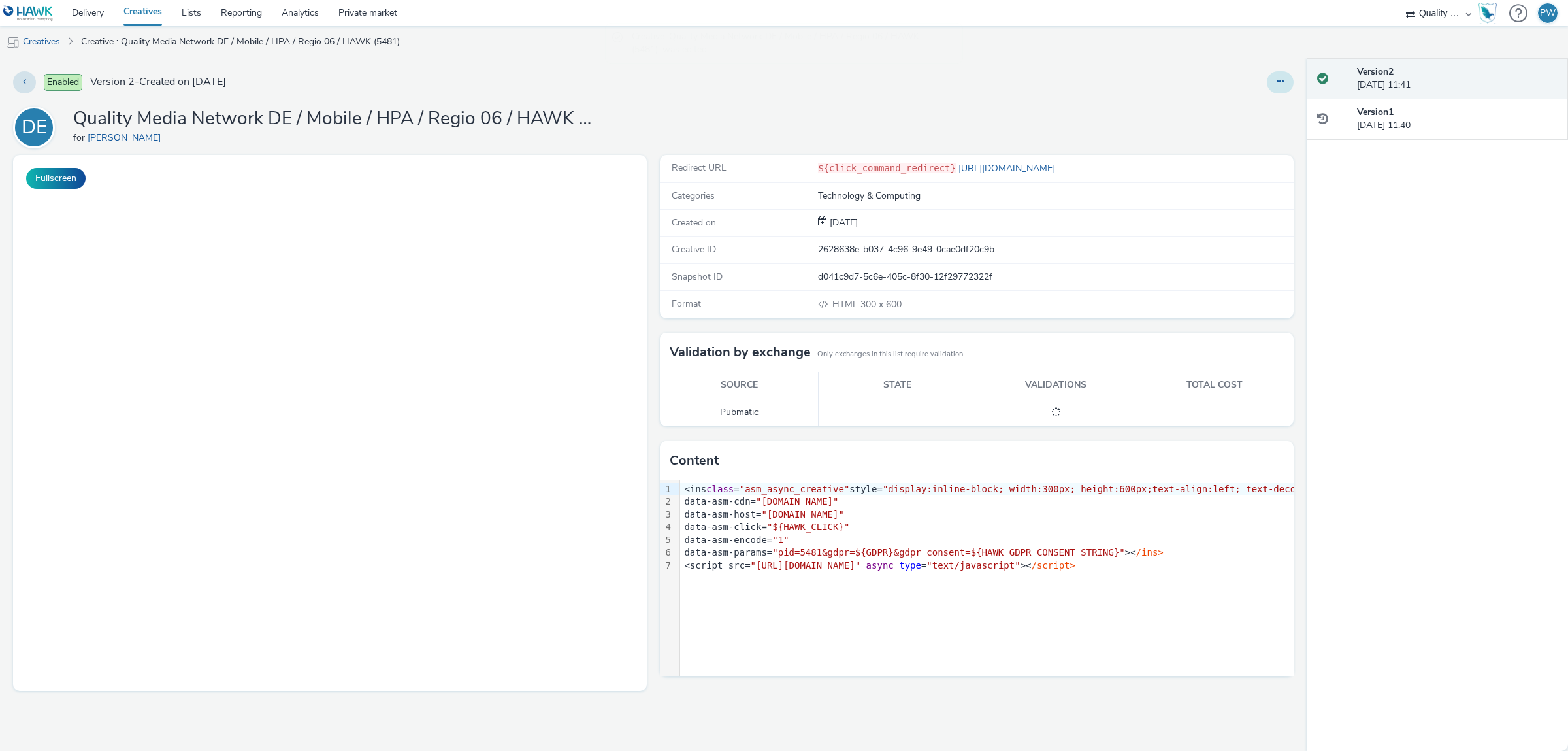
click at [1283, 84] on icon at bounding box center [1279, 81] width 7 height 9
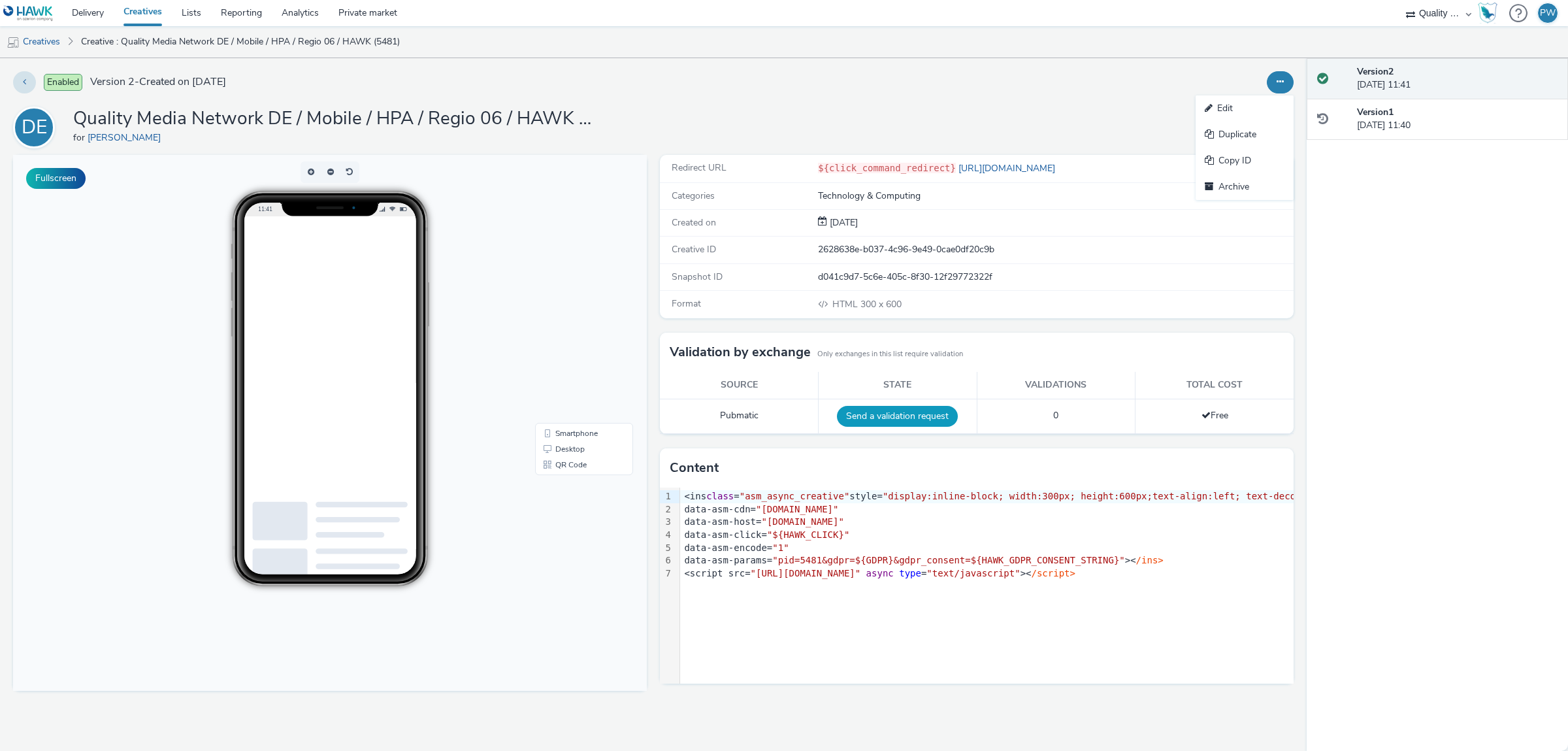
click at [929, 414] on button "Send a validation request" at bounding box center [897, 416] width 121 height 21
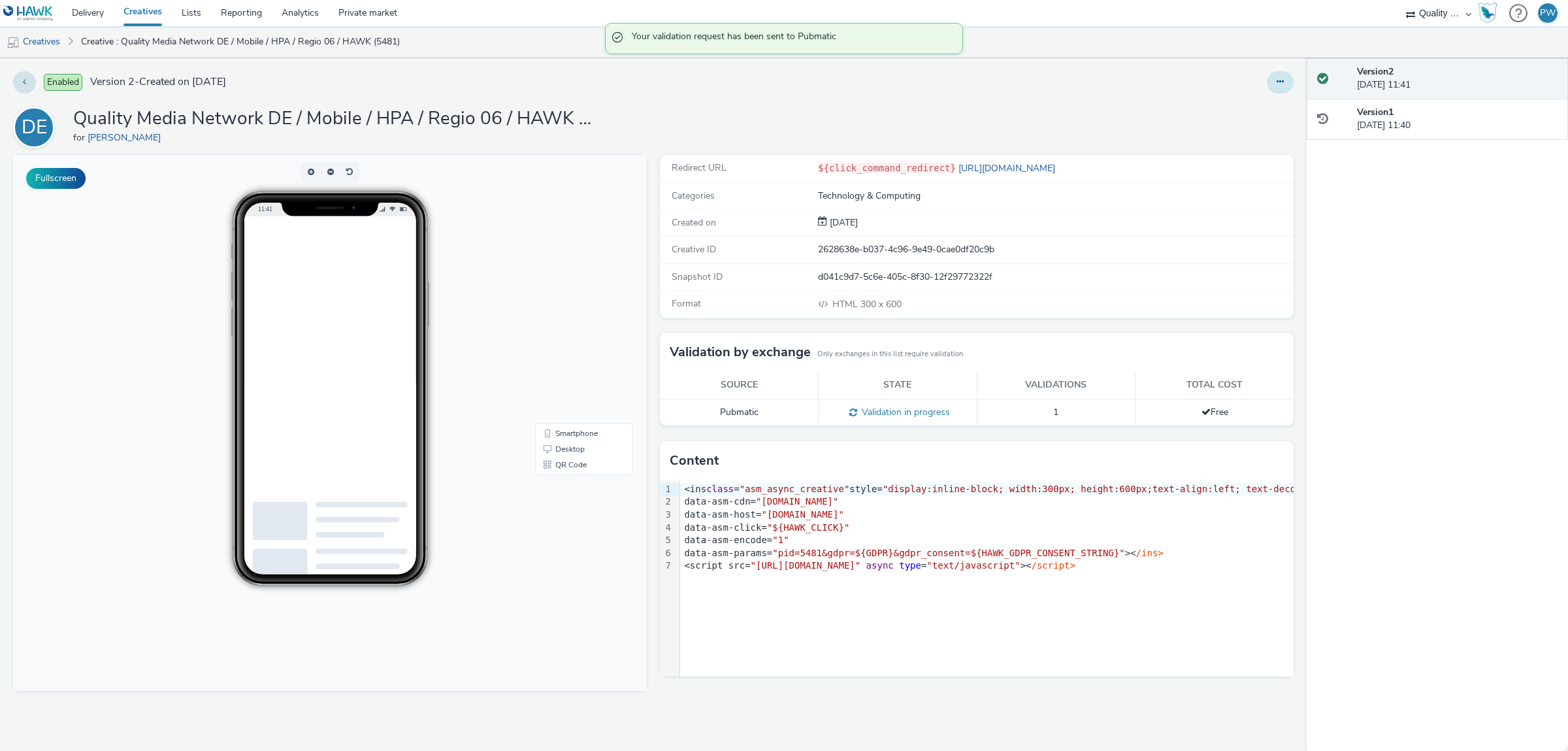
click at [1276, 83] on button at bounding box center [1279, 82] width 27 height 22
click at [1251, 137] on link "Duplicate" at bounding box center [1244, 134] width 98 height 26
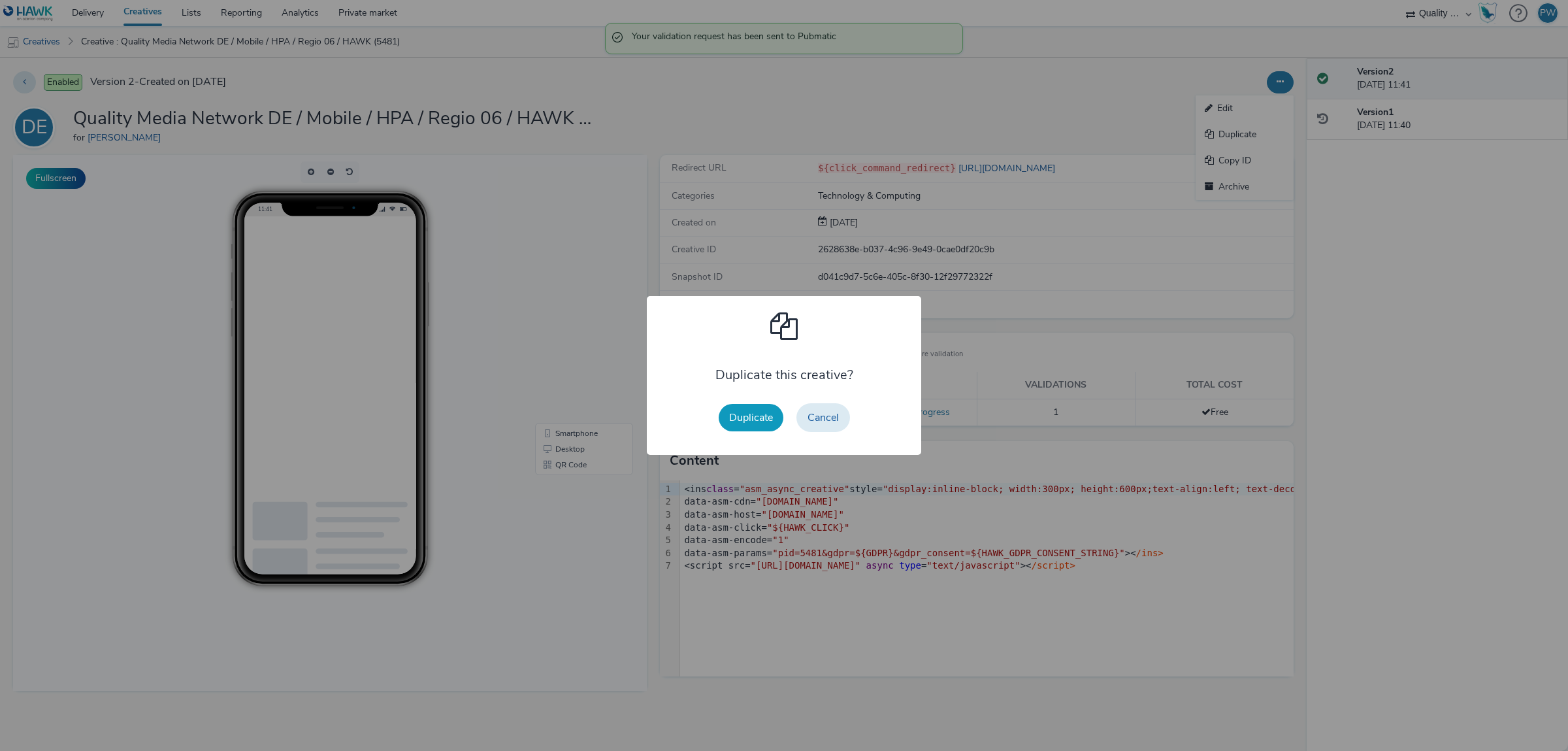
click at [741, 419] on button "Duplicate" at bounding box center [751, 418] width 65 height 27
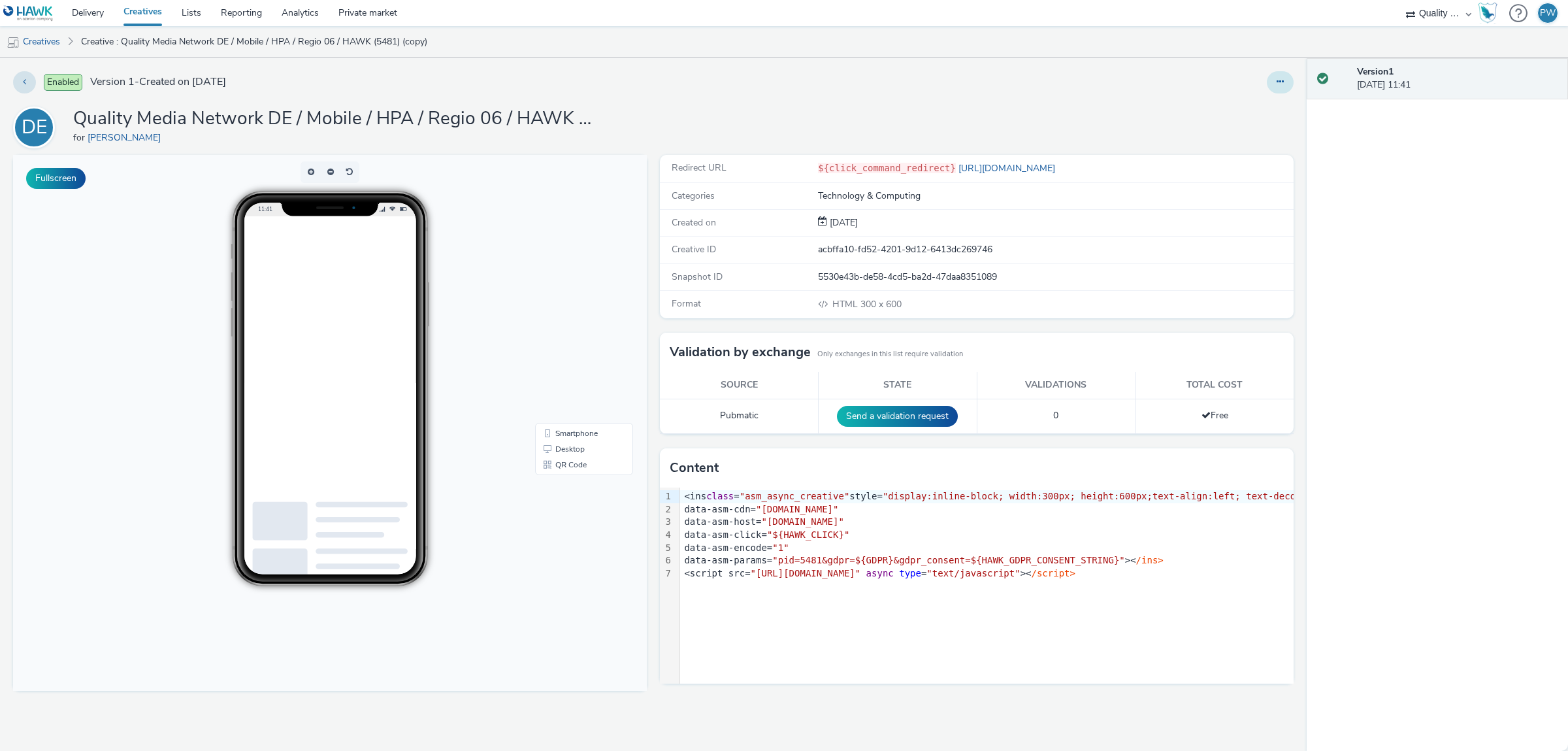
click at [1283, 77] on button at bounding box center [1279, 82] width 27 height 22
click at [1259, 114] on link "Edit" at bounding box center [1244, 108] width 98 height 26
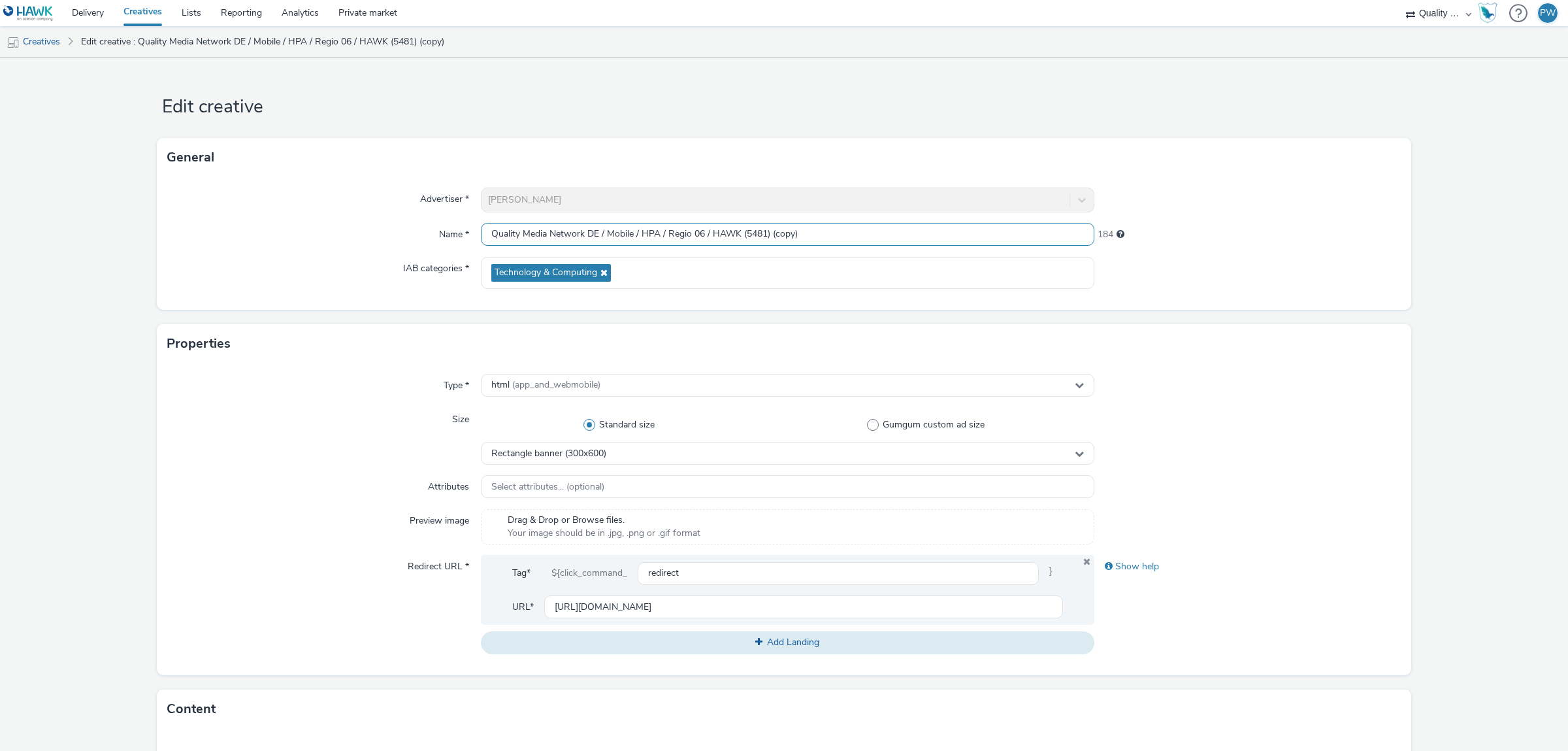
click at [704, 234] on input "Quality Media Network DE / Mobile / HPA / Regio 06 / HAWK (5481) (copy)" at bounding box center [787, 234] width 613 height 23
click at [767, 234] on input "Quality Media Network DE / Mobile / HPA / Regio 07 / HAWK (5481) (copy)" at bounding box center [787, 234] width 613 height 23
drag, startPoint x: 770, startPoint y: 234, endPoint x: 837, endPoint y: 233, distance: 67.0
click at [837, 233] on input "Quality Media Network DE / Mobile / HPA / Regio 07 / HAWK (5482) (copy)" at bounding box center [787, 234] width 613 height 23
type input "Quality Media Network DE / Mobile / HPA / Regio 07 / HAWK (5482)"
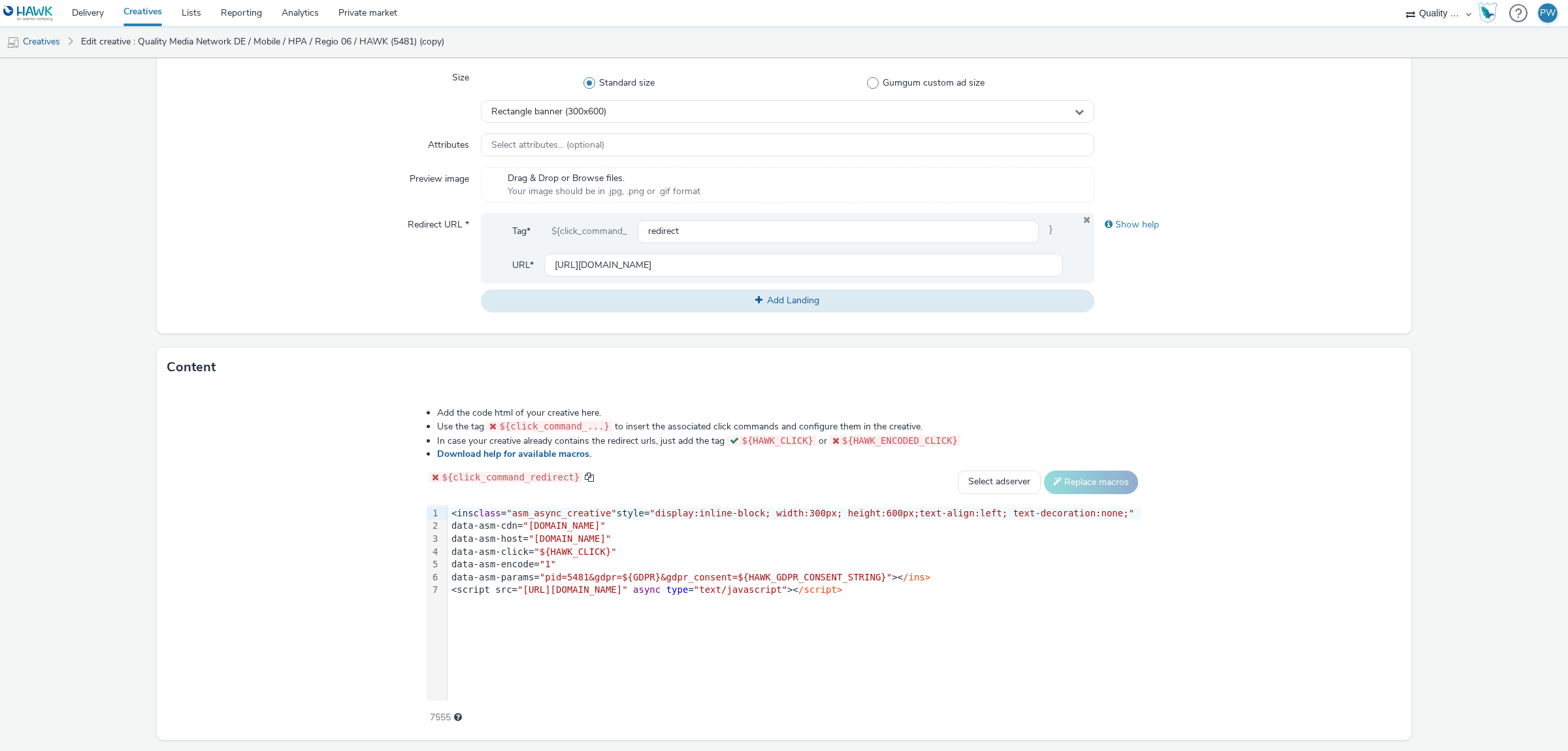
scroll to position [309, 0]
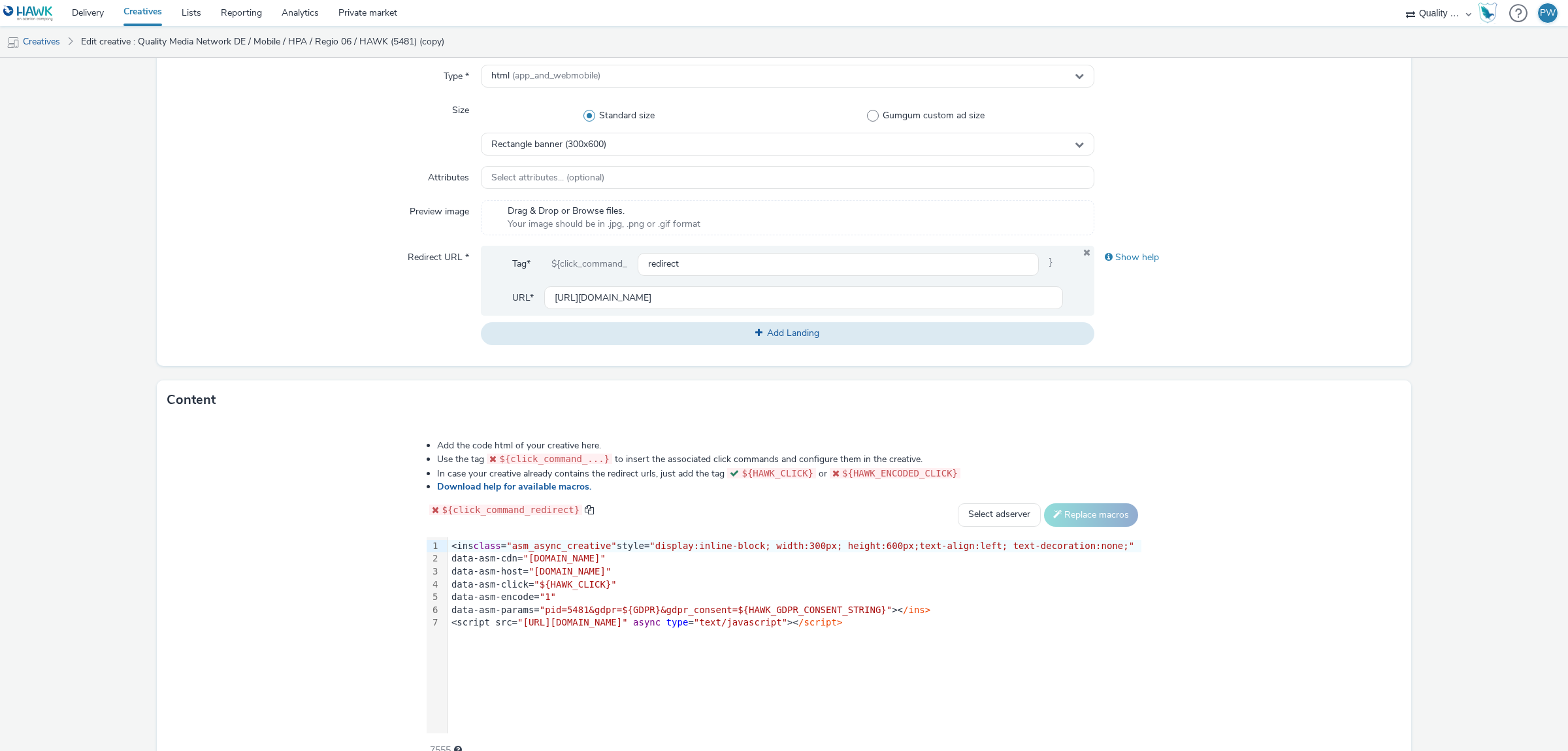
click at [610, 613] on span ""pid=5481&gdpr=${GDPR}&gdpr_consent=${HAWK_GDPR_CONSENT_STRING}"" at bounding box center [716, 610] width 352 height 11
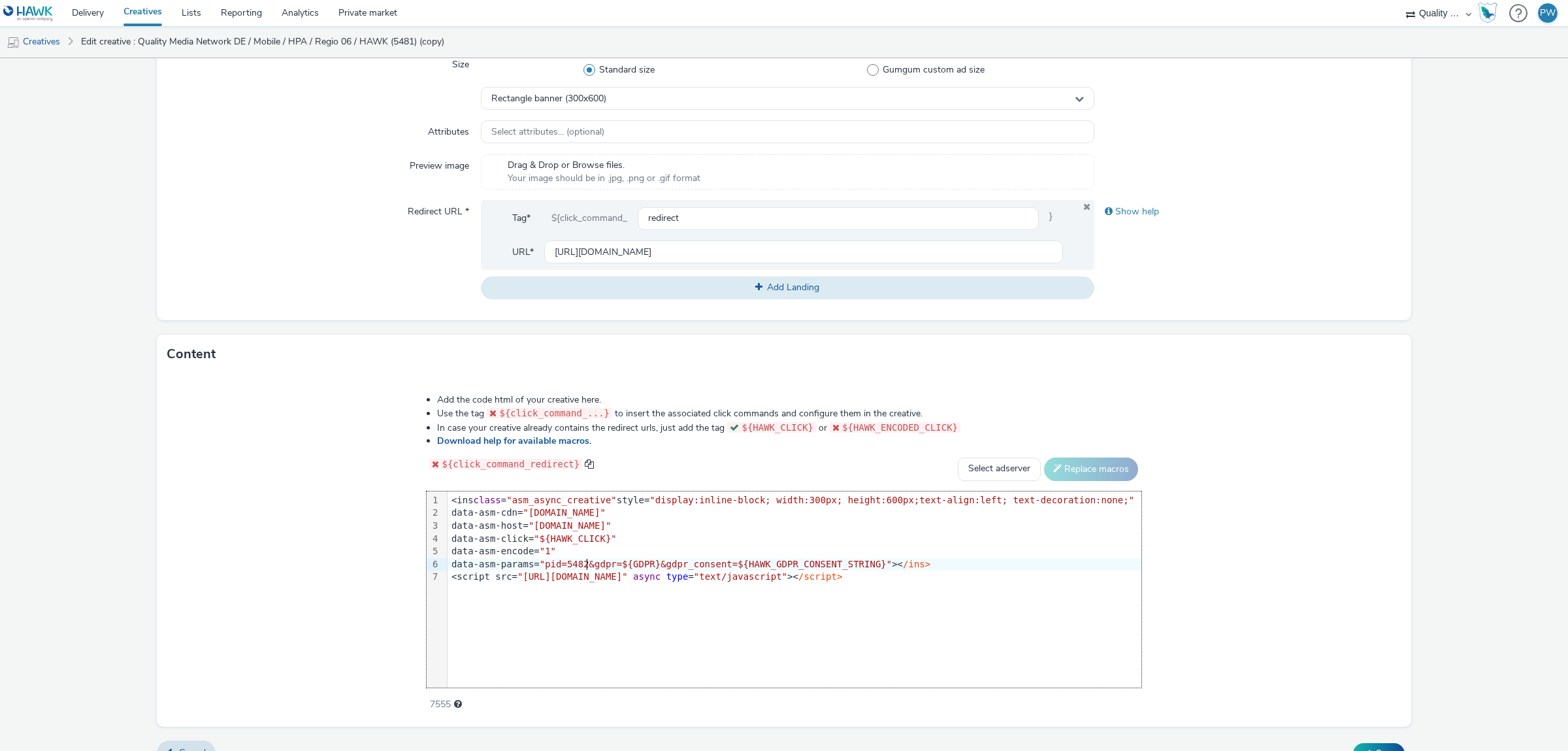
scroll to position [383, 0]
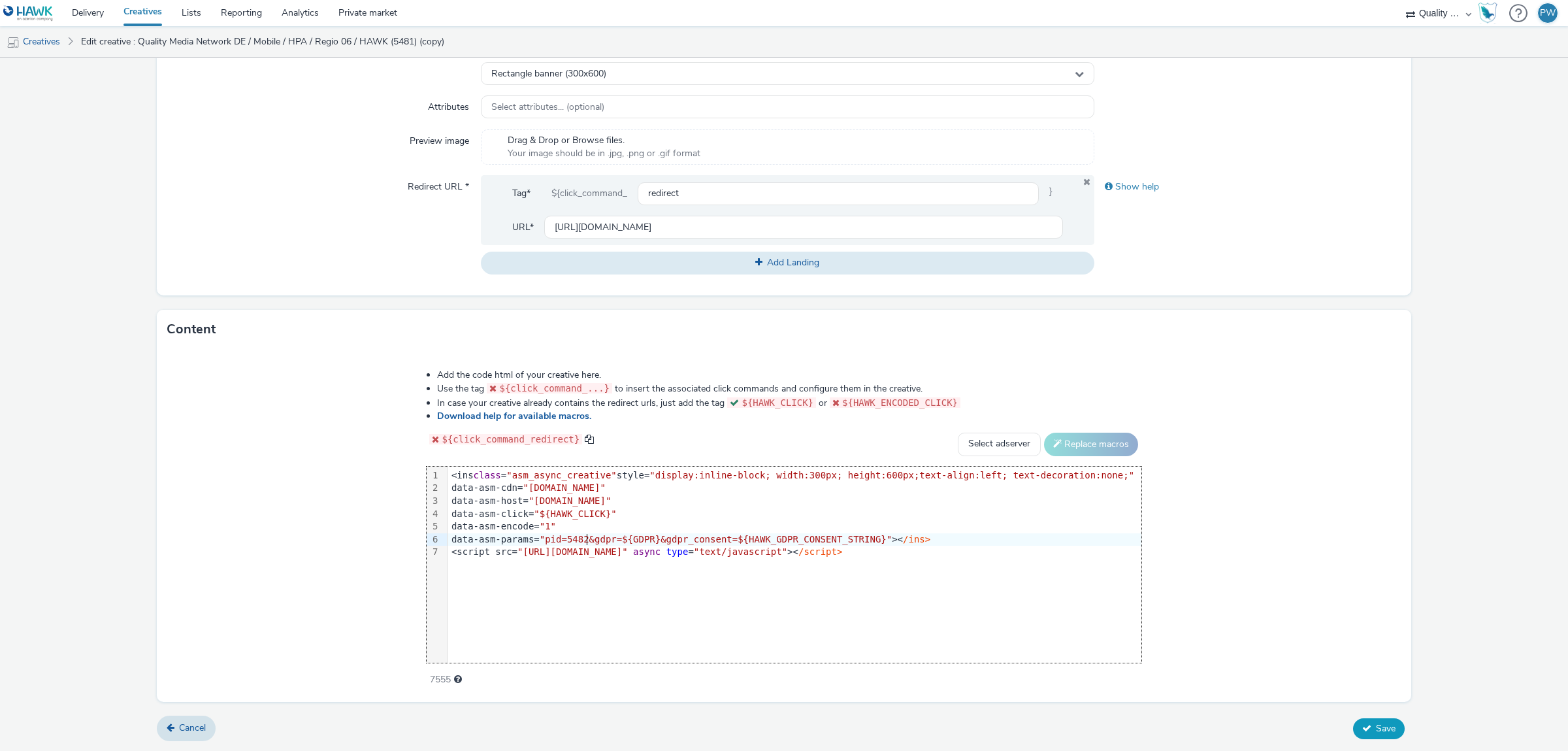
click at [1376, 724] on span "Save" at bounding box center [1385, 728] width 19 height 12
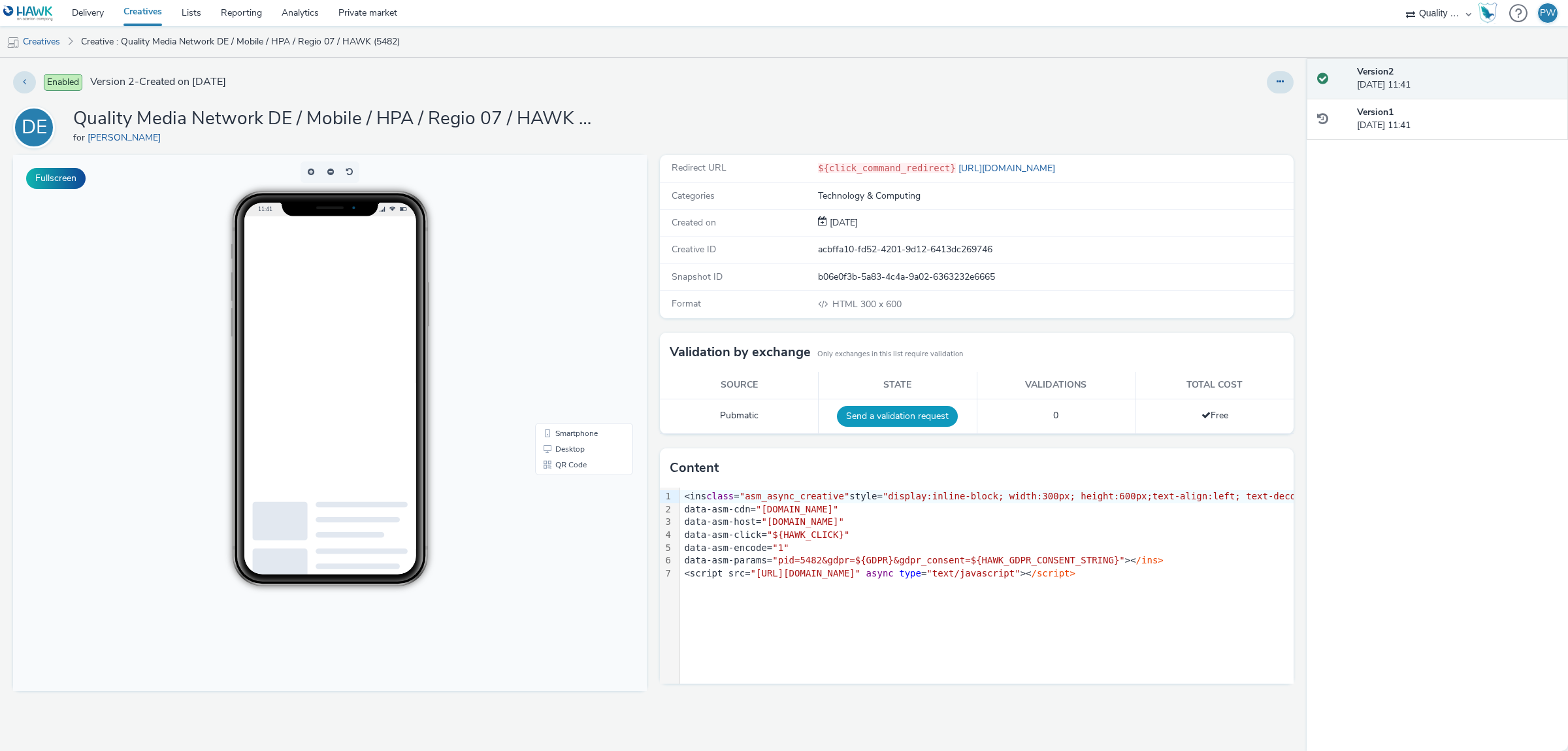
click at [891, 415] on button "Send a validation request" at bounding box center [897, 416] width 121 height 21
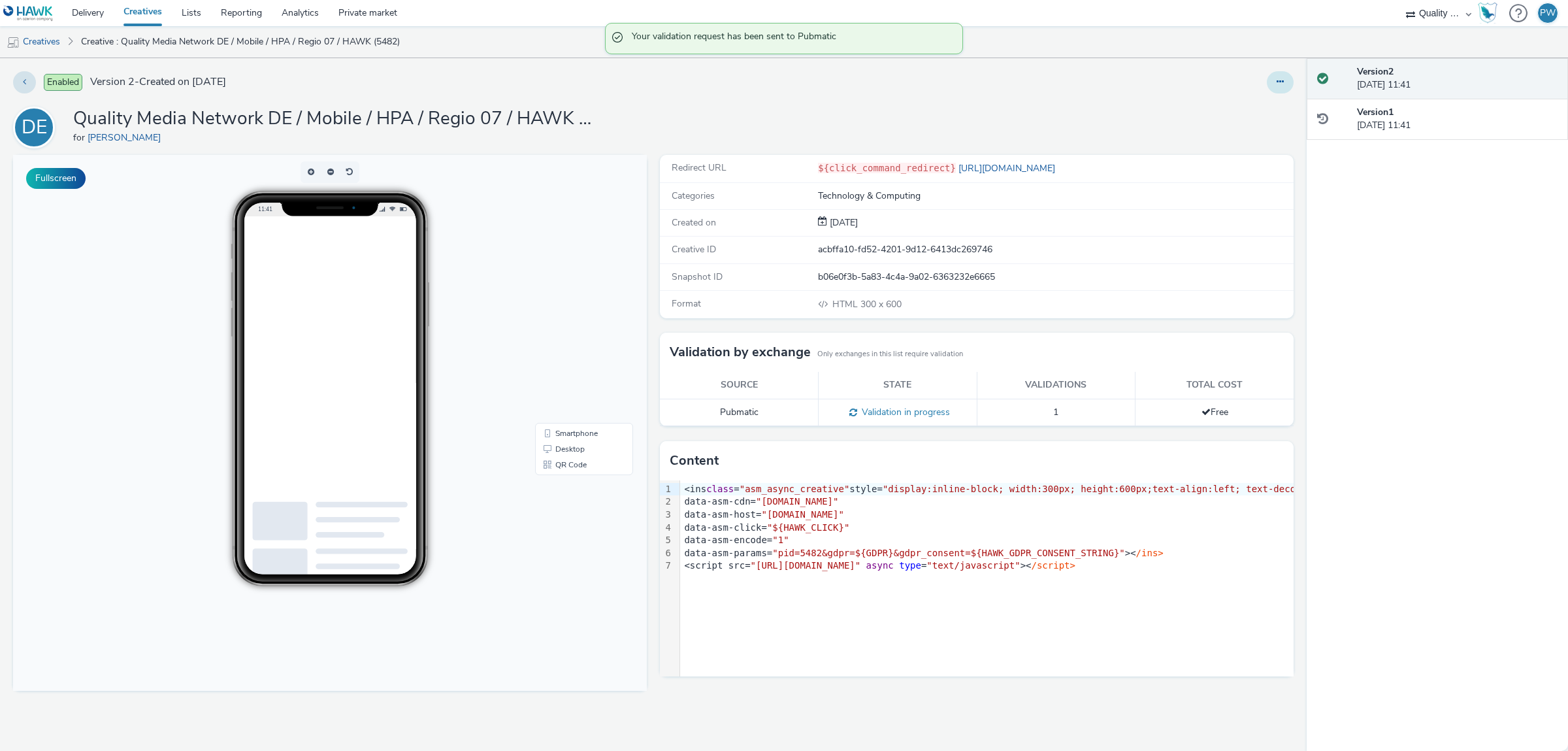
click at [1281, 82] on icon at bounding box center [1279, 81] width 7 height 9
click at [1250, 131] on link "Duplicate" at bounding box center [1244, 134] width 98 height 26
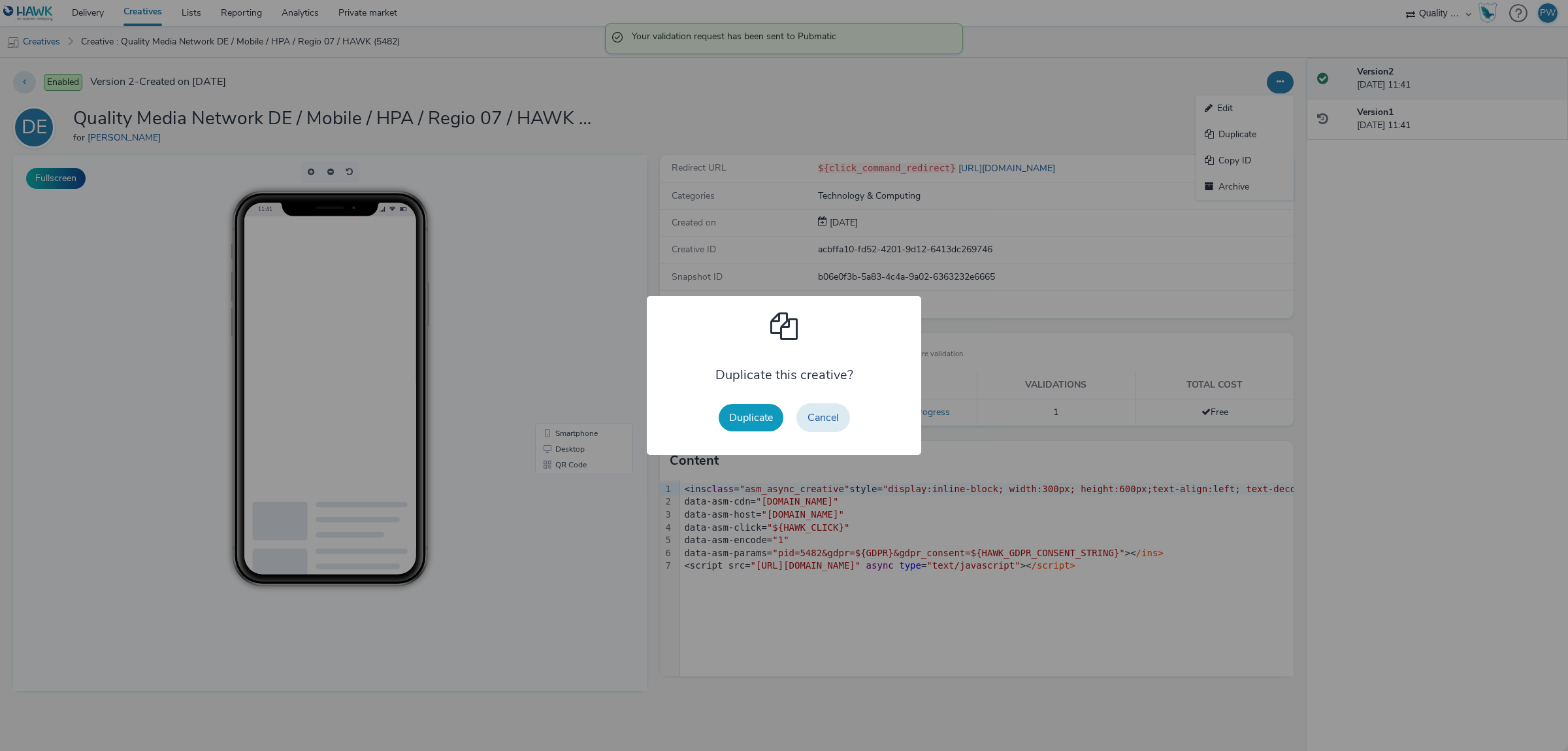
click at [750, 421] on button "Duplicate" at bounding box center [751, 418] width 65 height 27
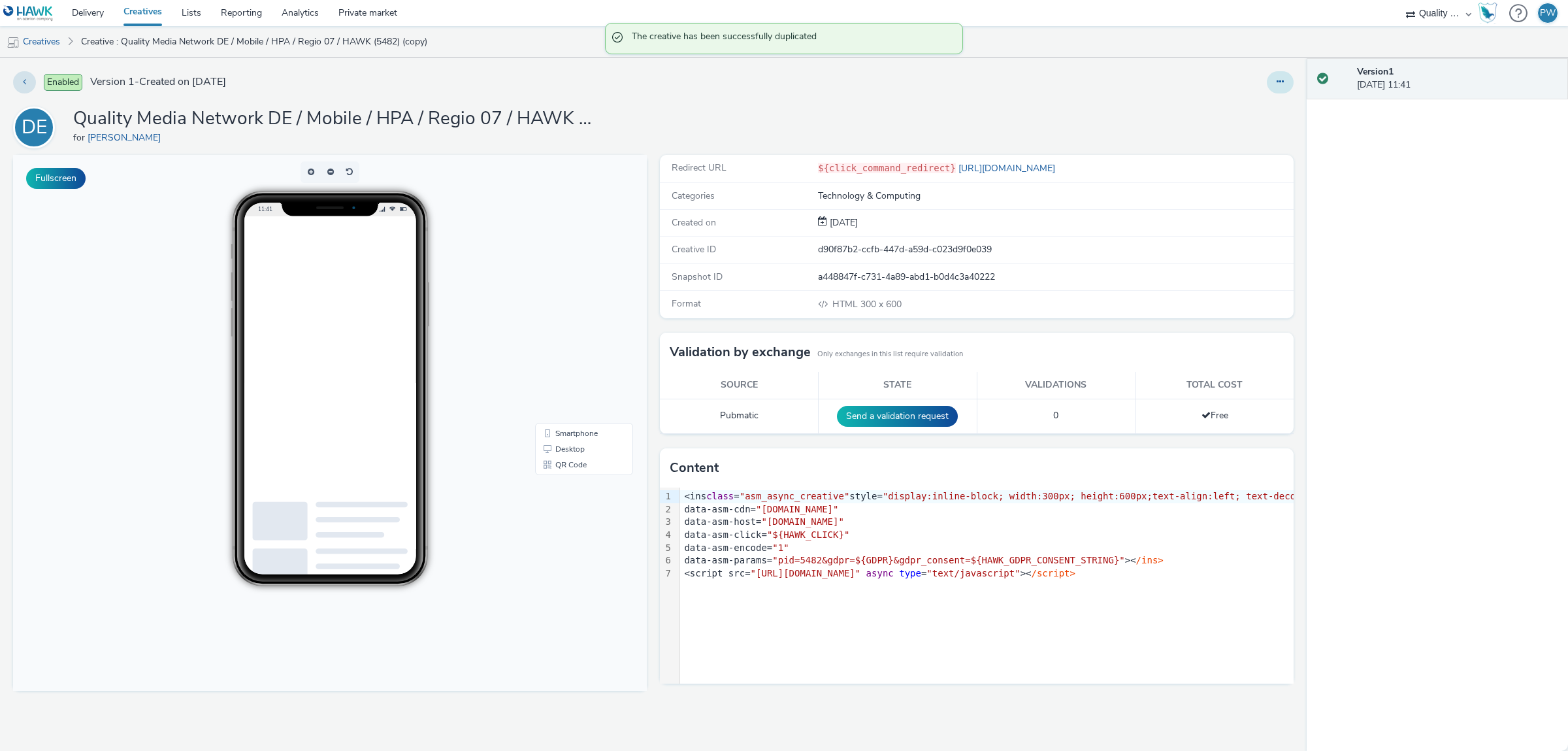
click at [1280, 83] on icon at bounding box center [1279, 81] width 7 height 9
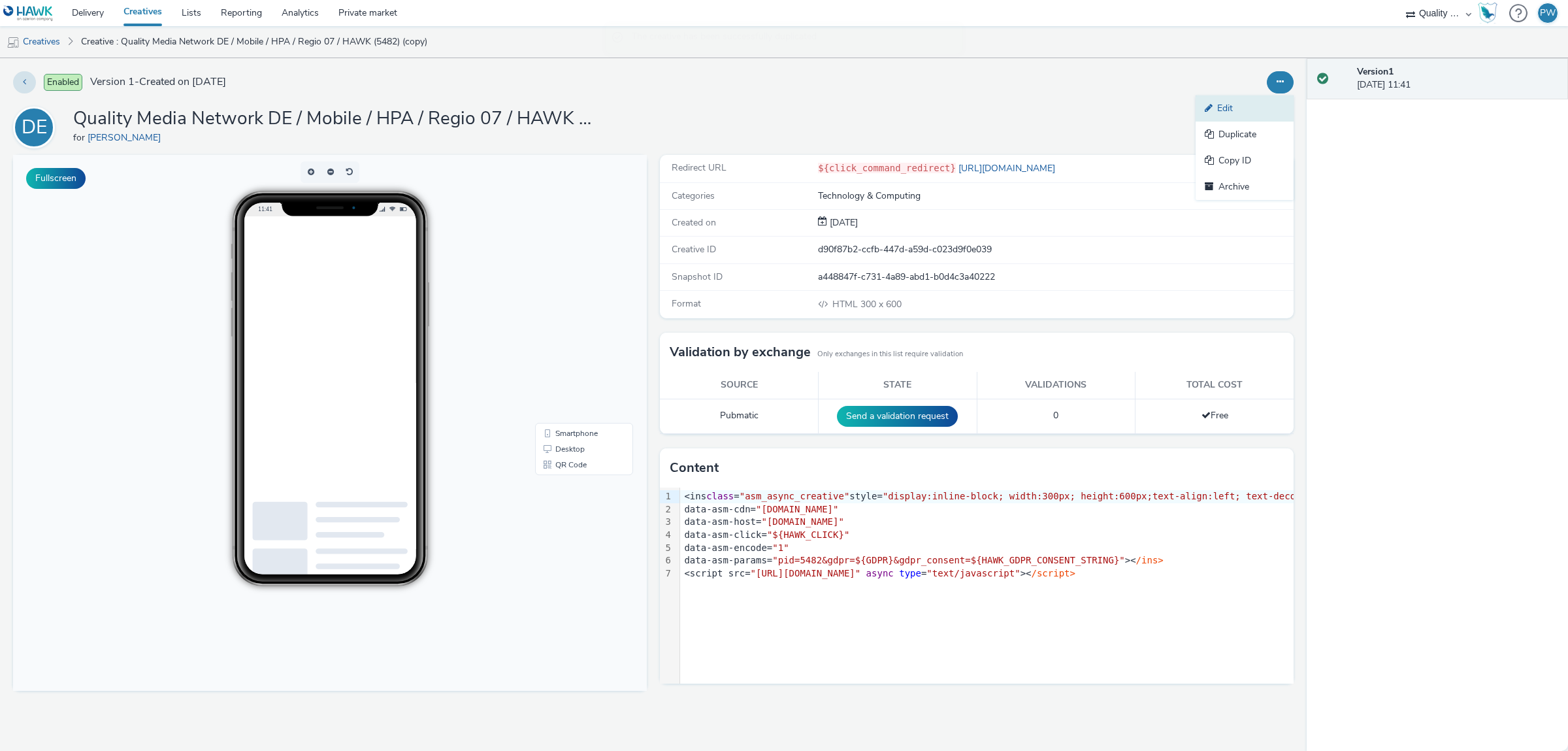
click at [1276, 104] on link "Edit" at bounding box center [1244, 108] width 98 height 26
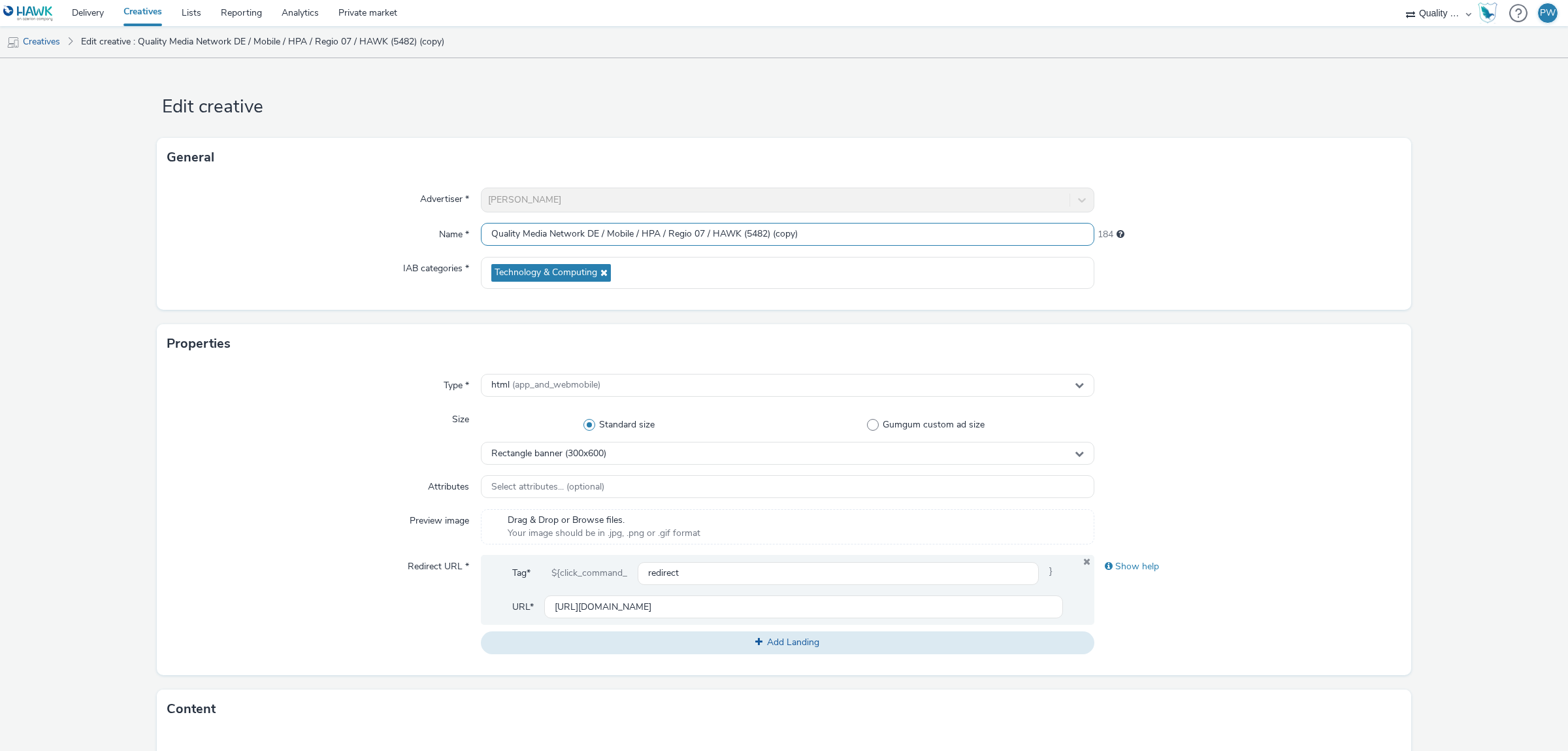
click at [622, 231] on input "Quality Media Network DE / Mobile / HPA / Regio 07 / HAWK (5482) (copy)" at bounding box center [787, 234] width 613 height 23
click at [708, 234] on input "Quality Media Network DE / Desktop / HPA / Regio 07 / HAWK (5482) (copy)" at bounding box center [787, 234] width 613 height 23
click at [772, 233] on input "Quality Media Network DE / Desktop / HPA / Regio 01 / HAWK (5482) (copy)" at bounding box center [787, 234] width 613 height 23
drag, startPoint x: 779, startPoint y: 234, endPoint x: 881, endPoint y: 236, distance: 102.0
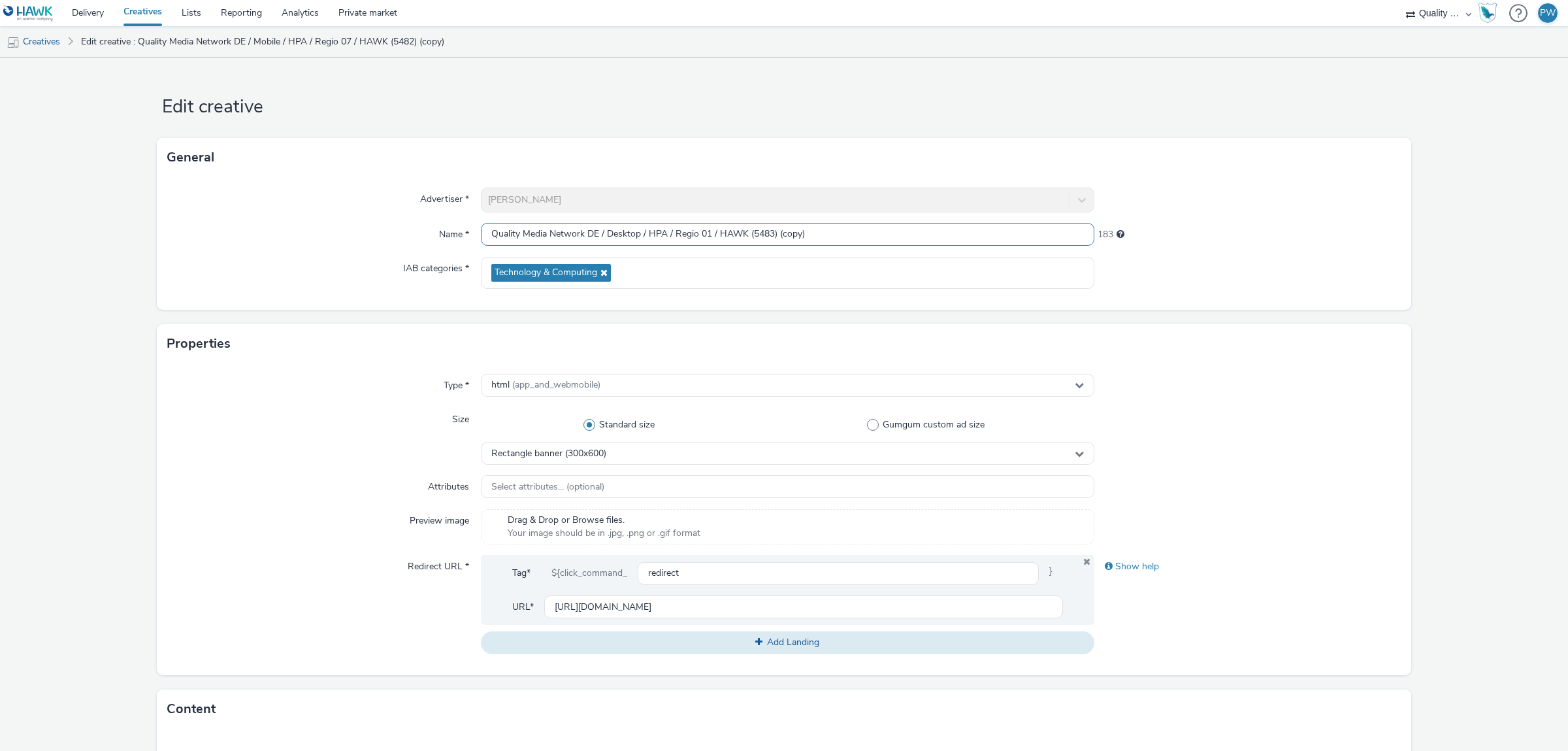
click at [881, 236] on input "Quality Media Network DE / Desktop / HPA / Regio 01 / HAWK (5483) (copy)" at bounding box center [787, 234] width 613 height 23
type input "Quality Media Network DE / Desktop / HPA / Regio 01 / HAWK (5483)"
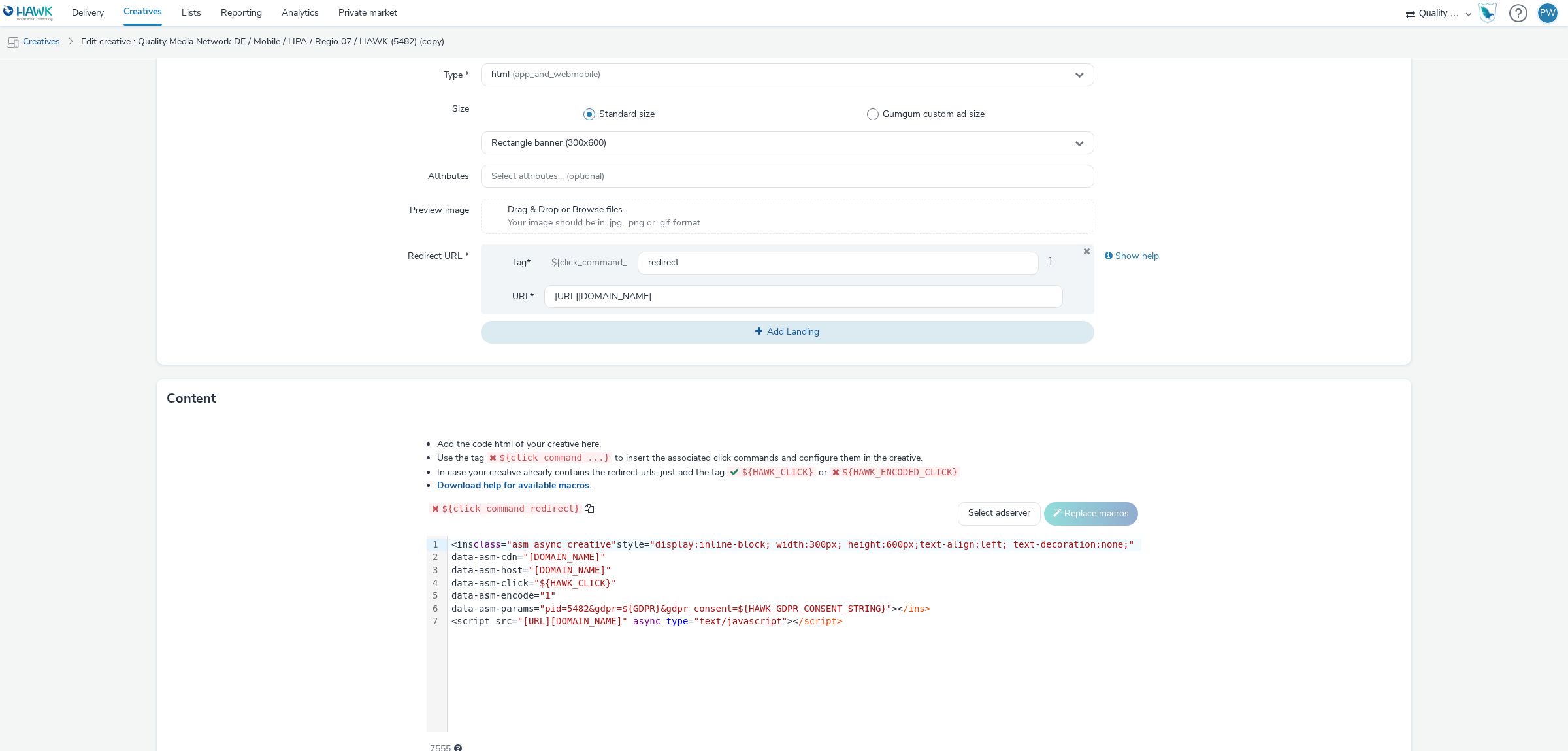
scroll to position [383, 0]
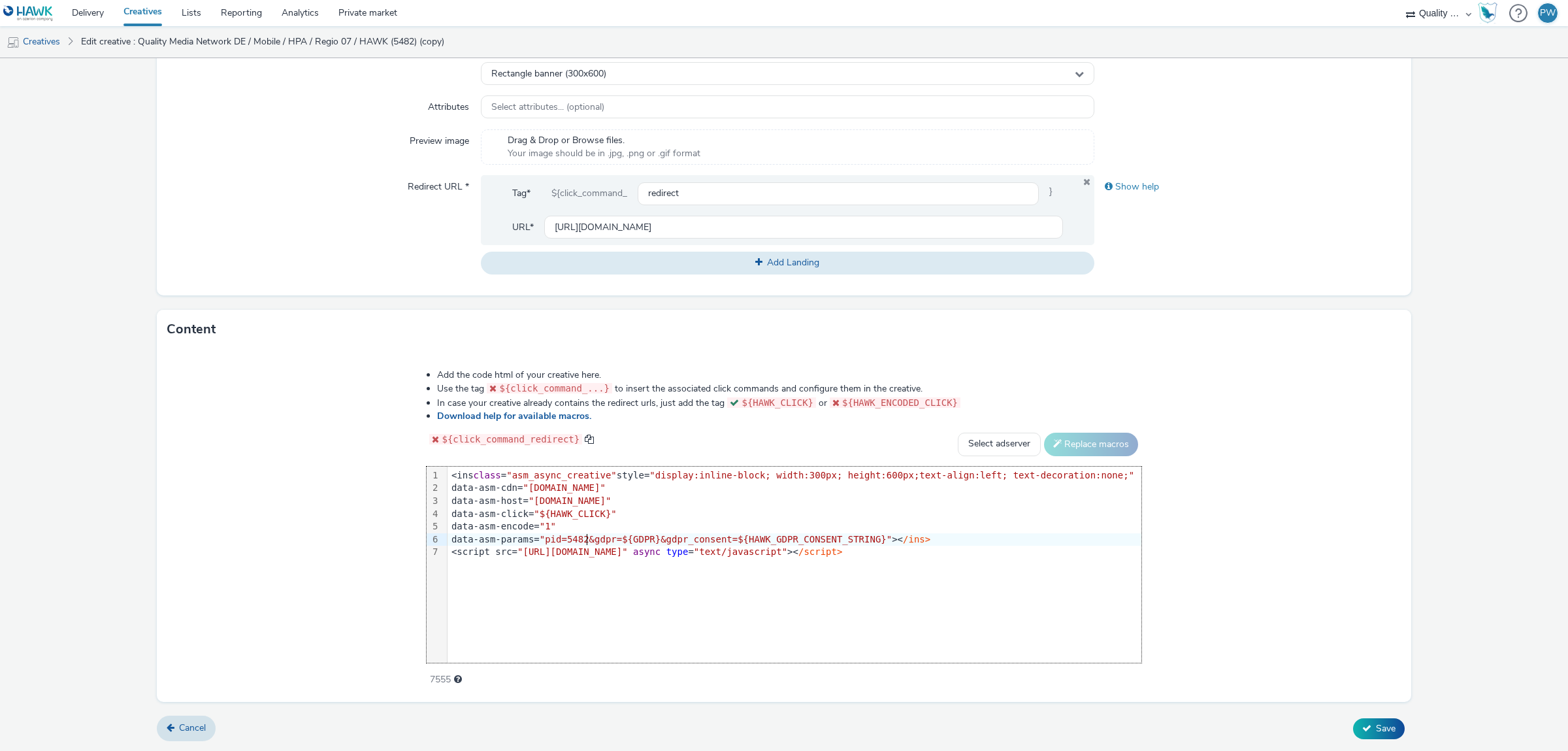
click at [613, 541] on span ""pid=5482&gdpr=${GDPR}&gdpr_consent=${HAWK_GDPR_CONSENT_STRING}"" at bounding box center [716, 538] width 352 height 11
click at [1393, 732] on span "Save" at bounding box center [1385, 728] width 19 height 12
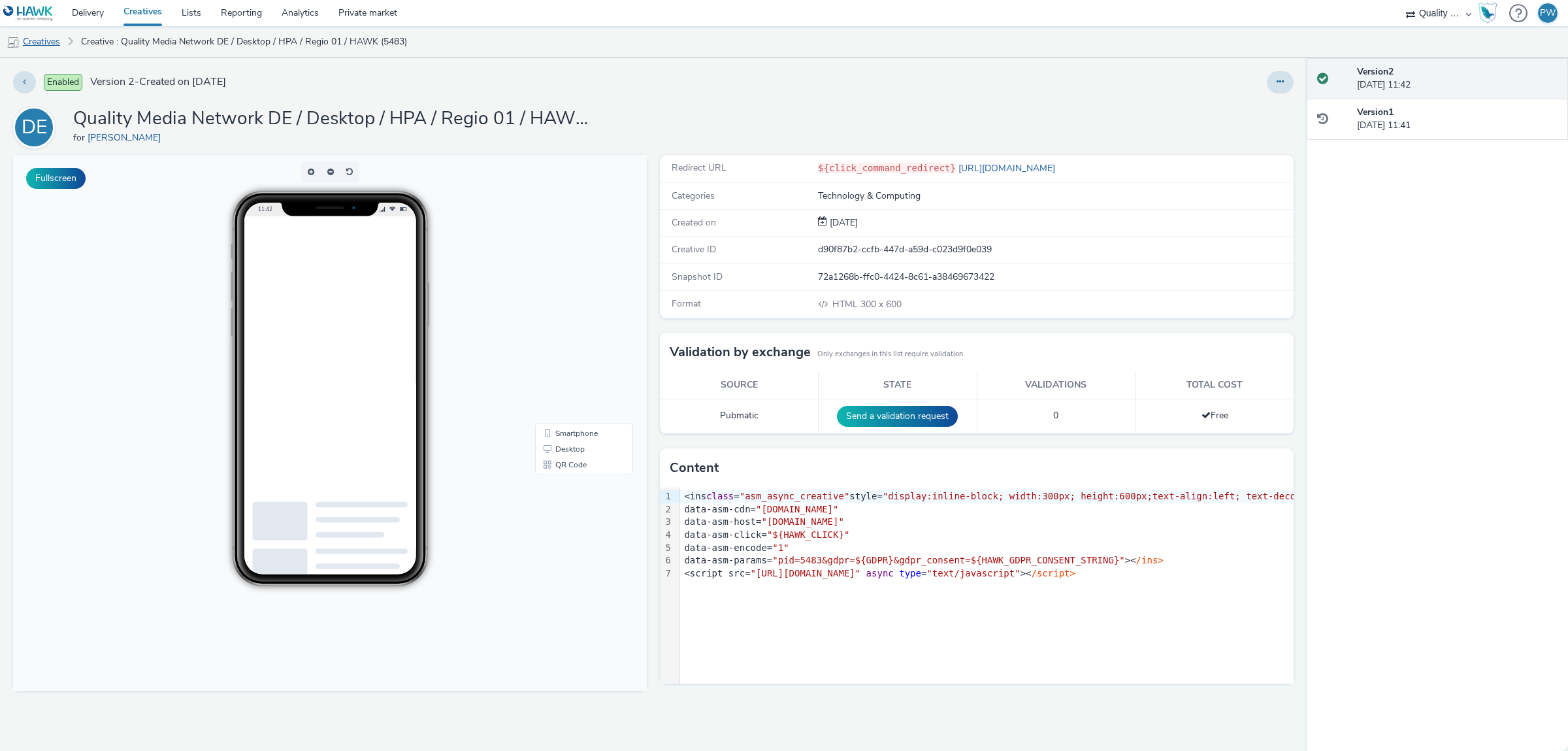
click at [38, 36] on link "Creatives" at bounding box center [33, 41] width 66 height 32
